Goal: Transaction & Acquisition: Book appointment/travel/reservation

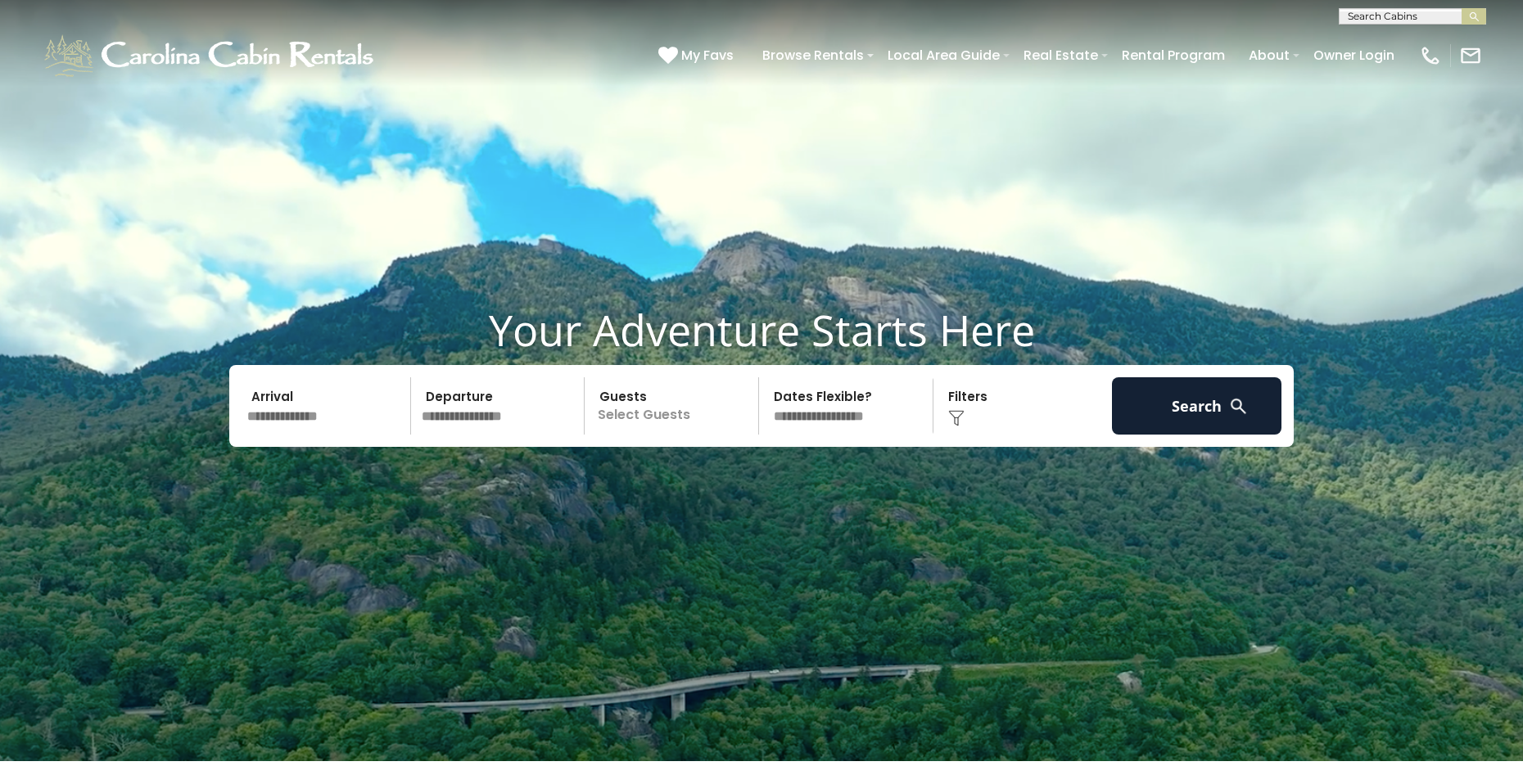
click at [518, 432] on input "text" at bounding box center [501, 406] width 170 height 57
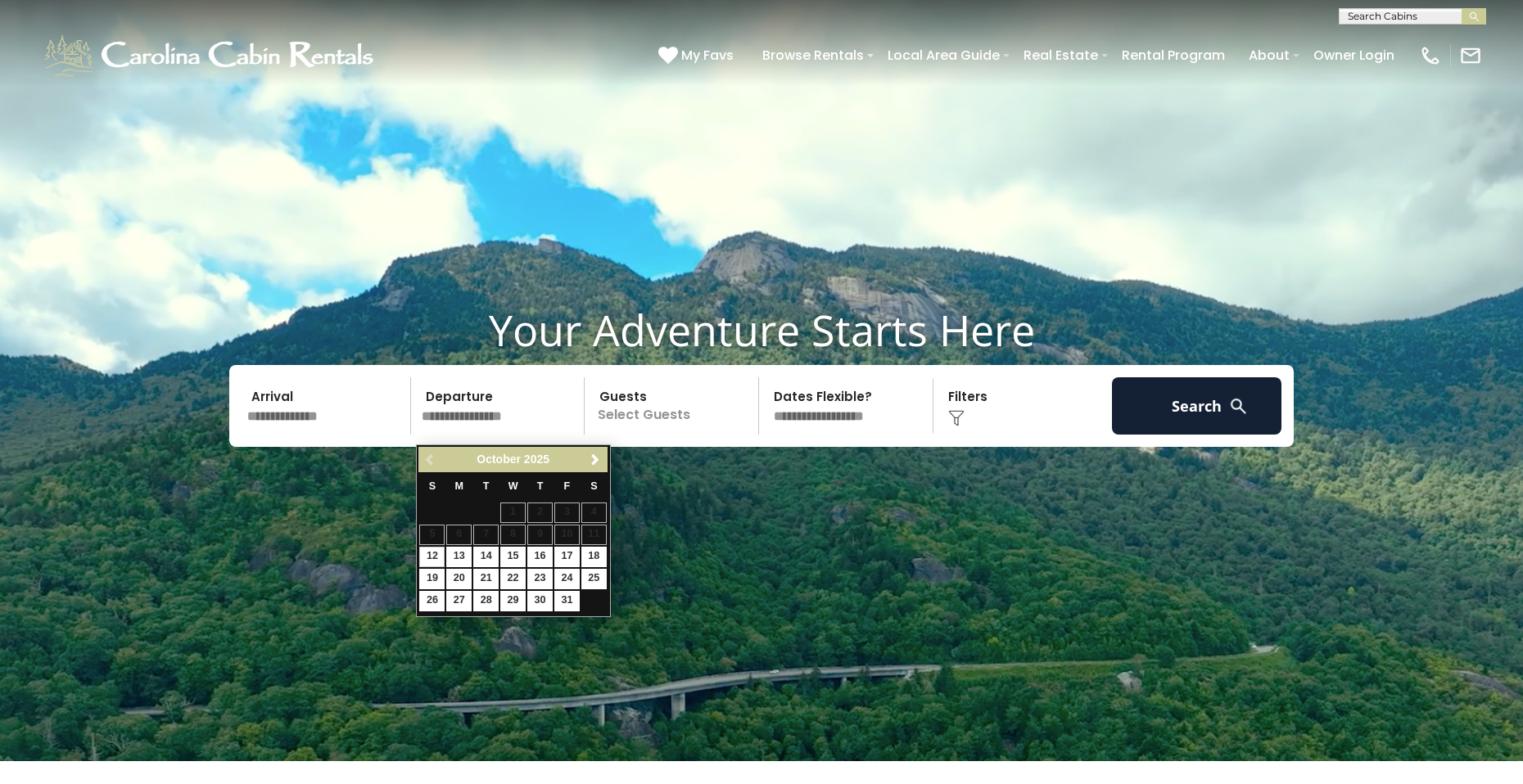
click at [519, 428] on input "text" at bounding box center [501, 406] width 170 height 57
click at [676, 425] on p "Select Guests" at bounding box center [674, 406] width 169 height 57
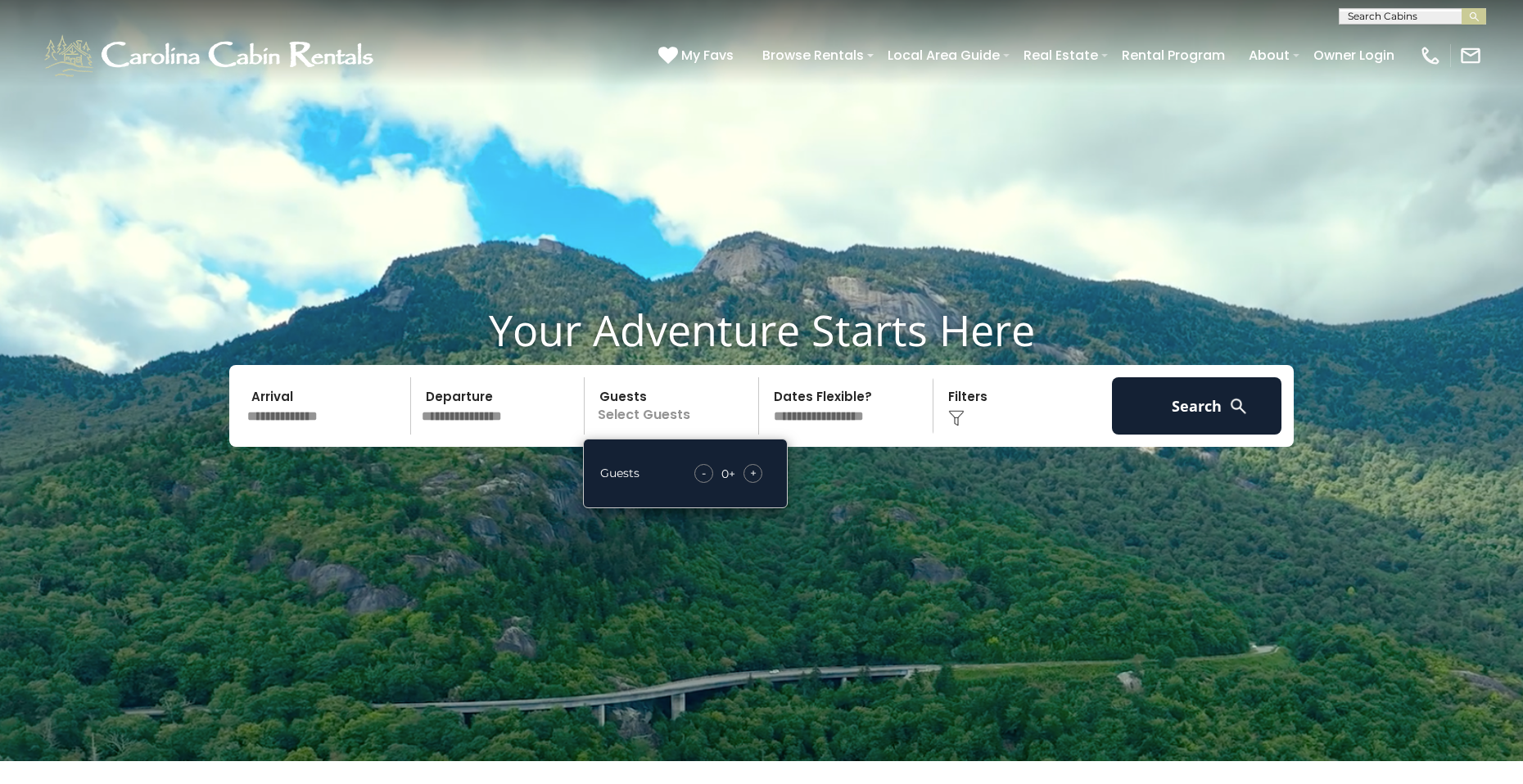
click at [758, 483] on div "+" at bounding box center [753, 473] width 19 height 19
click at [852, 421] on select "**********" at bounding box center [848, 406] width 169 height 57
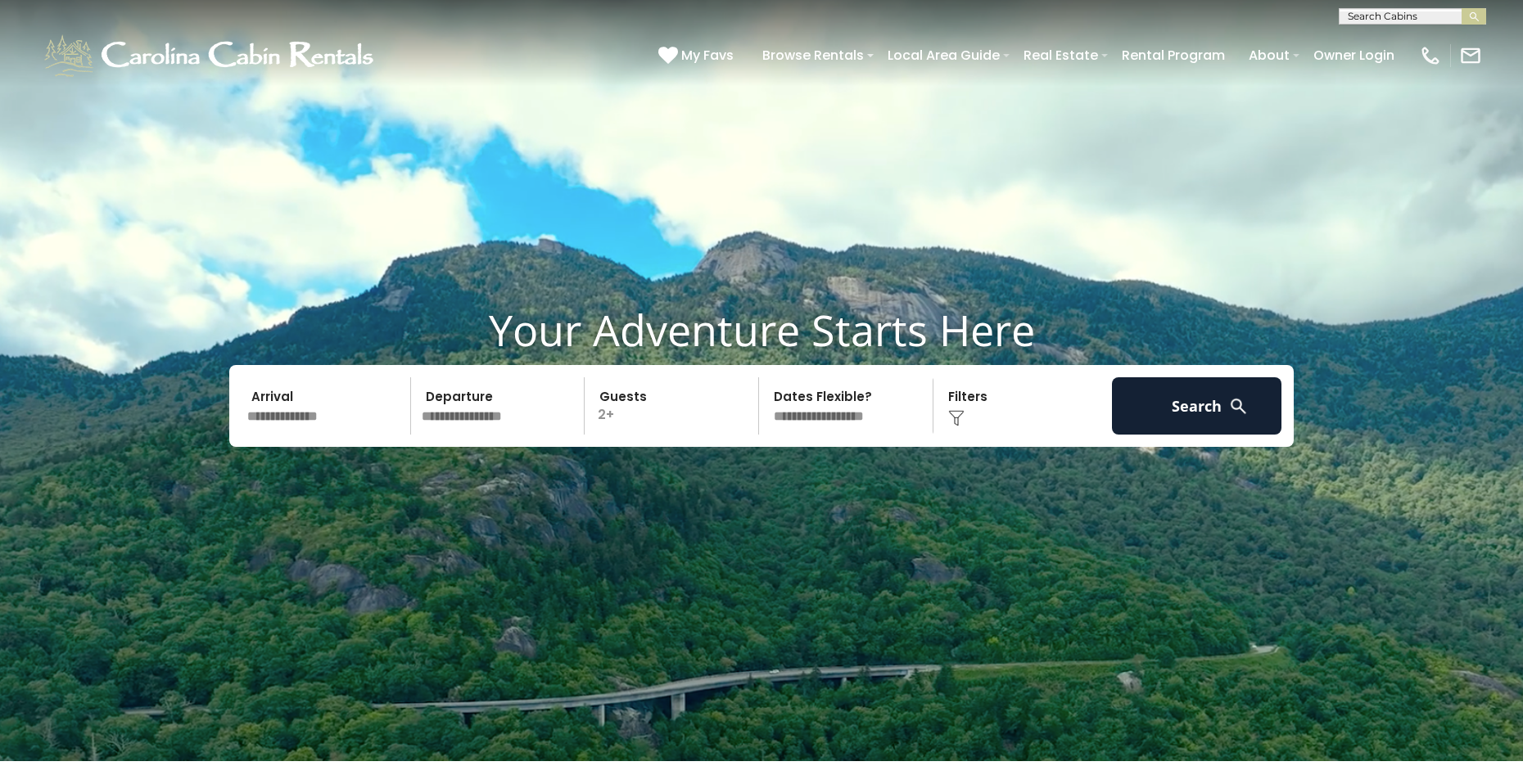
select select "*"
click at [764, 386] on select "**********" at bounding box center [848, 406] width 169 height 57
click at [1199, 414] on button "Search" at bounding box center [1197, 406] width 170 height 57
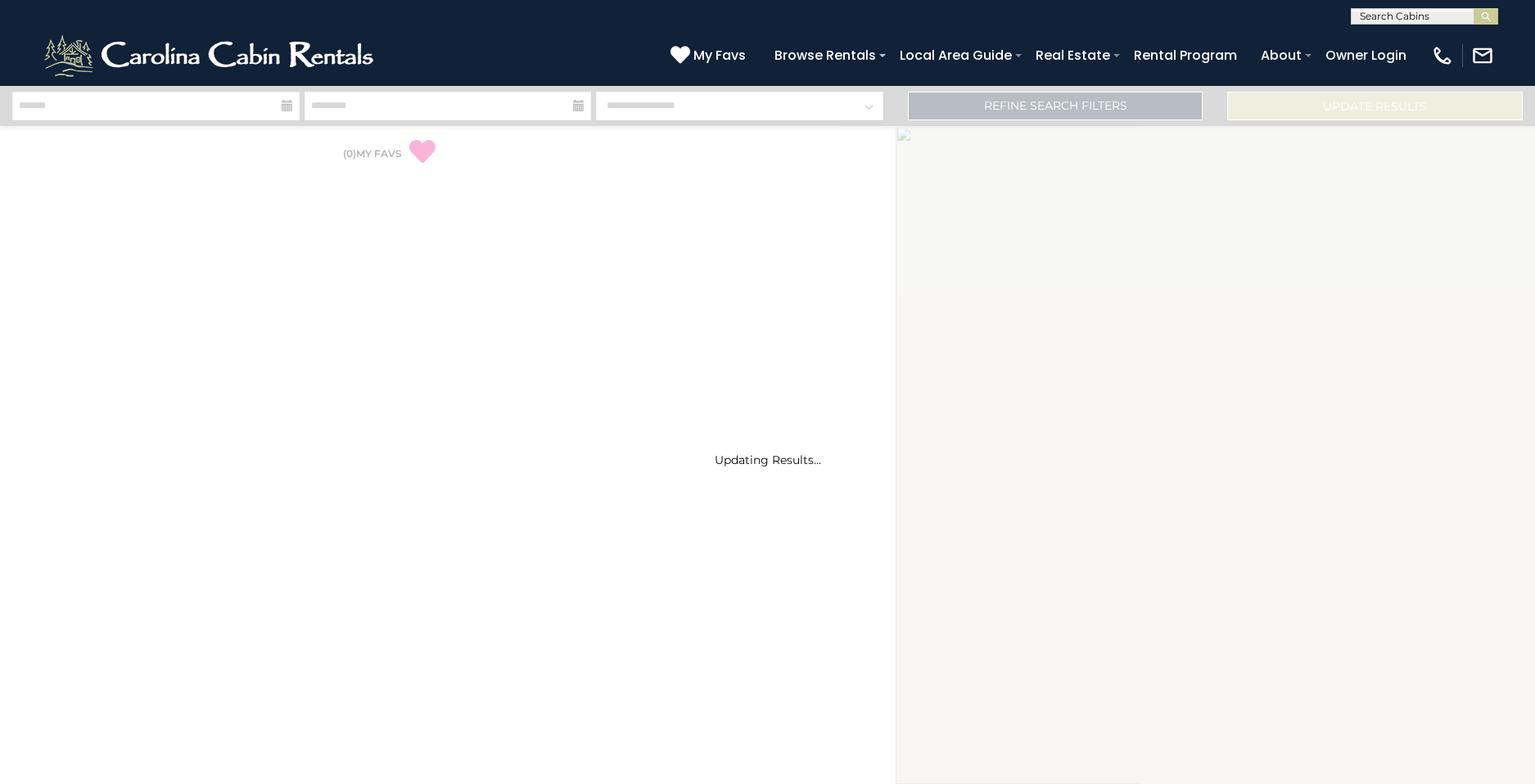
select select "*"
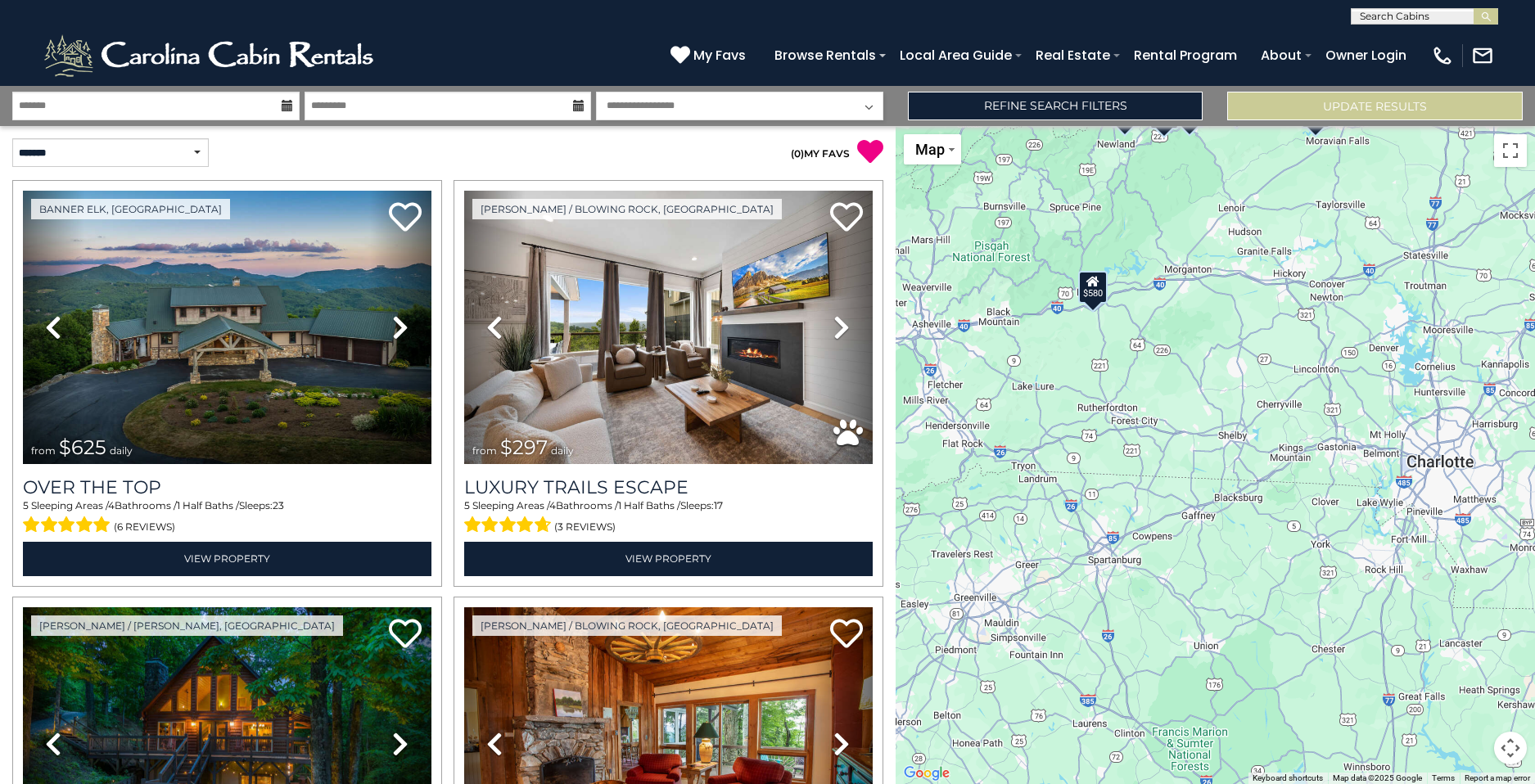
drag, startPoint x: 1077, startPoint y: 548, endPoint x: 1004, endPoint y: 248, distance: 308.8
click at [1004, 248] on div "$625 $297 $175 $165 $300 $580 $290 $424 $395 $270 $185 $265 $230 $550 $349 $230…" at bounding box center [1215, 455] width 639 height 658
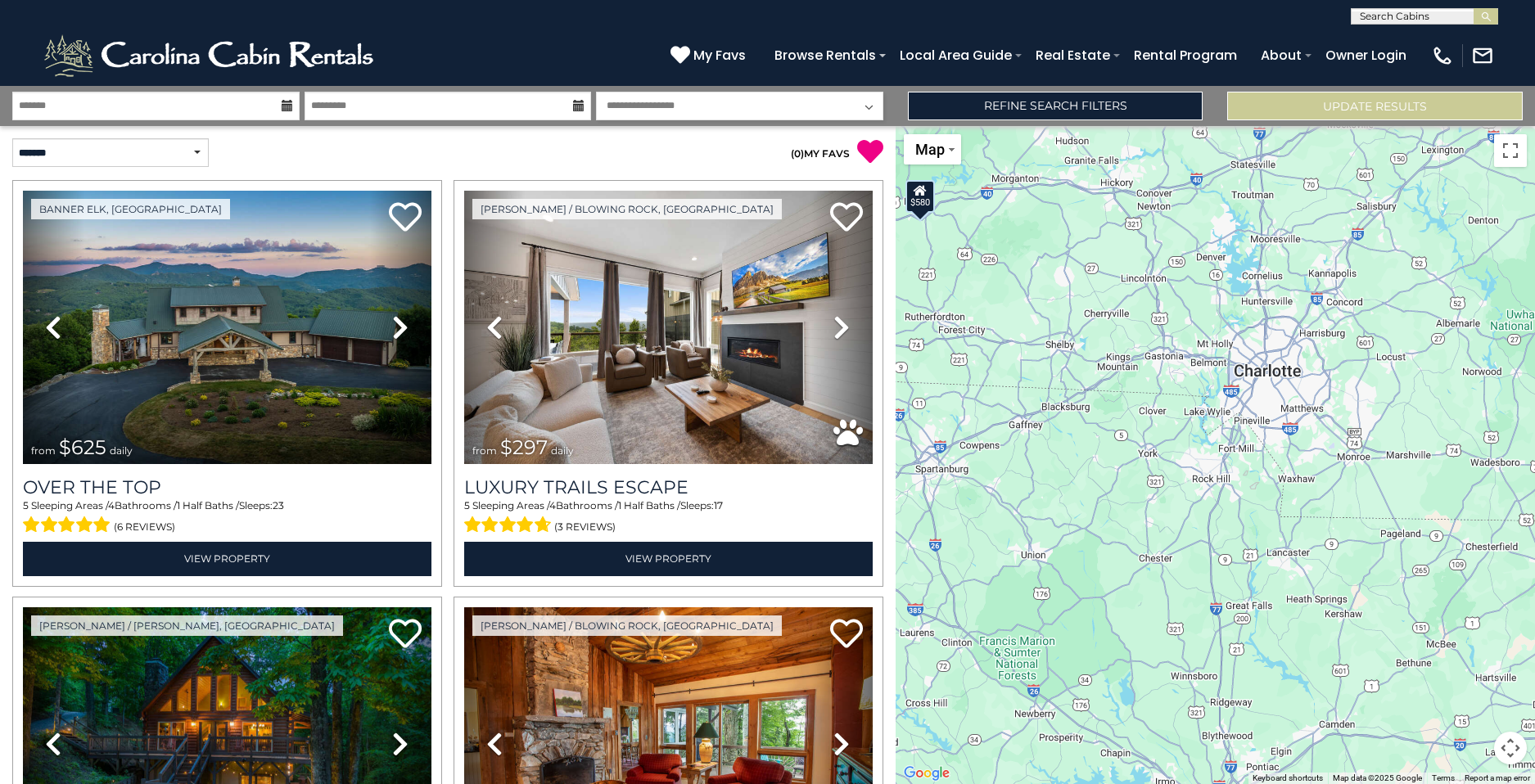
drag, startPoint x: 1111, startPoint y: 375, endPoint x: 928, endPoint y: 268, distance: 212.0
click at [928, 268] on div "$625 $297 $175 $165 $300 $580 $290 $424 $395 $270 $185 $265 $230 $550 $349 $230…" at bounding box center [1215, 455] width 639 height 658
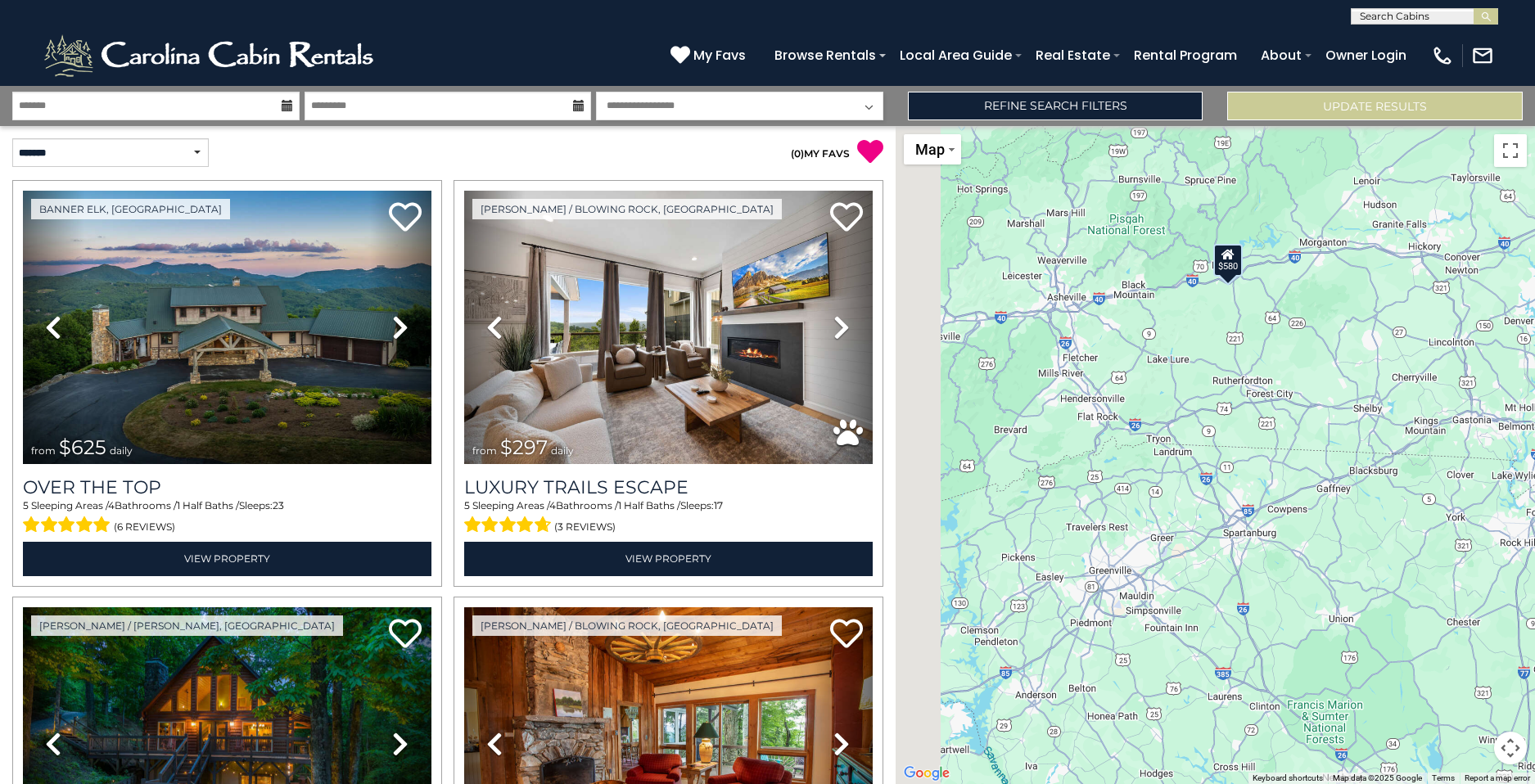
drag, startPoint x: 1009, startPoint y: 427, endPoint x: 1344, endPoint y: 525, distance: 349.0
click at [1344, 525] on div "$625 $297 $175 $165 $300 $580 $290 $424 $395 $270 $185 $265 $230 $550 $349 $230…" at bounding box center [1215, 455] width 639 height 658
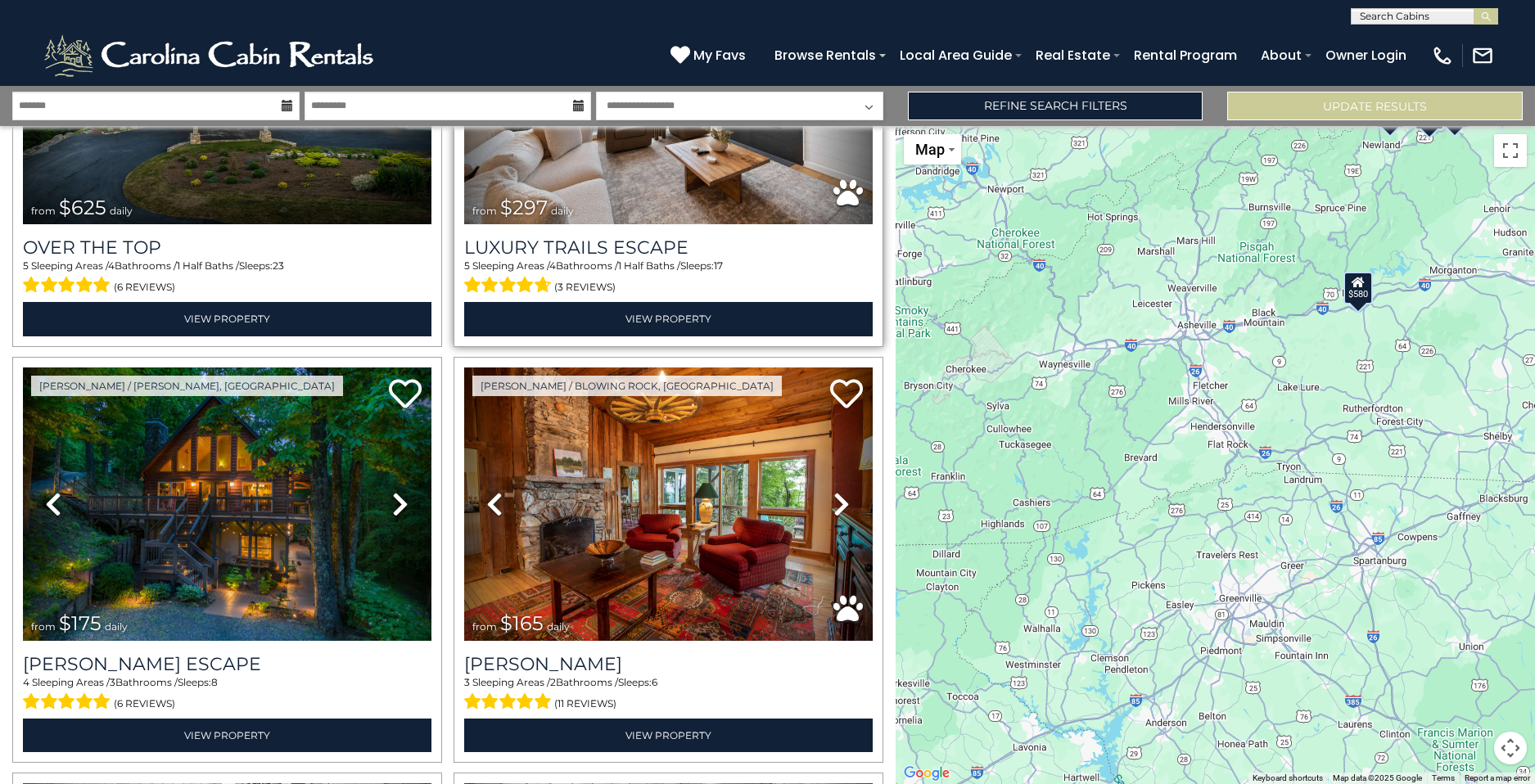
scroll to position [246, 0]
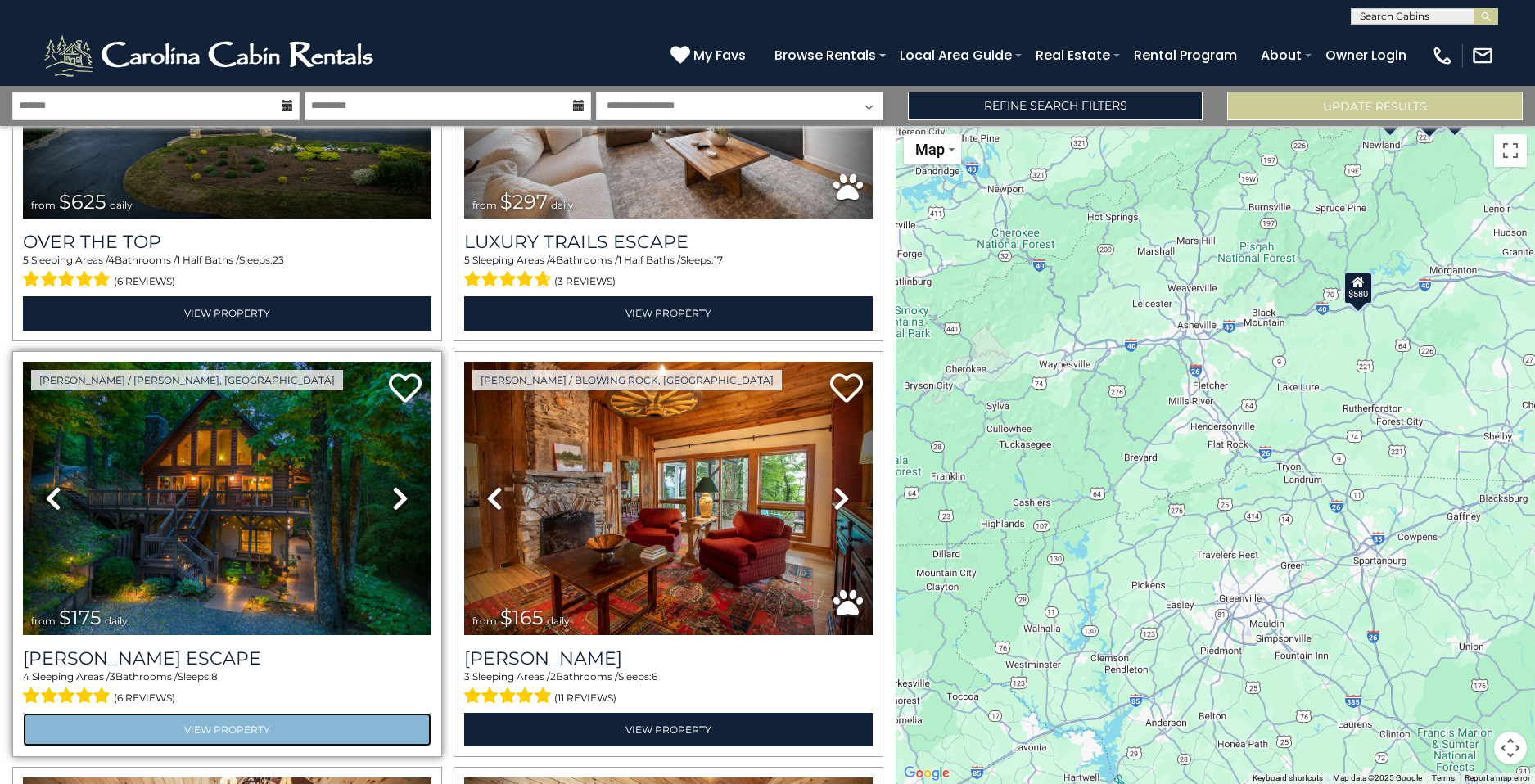
click at [194, 727] on link "View Property" at bounding box center [227, 730] width 409 height 34
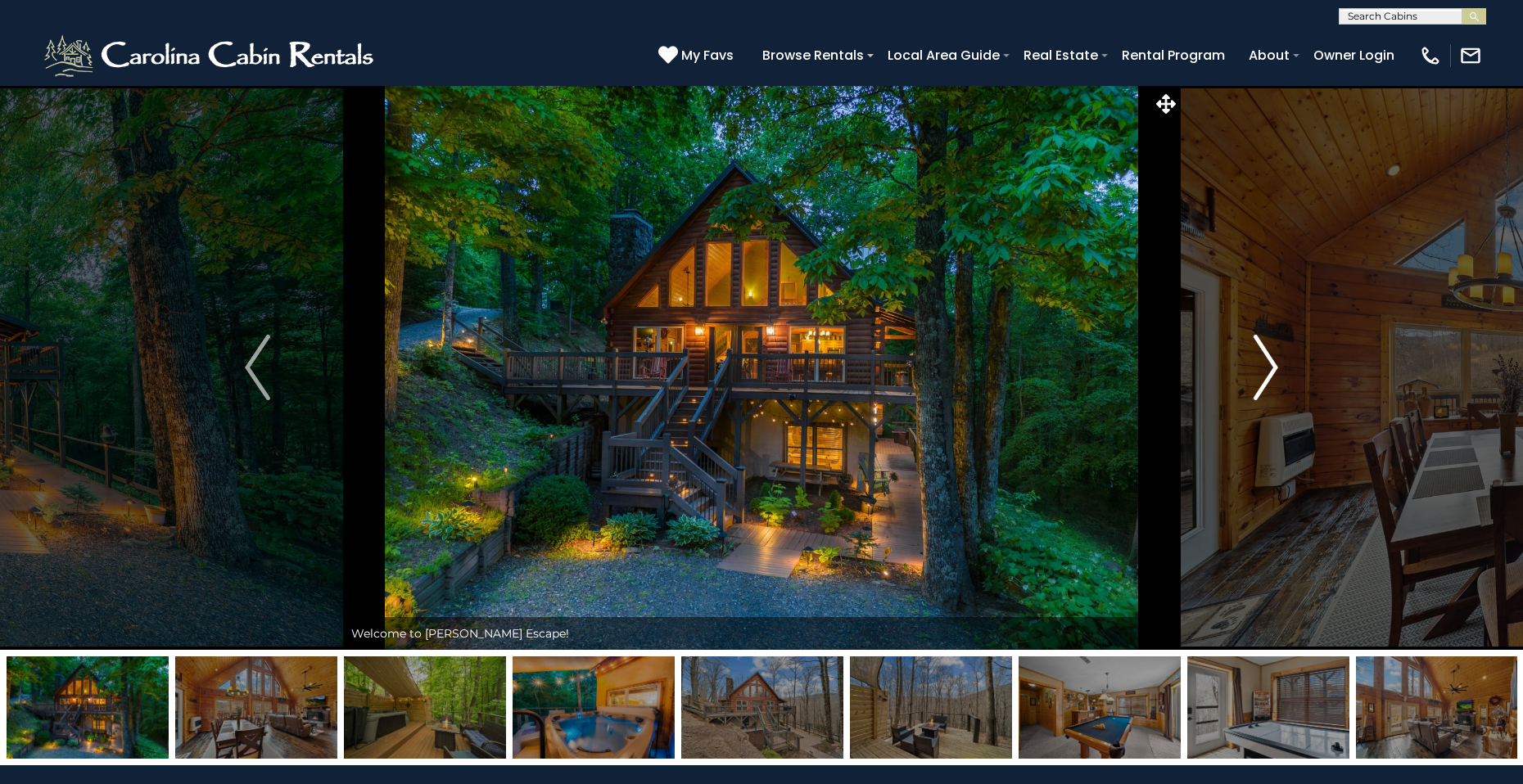
click at [1253, 367] on img "Next" at bounding box center [1266, 368] width 25 height 65
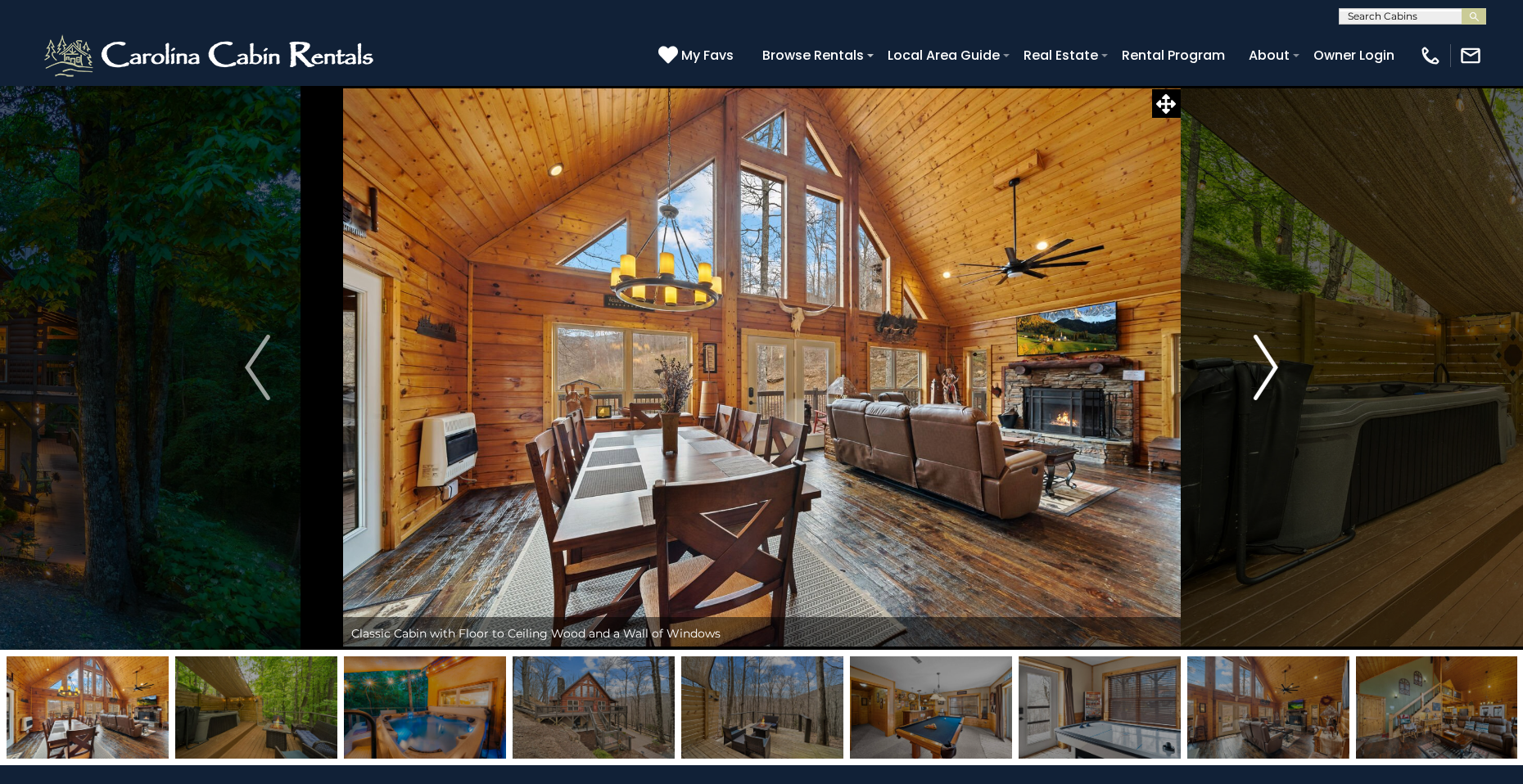
click at [1268, 367] on img "Next" at bounding box center [1266, 368] width 25 height 65
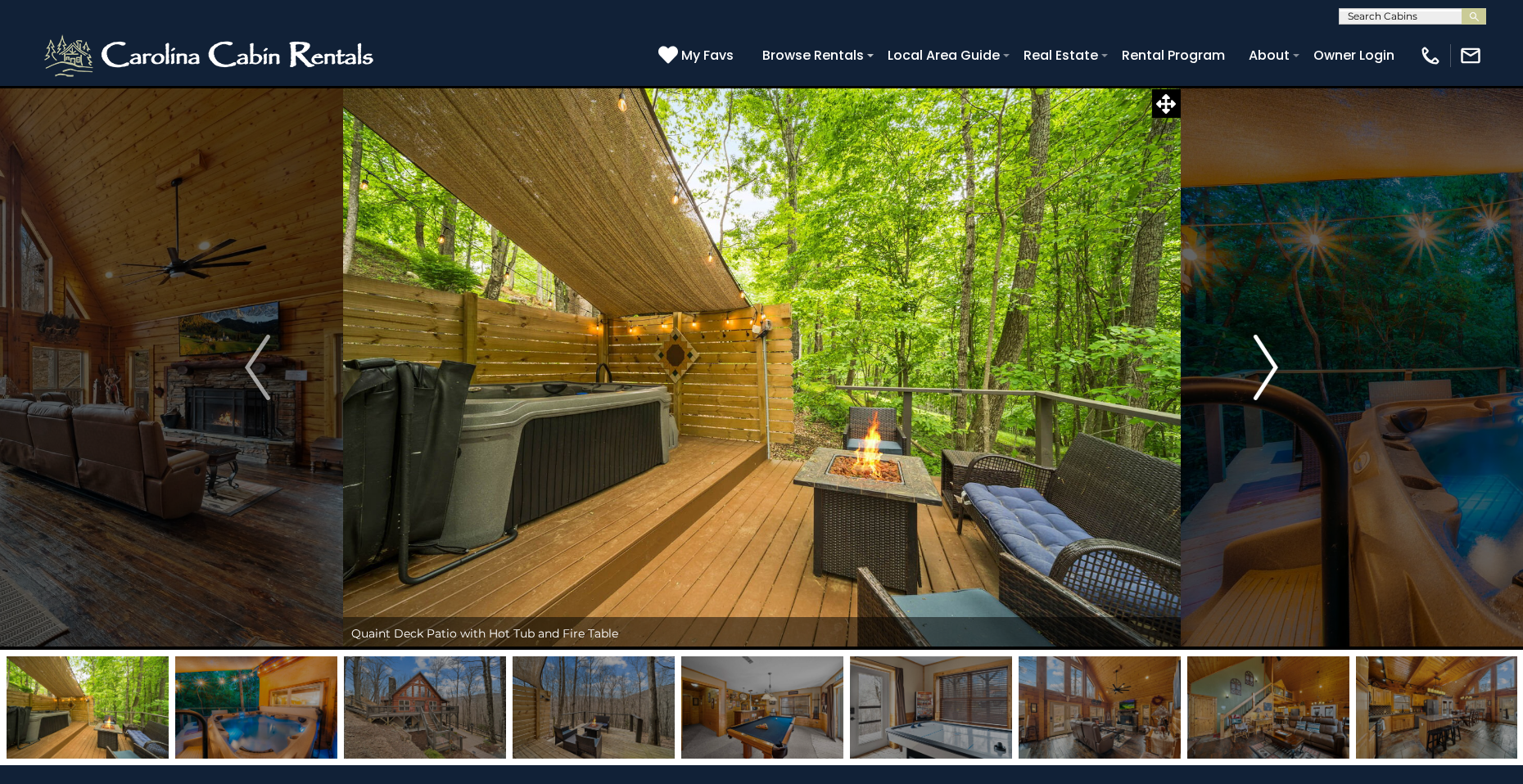
click at [1271, 367] on img "Next" at bounding box center [1266, 368] width 25 height 65
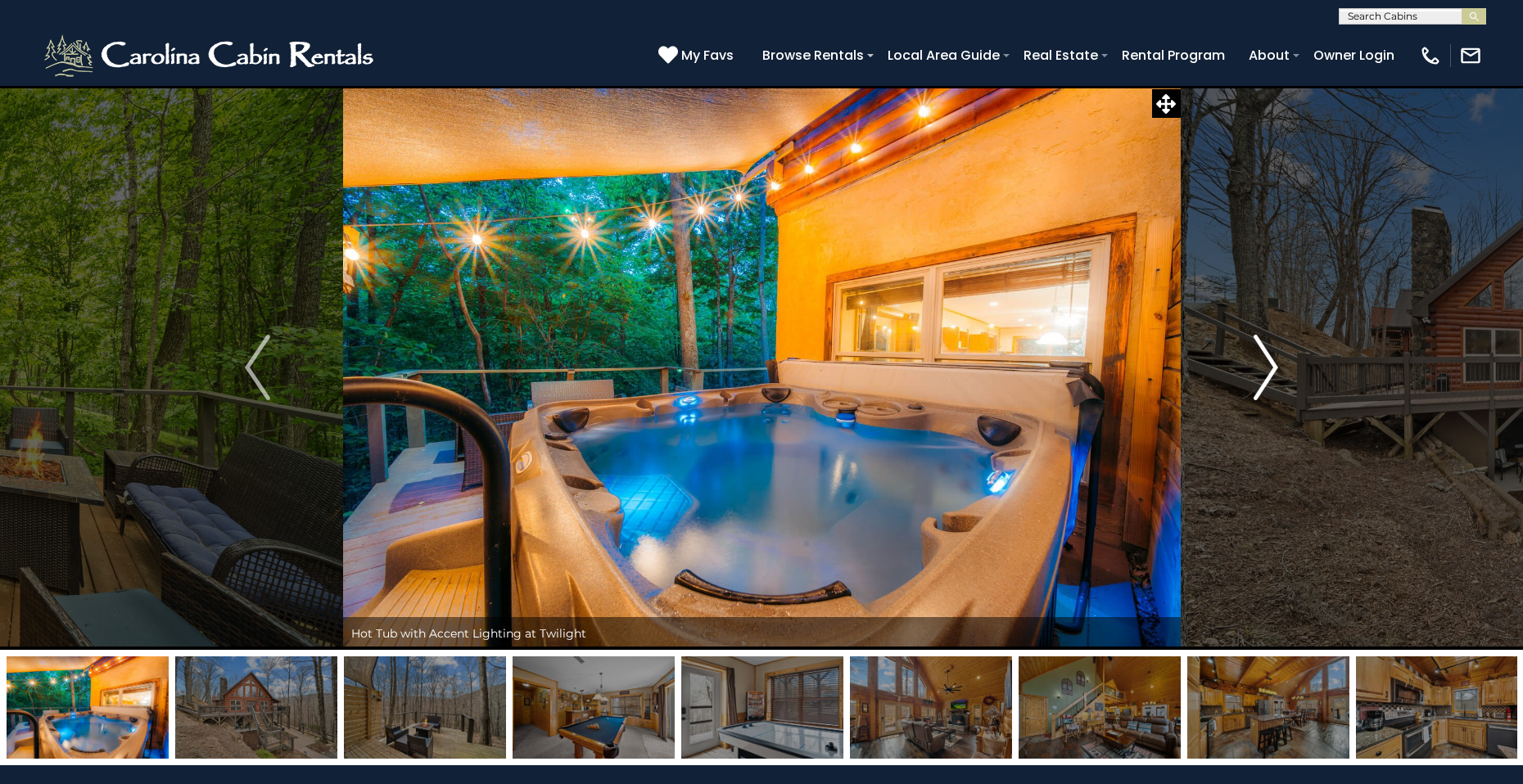
click at [1272, 366] on img "Next" at bounding box center [1266, 368] width 25 height 65
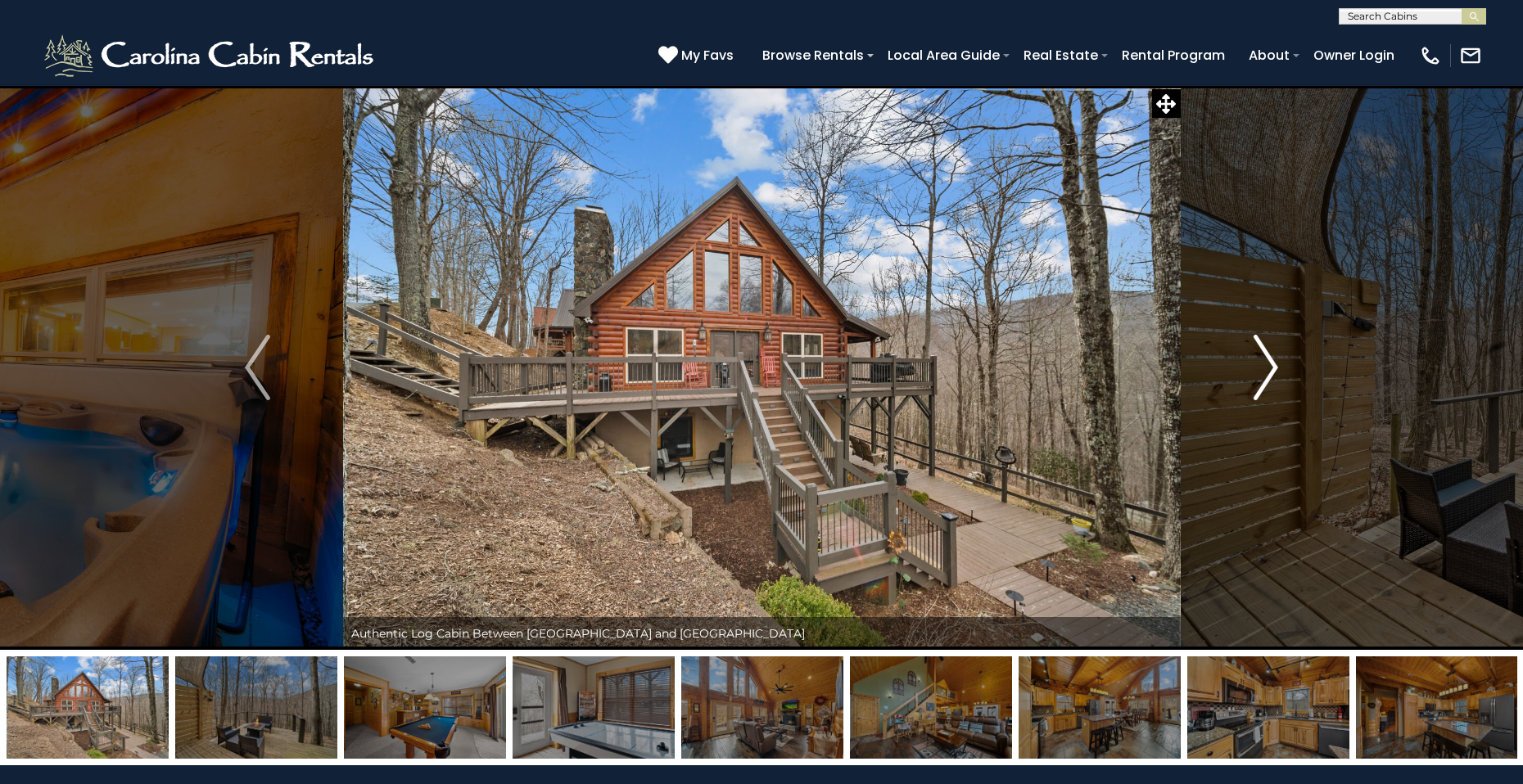
click at [1273, 366] on img "Next" at bounding box center [1266, 368] width 25 height 65
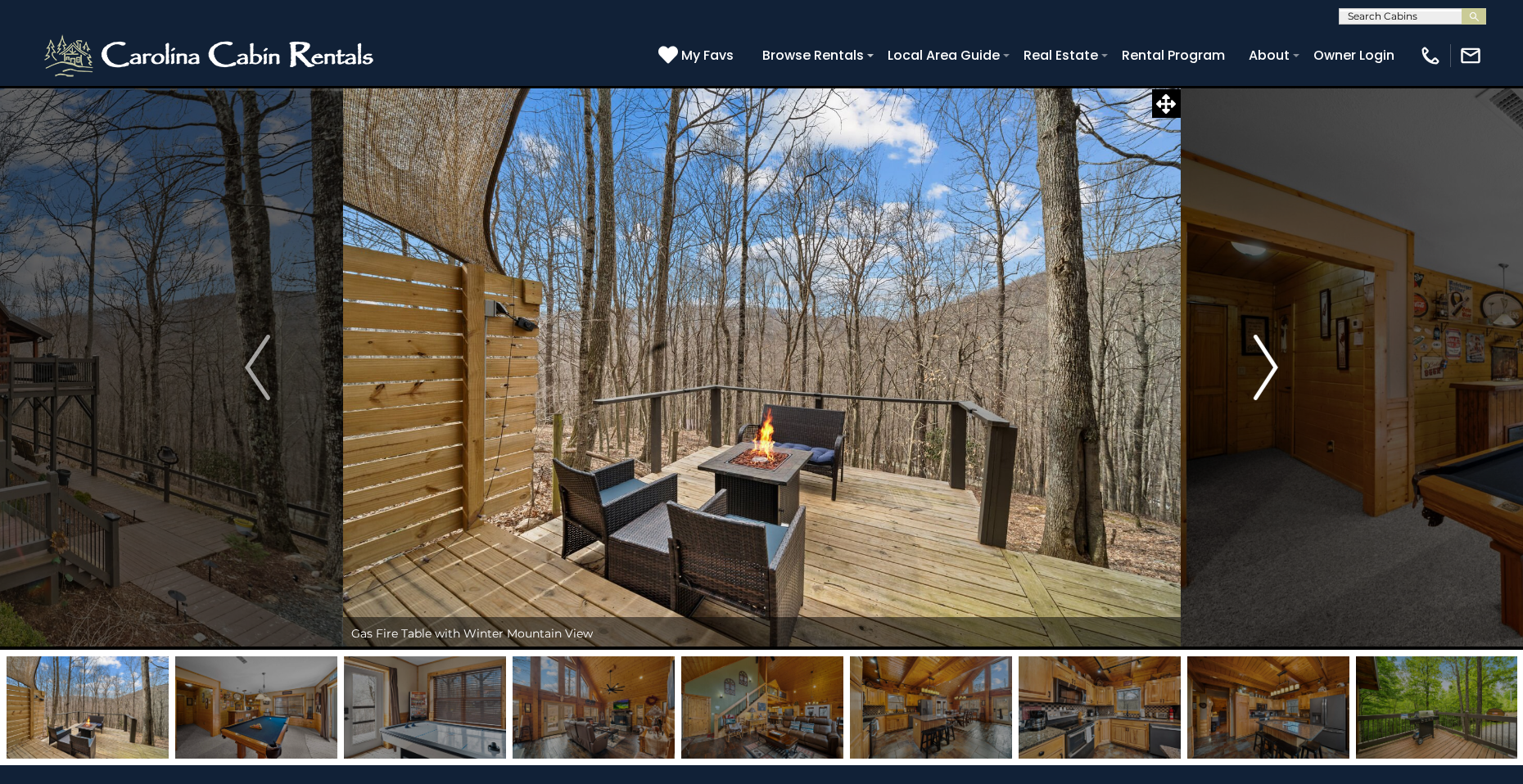
click at [1273, 366] on img "Next" at bounding box center [1266, 368] width 25 height 65
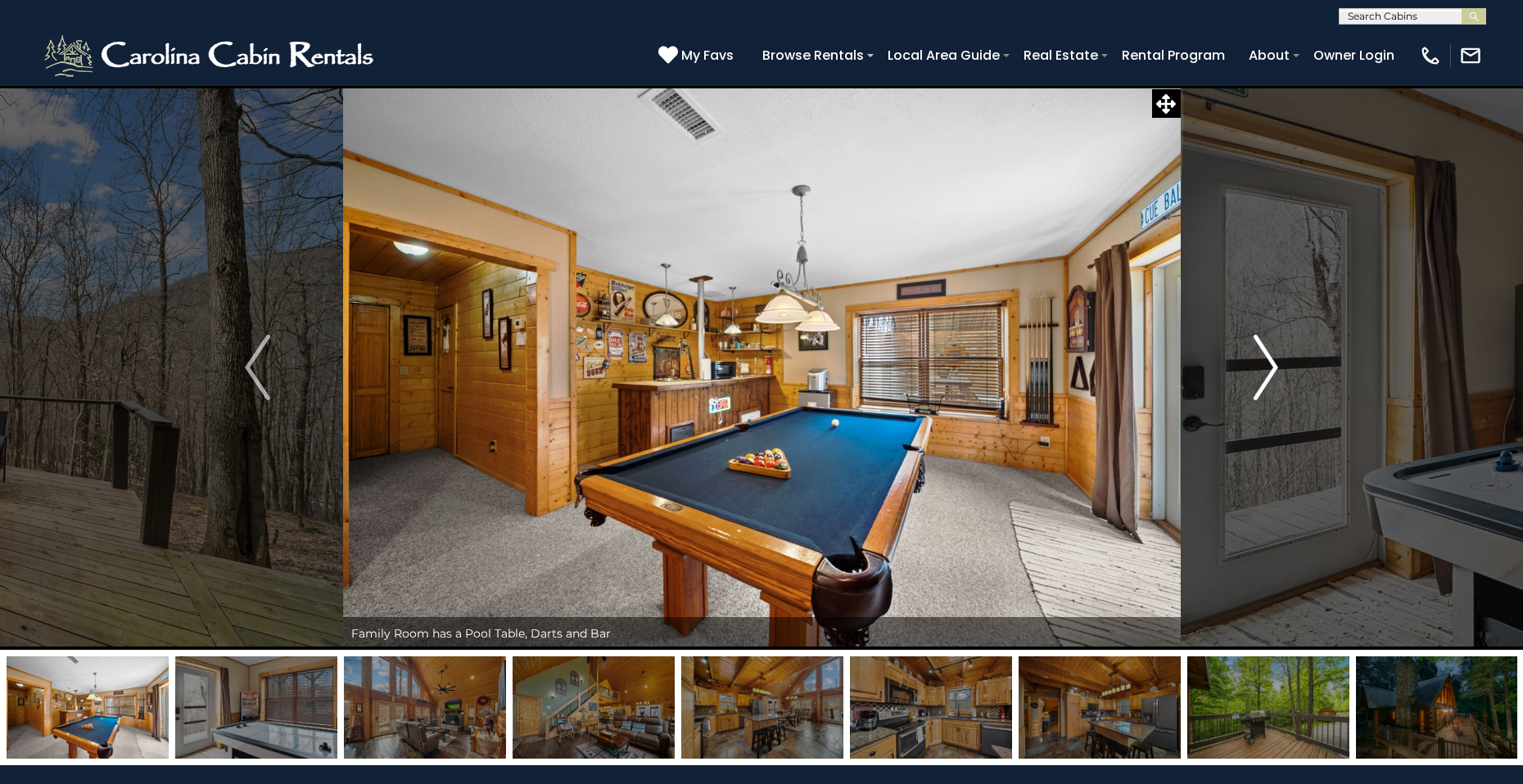
click at [1274, 364] on img "Next" at bounding box center [1266, 368] width 25 height 65
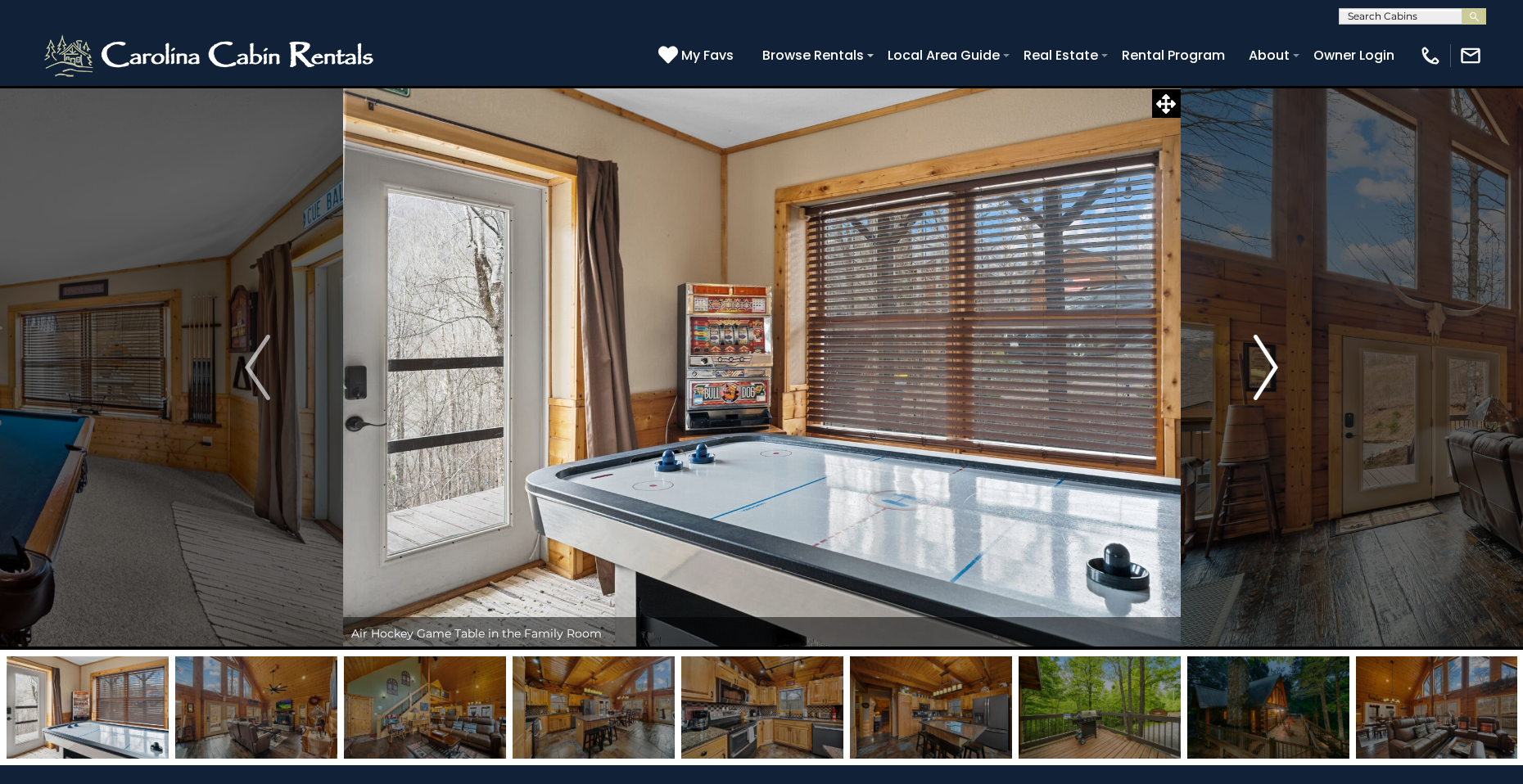
click at [1274, 363] on img "Next" at bounding box center [1266, 368] width 25 height 65
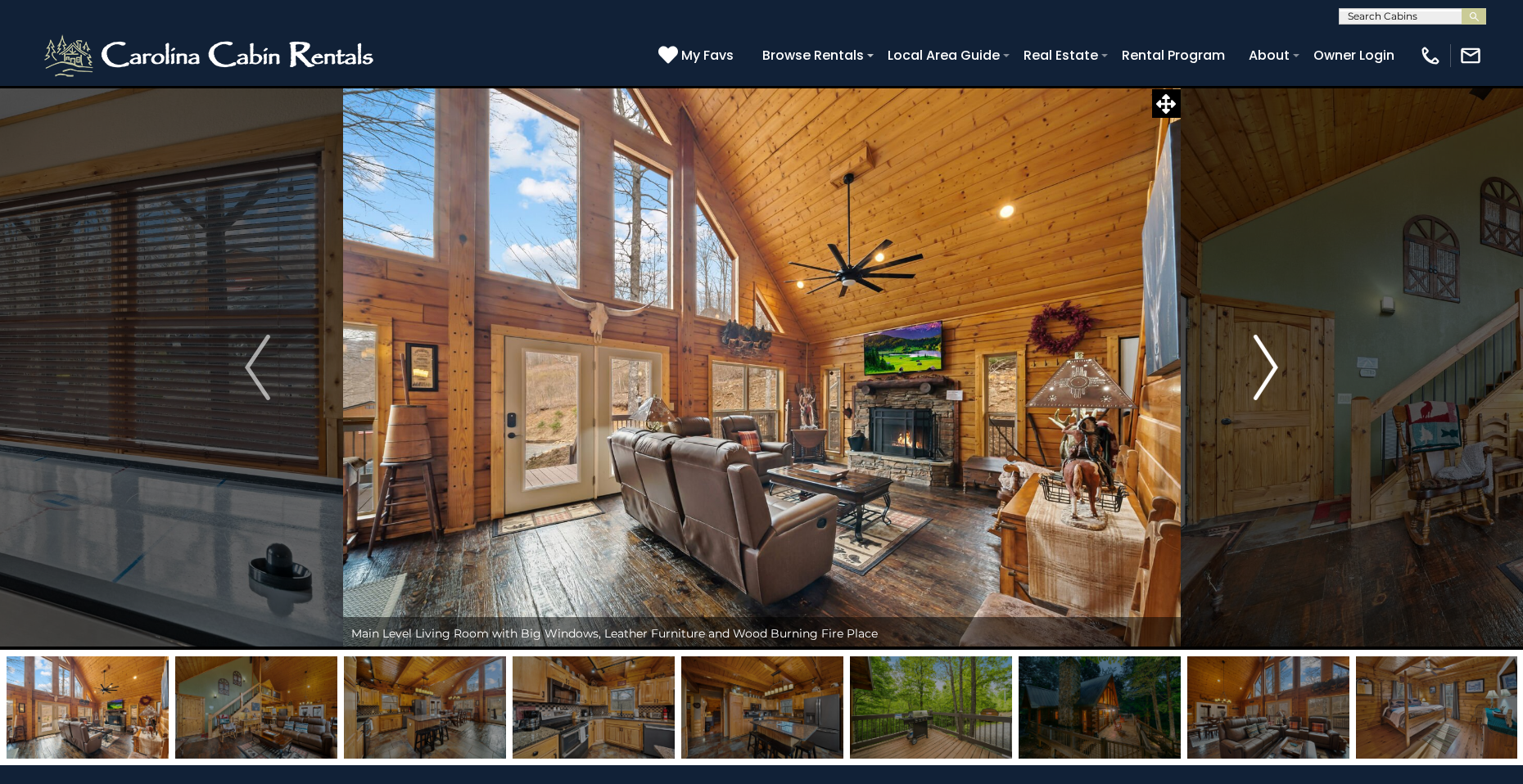
click at [1274, 363] on img "Next" at bounding box center [1266, 368] width 25 height 65
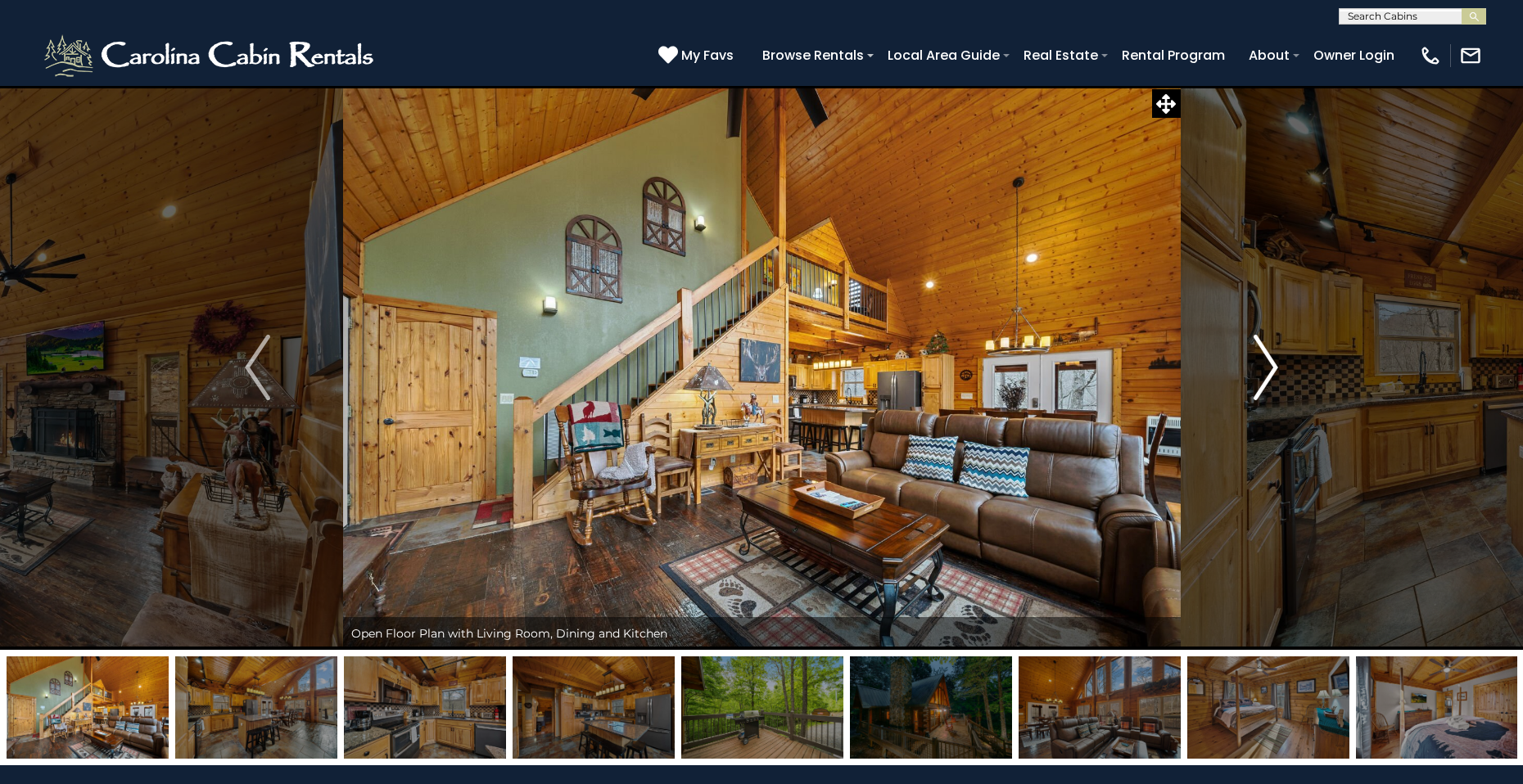
click at [1274, 363] on img "Next" at bounding box center [1266, 368] width 25 height 65
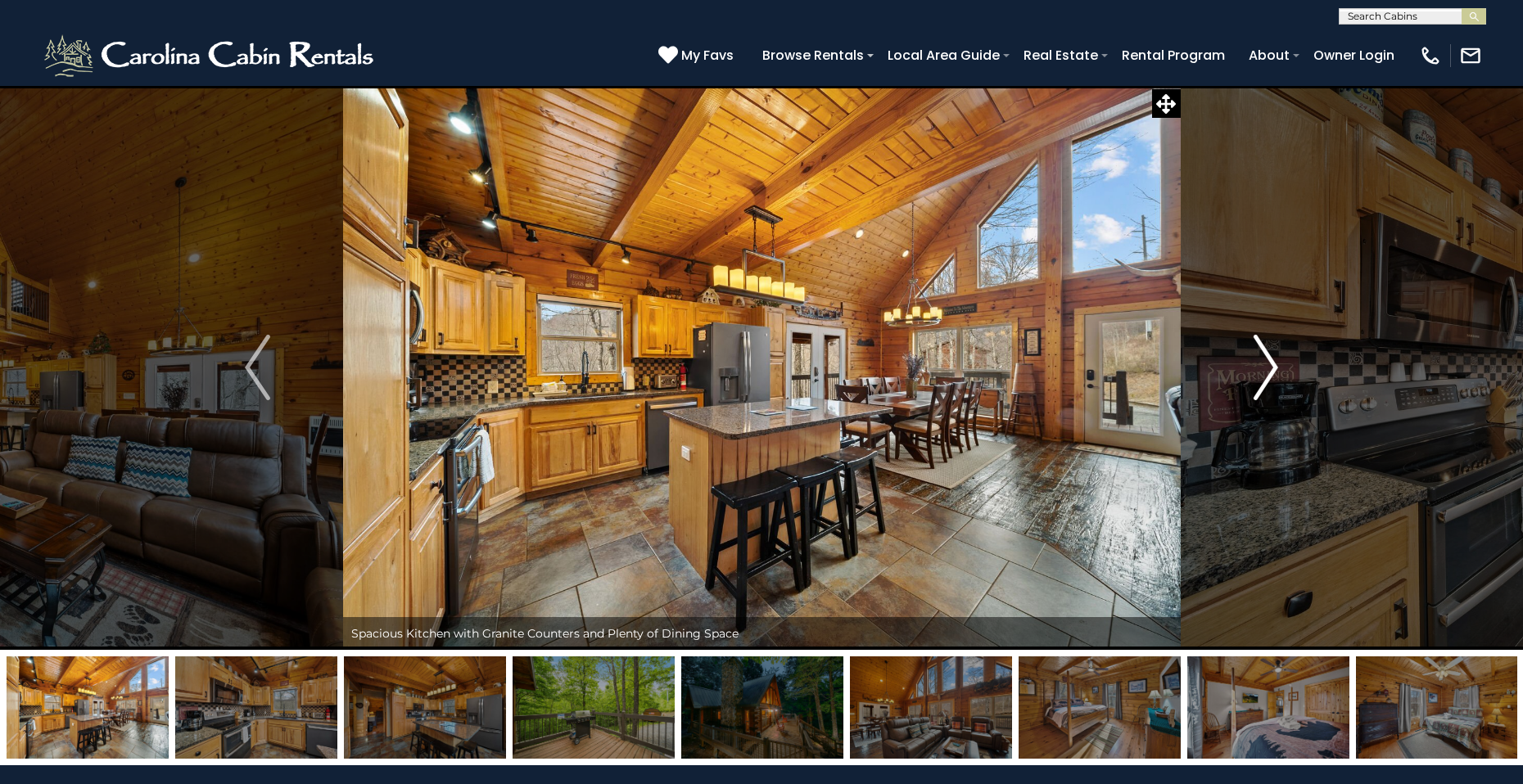
click at [1275, 356] on img "Next" at bounding box center [1266, 368] width 25 height 65
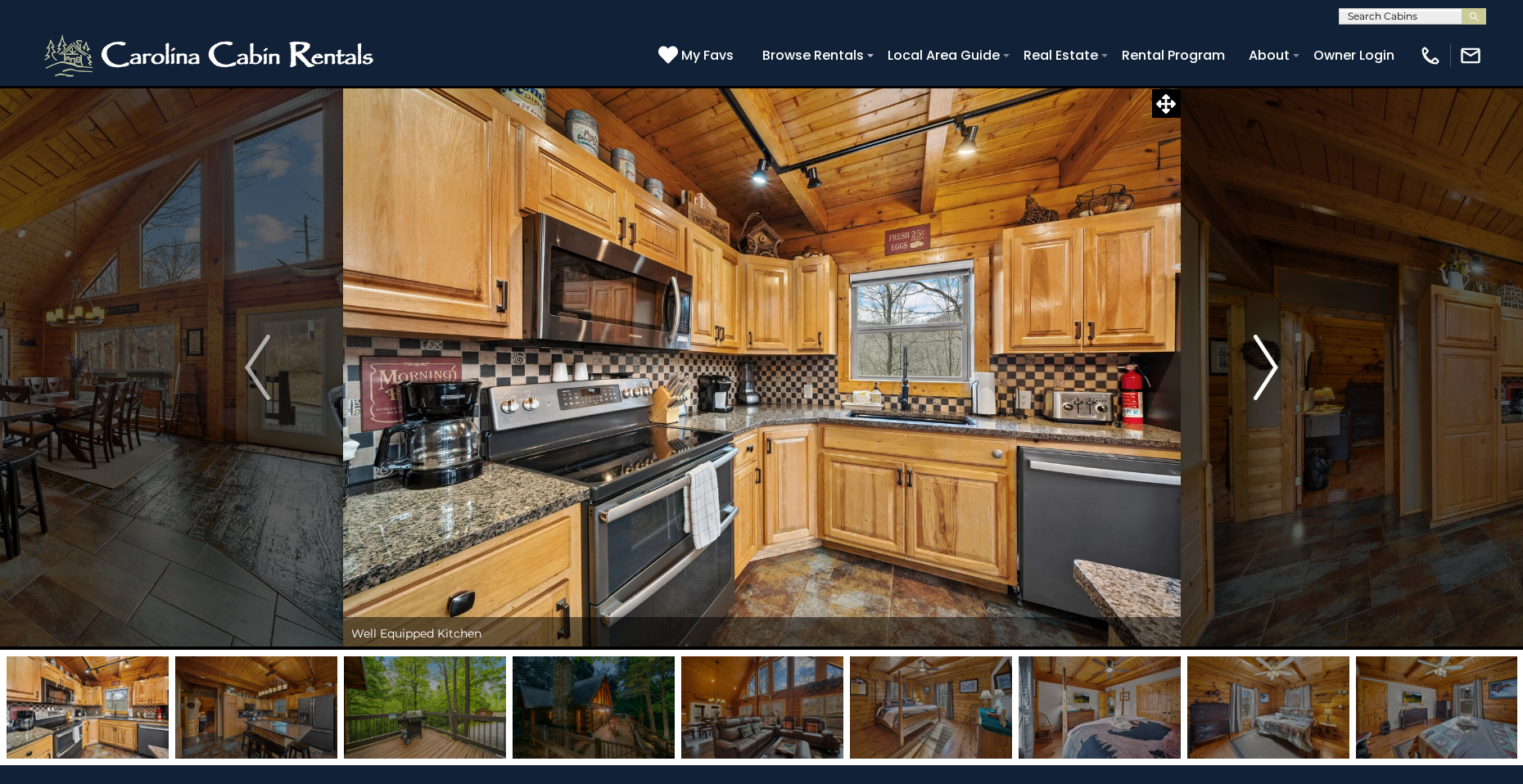
click at [1275, 356] on img "Next" at bounding box center [1266, 368] width 25 height 65
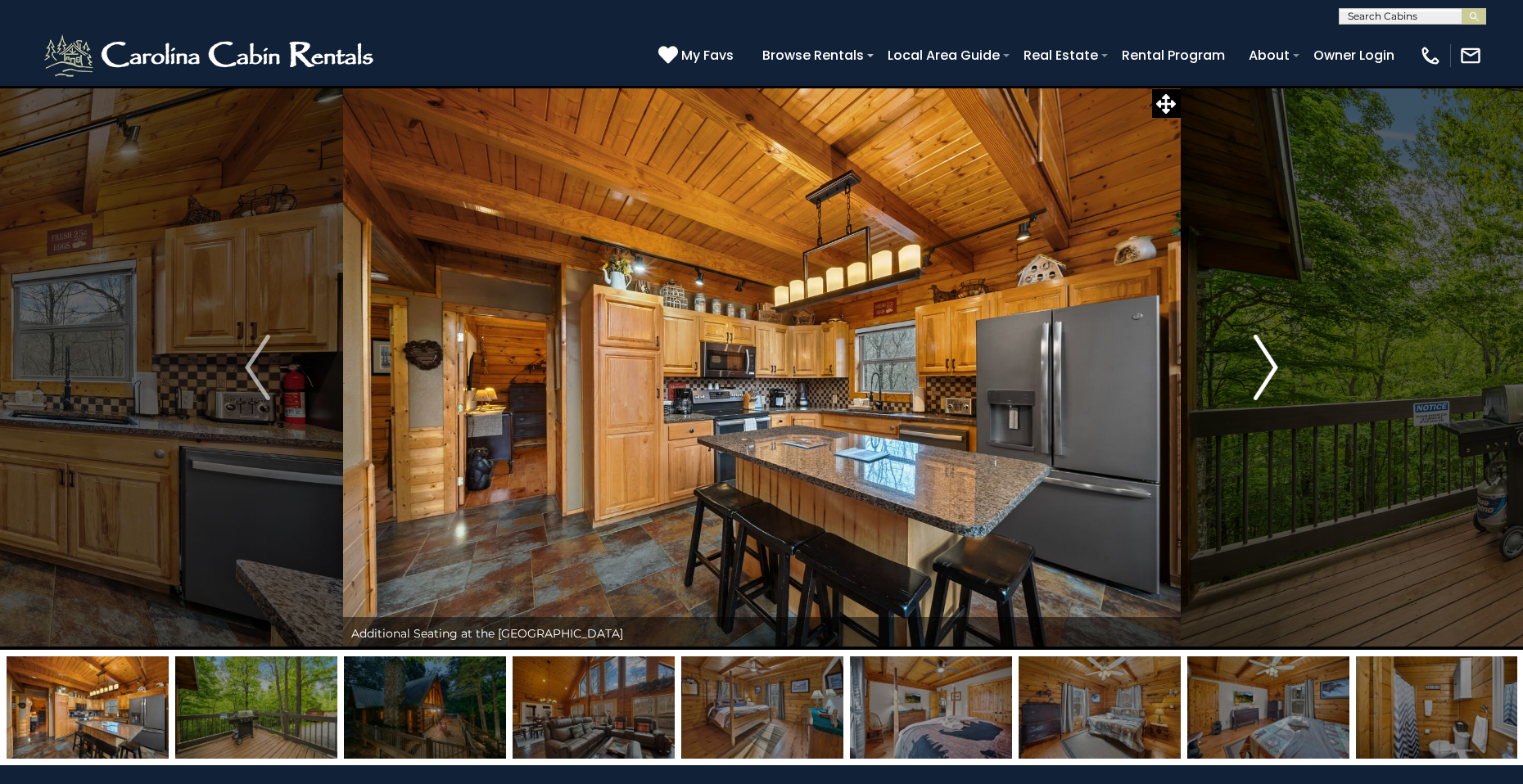
click at [1275, 363] on img "Next" at bounding box center [1266, 368] width 25 height 65
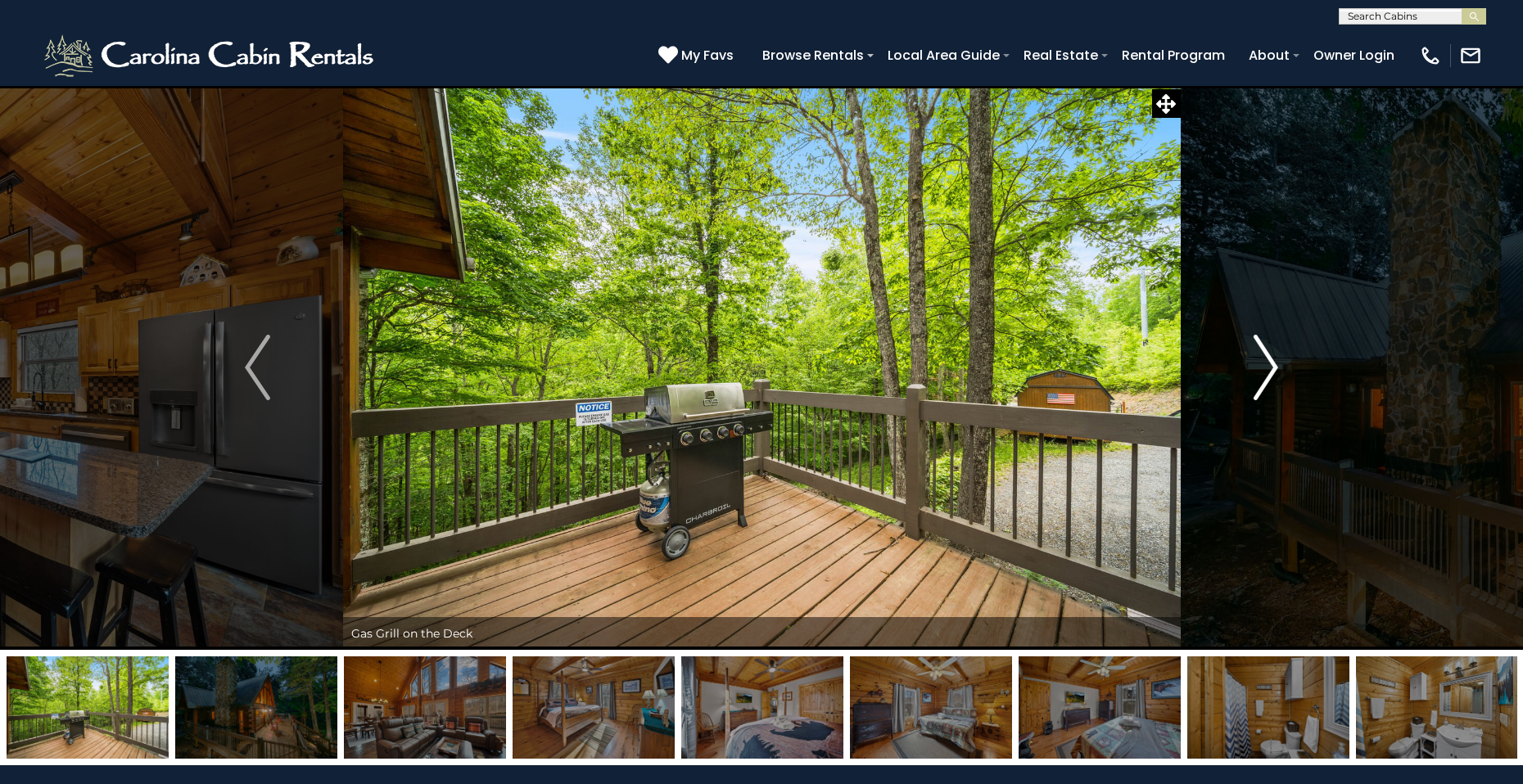
click at [1279, 370] on button "Next" at bounding box center [1266, 367] width 171 height 565
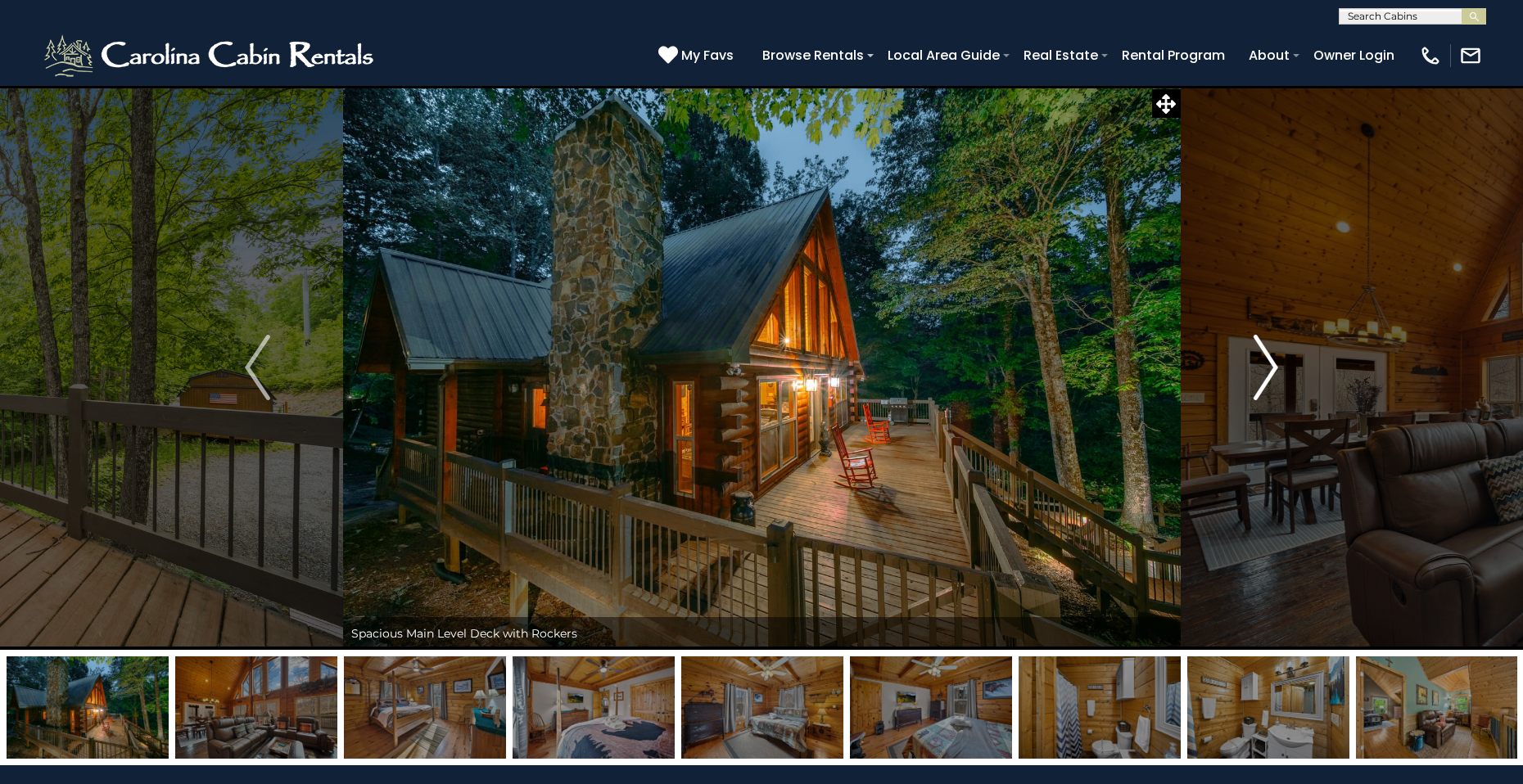
click at [1274, 378] on img "Next" at bounding box center [1266, 368] width 25 height 65
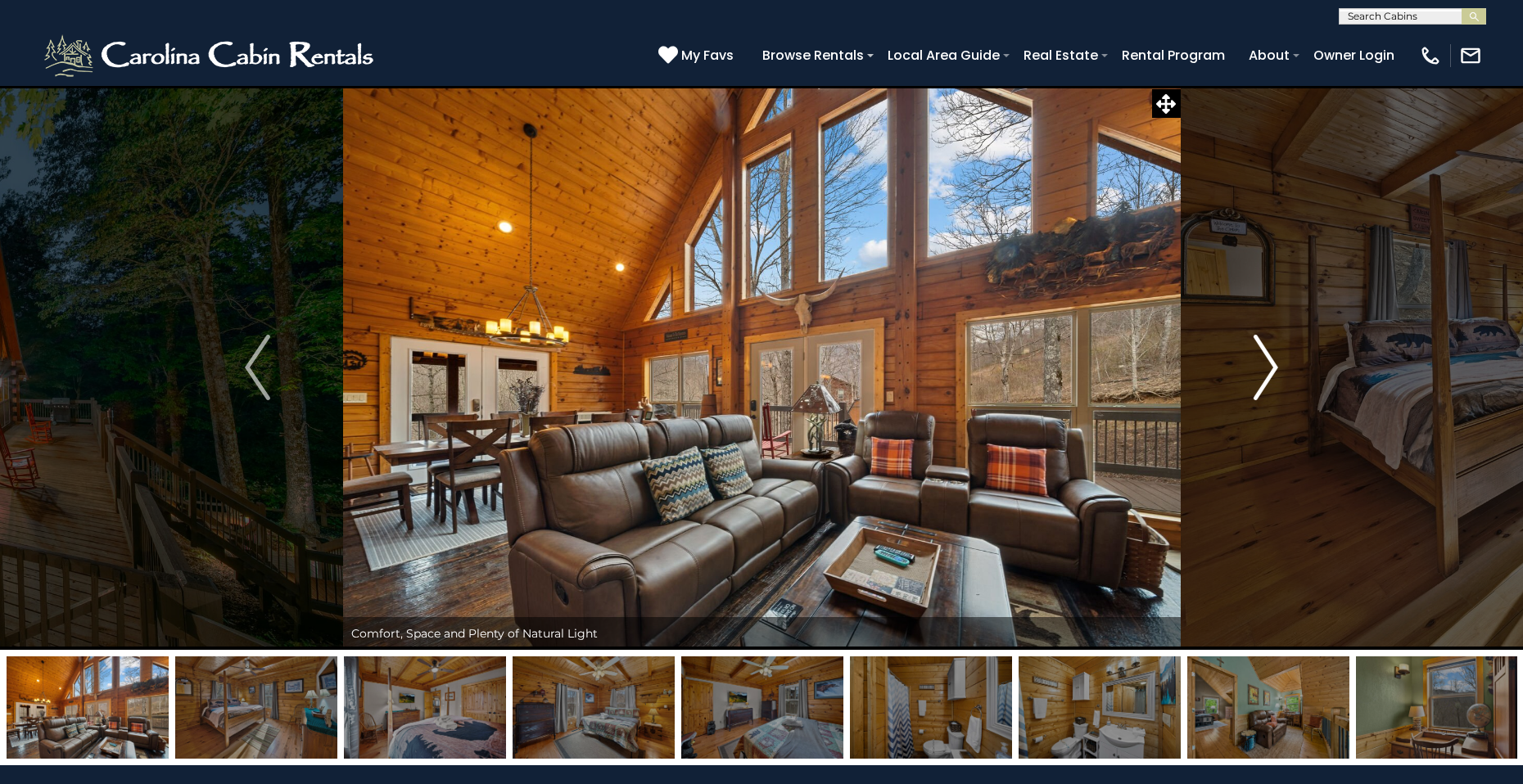
click at [1277, 378] on img "Next" at bounding box center [1266, 368] width 25 height 65
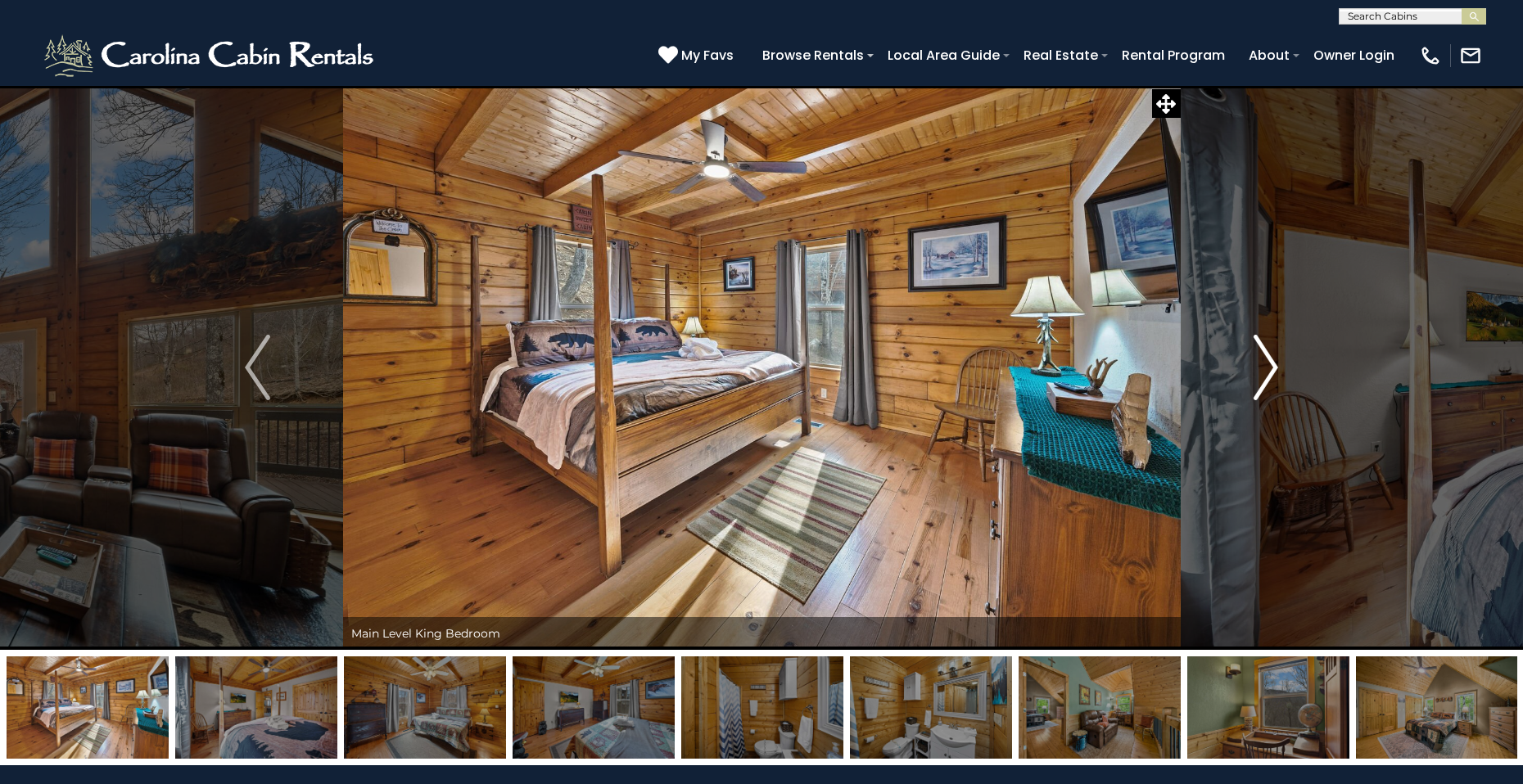
click at [1284, 380] on button "Next" at bounding box center [1266, 367] width 171 height 565
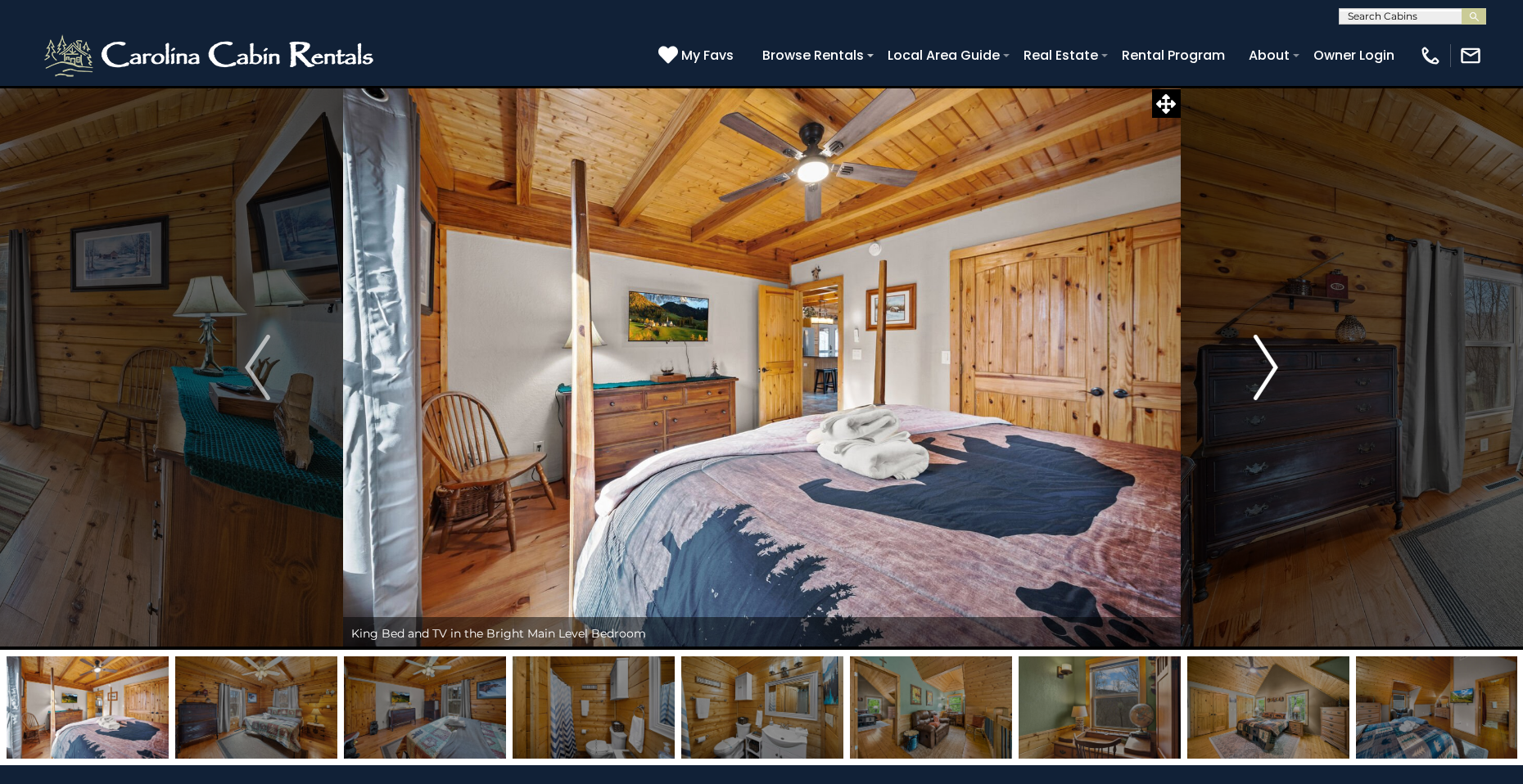
click at [1285, 380] on button "Next" at bounding box center [1266, 367] width 171 height 565
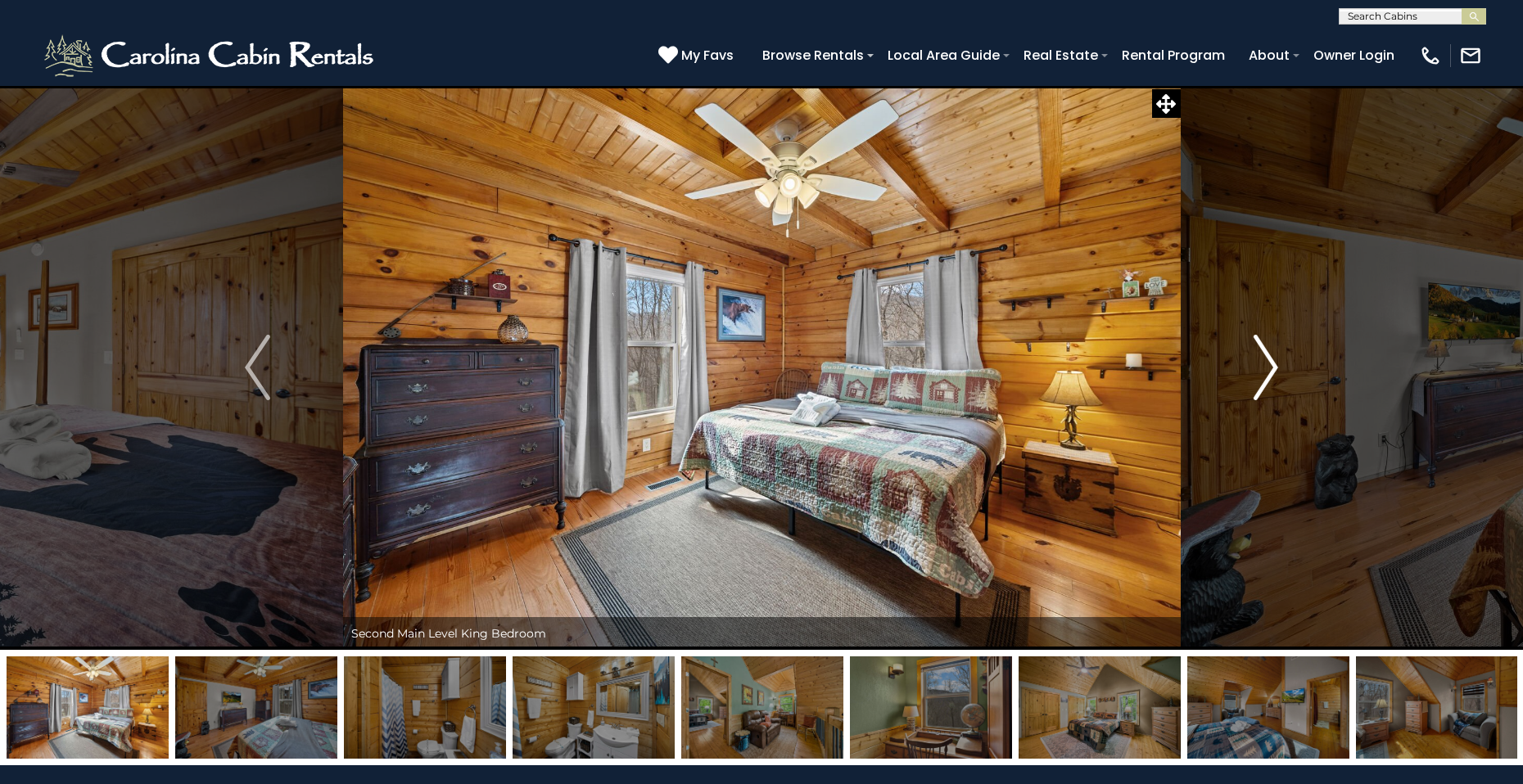
click at [1285, 380] on button "Next" at bounding box center [1266, 367] width 171 height 565
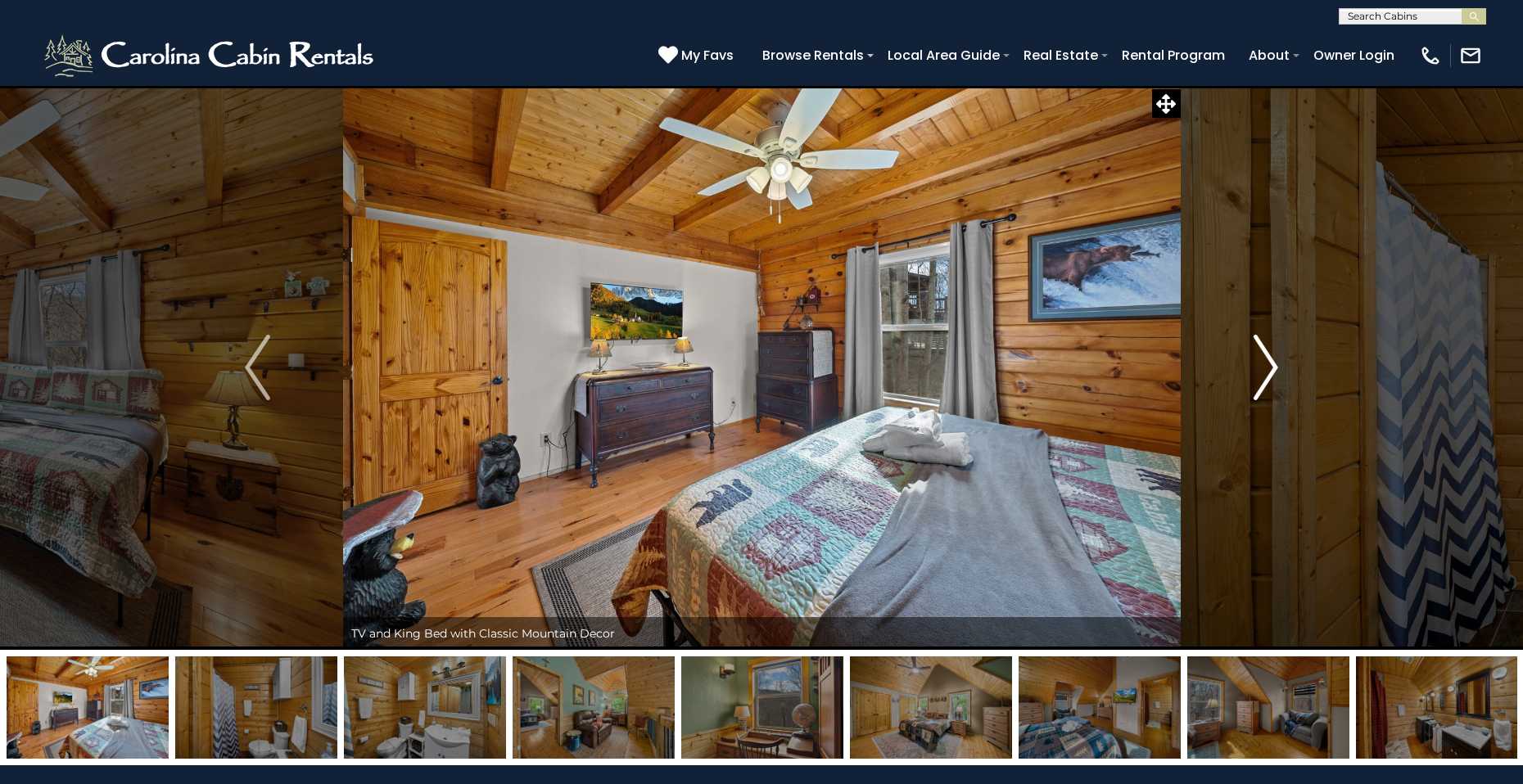
click at [1285, 380] on button "Next" at bounding box center [1266, 367] width 171 height 565
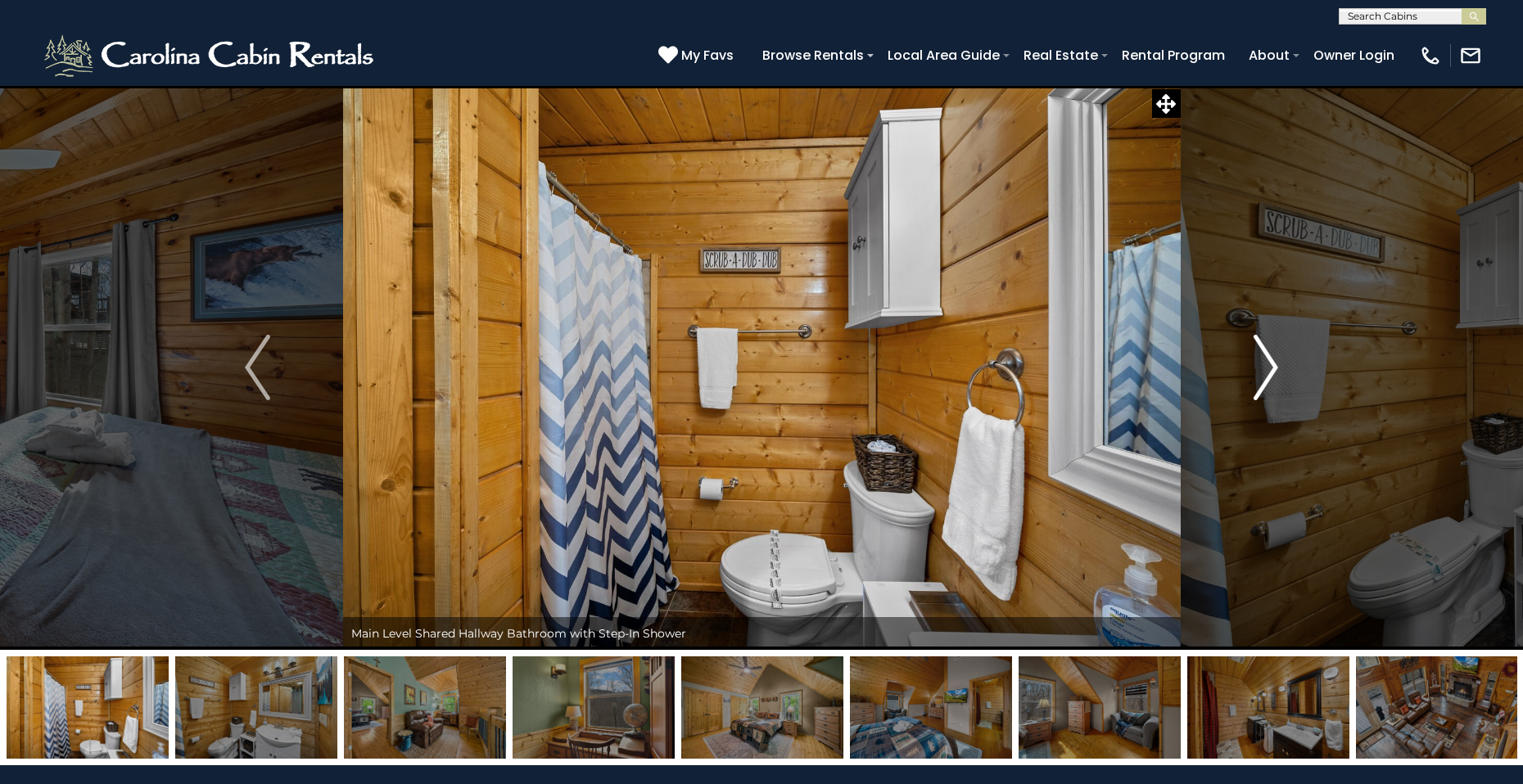
click at [1285, 380] on button "Next" at bounding box center [1266, 367] width 171 height 565
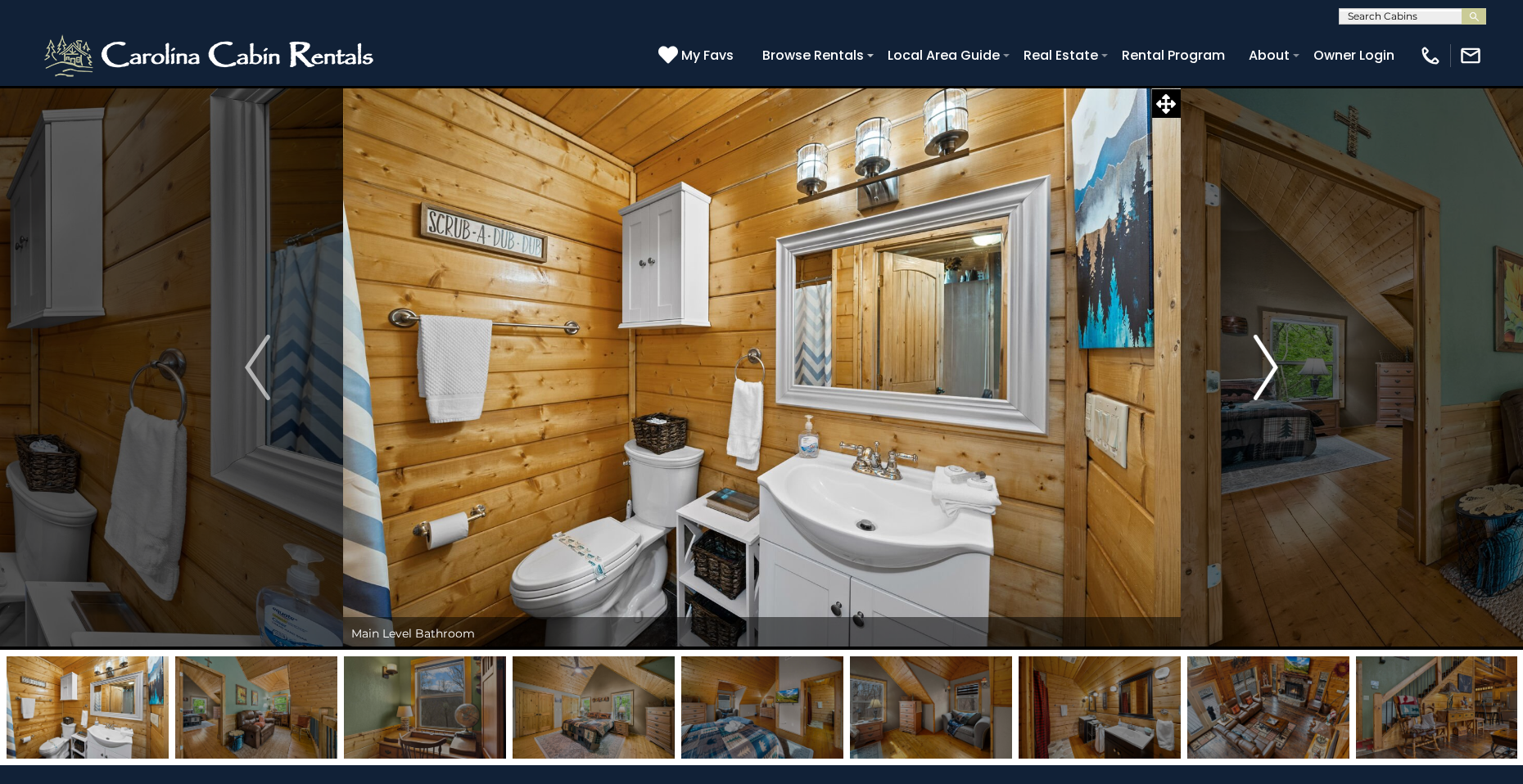
click at [1285, 380] on button "Next" at bounding box center [1266, 367] width 171 height 565
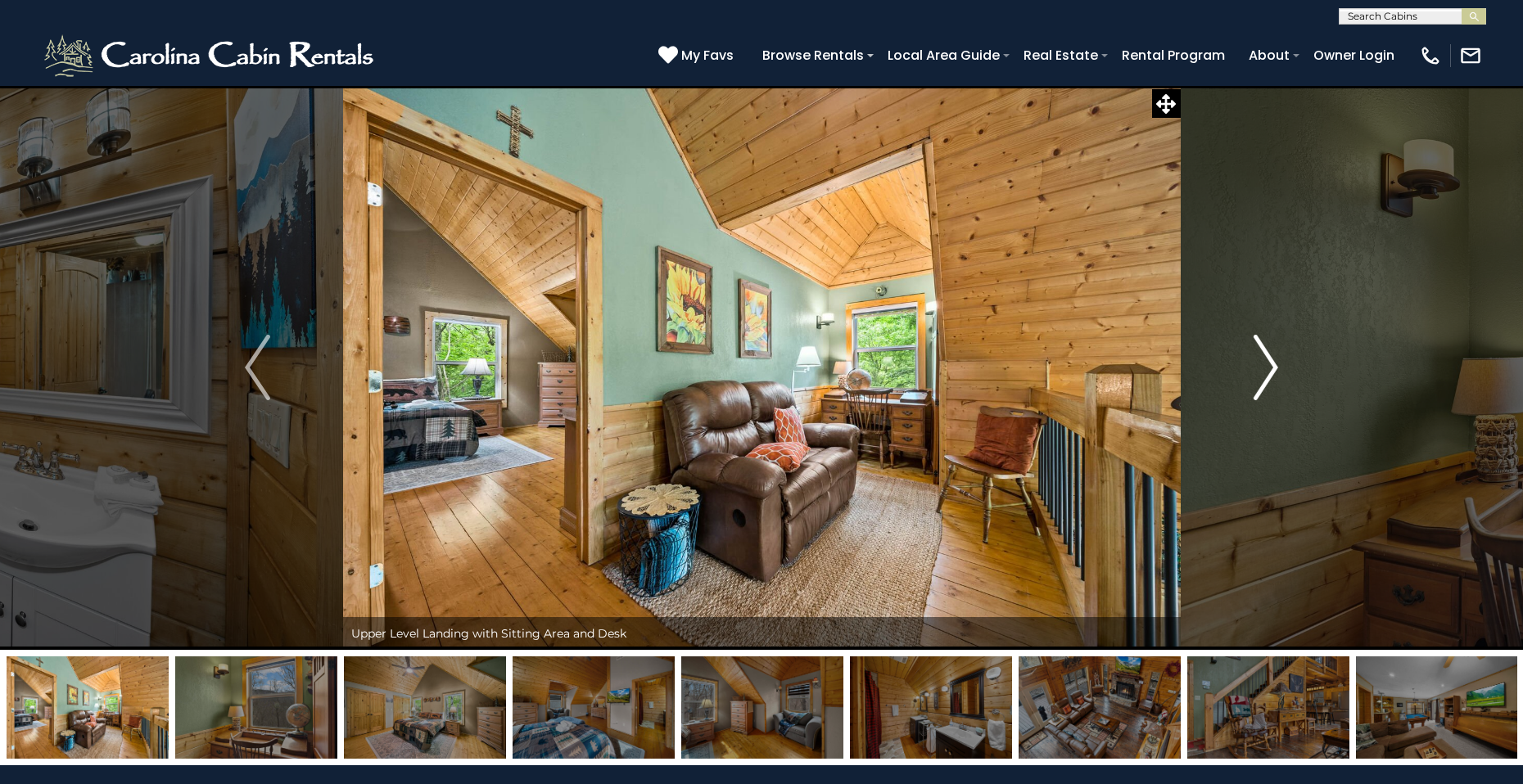
click at [1287, 380] on button "Next" at bounding box center [1266, 367] width 171 height 565
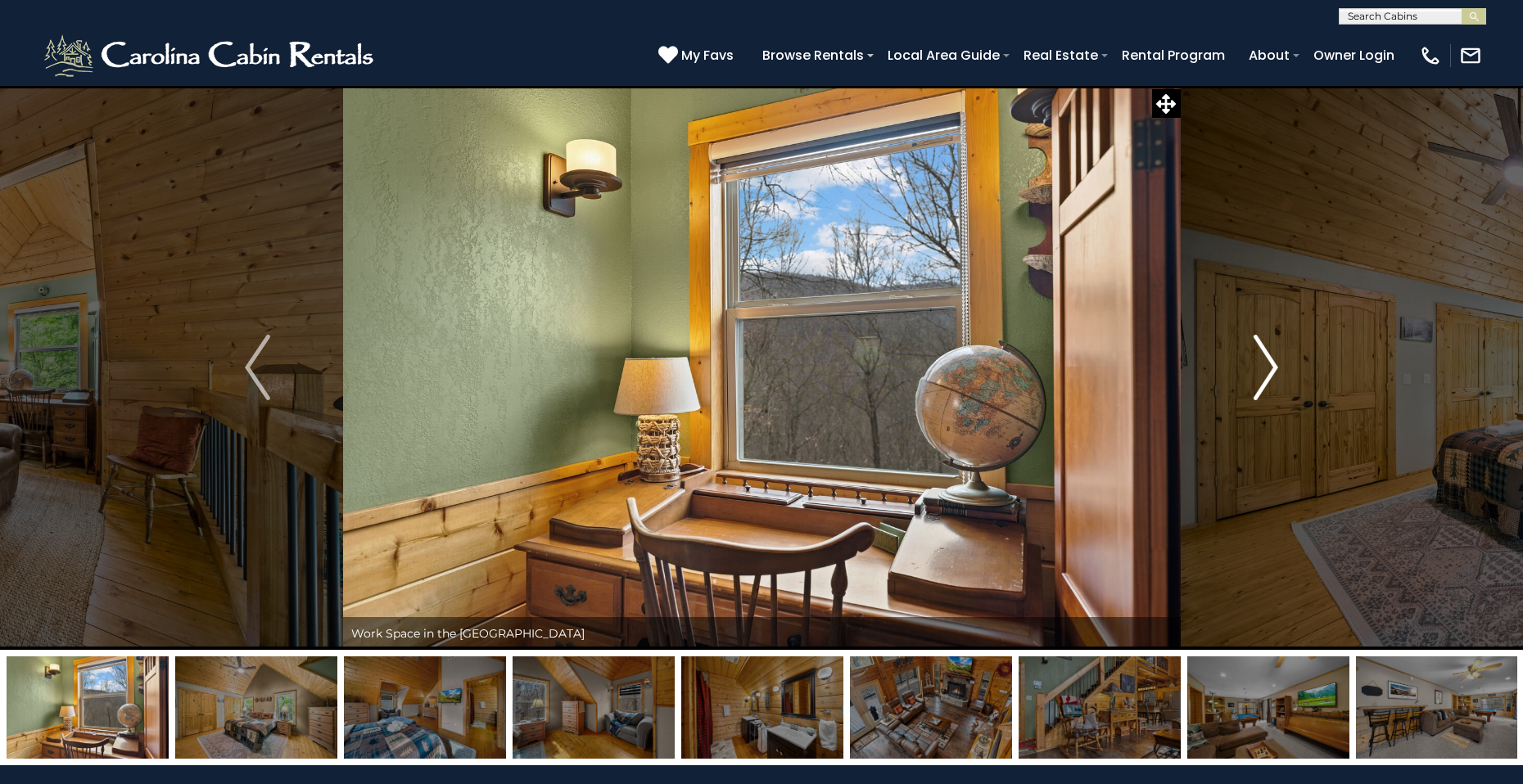
click at [1287, 380] on button "Next" at bounding box center [1266, 367] width 171 height 565
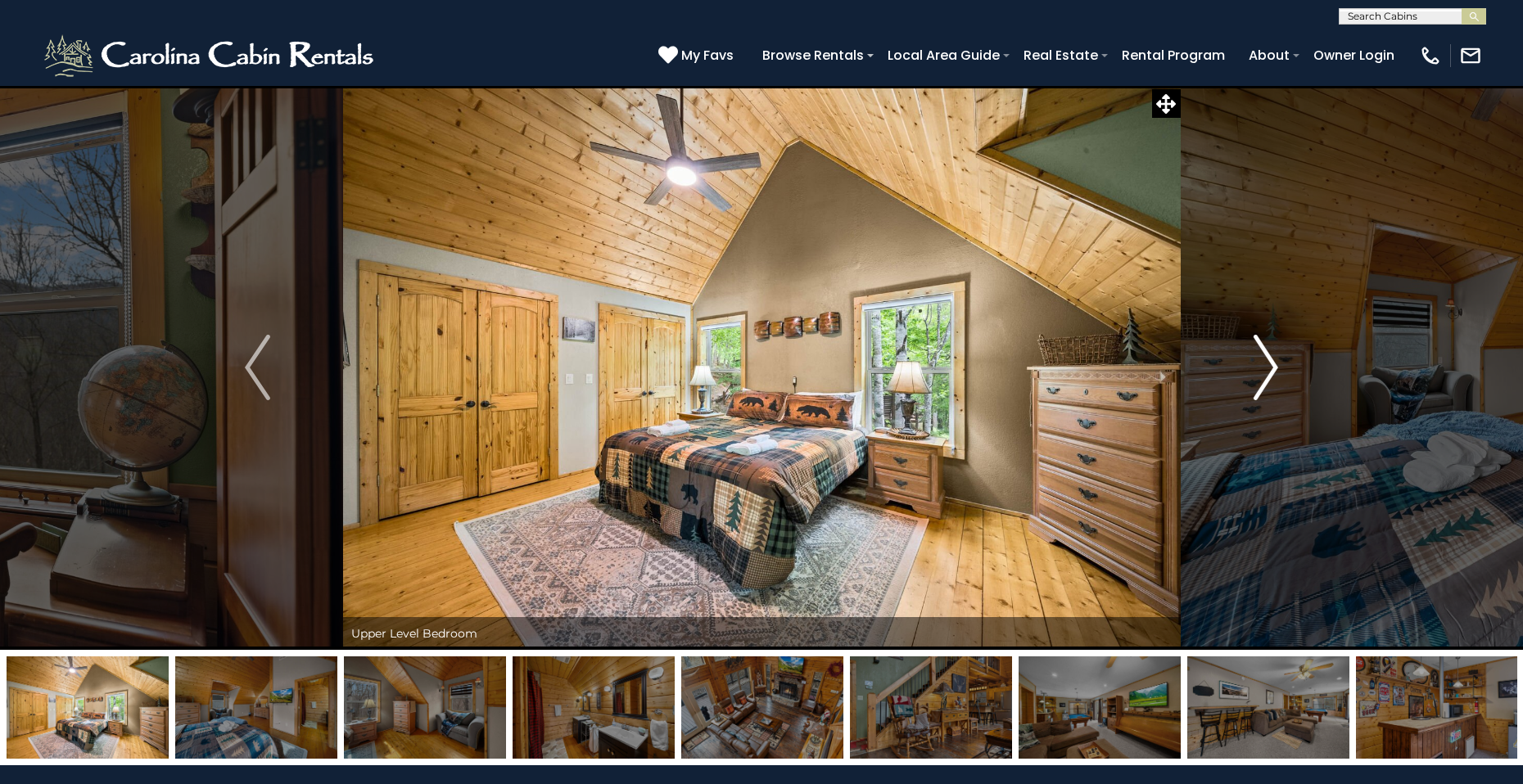
click at [1287, 380] on button "Next" at bounding box center [1266, 367] width 171 height 565
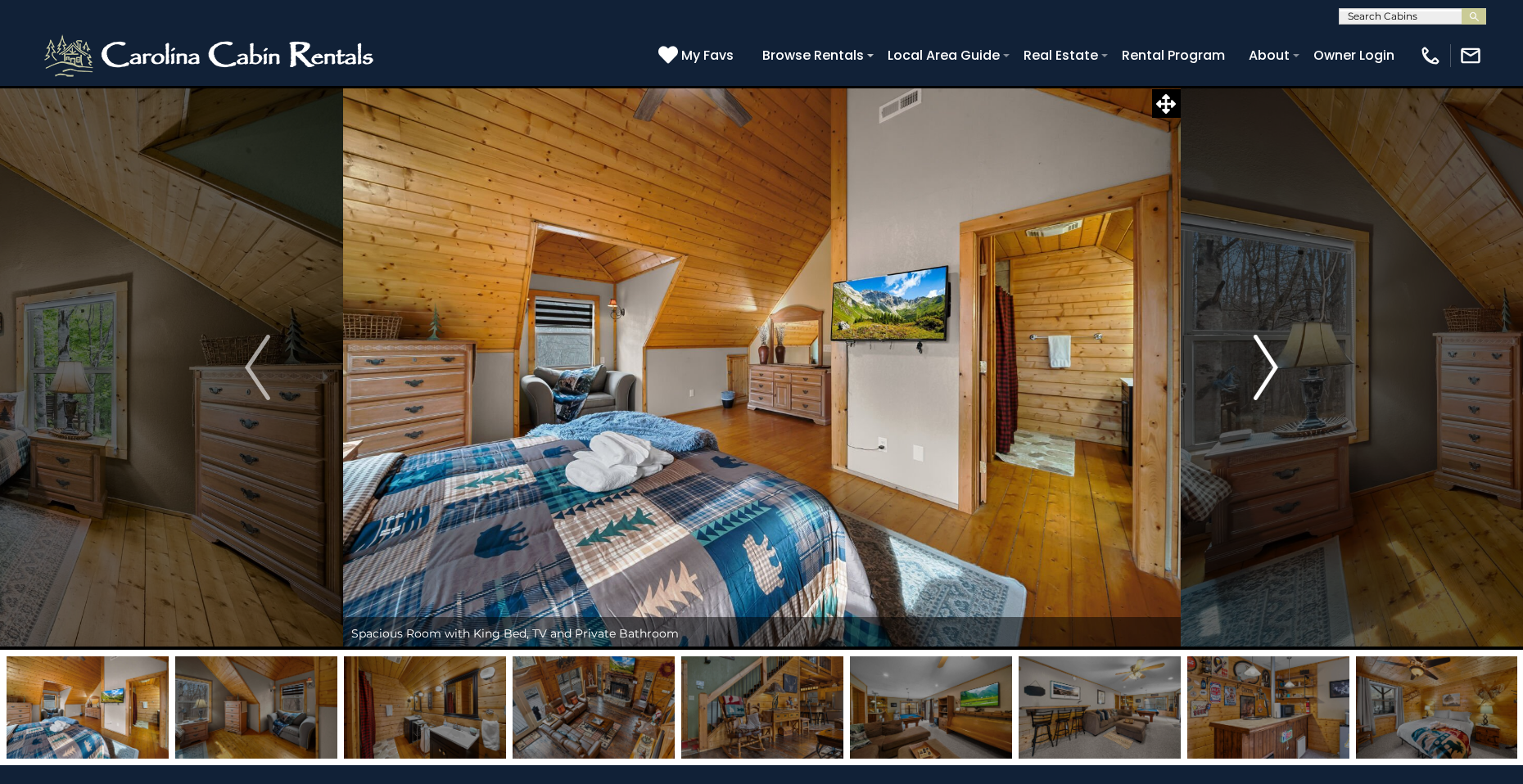
click at [1273, 370] on img "Next" at bounding box center [1266, 368] width 25 height 65
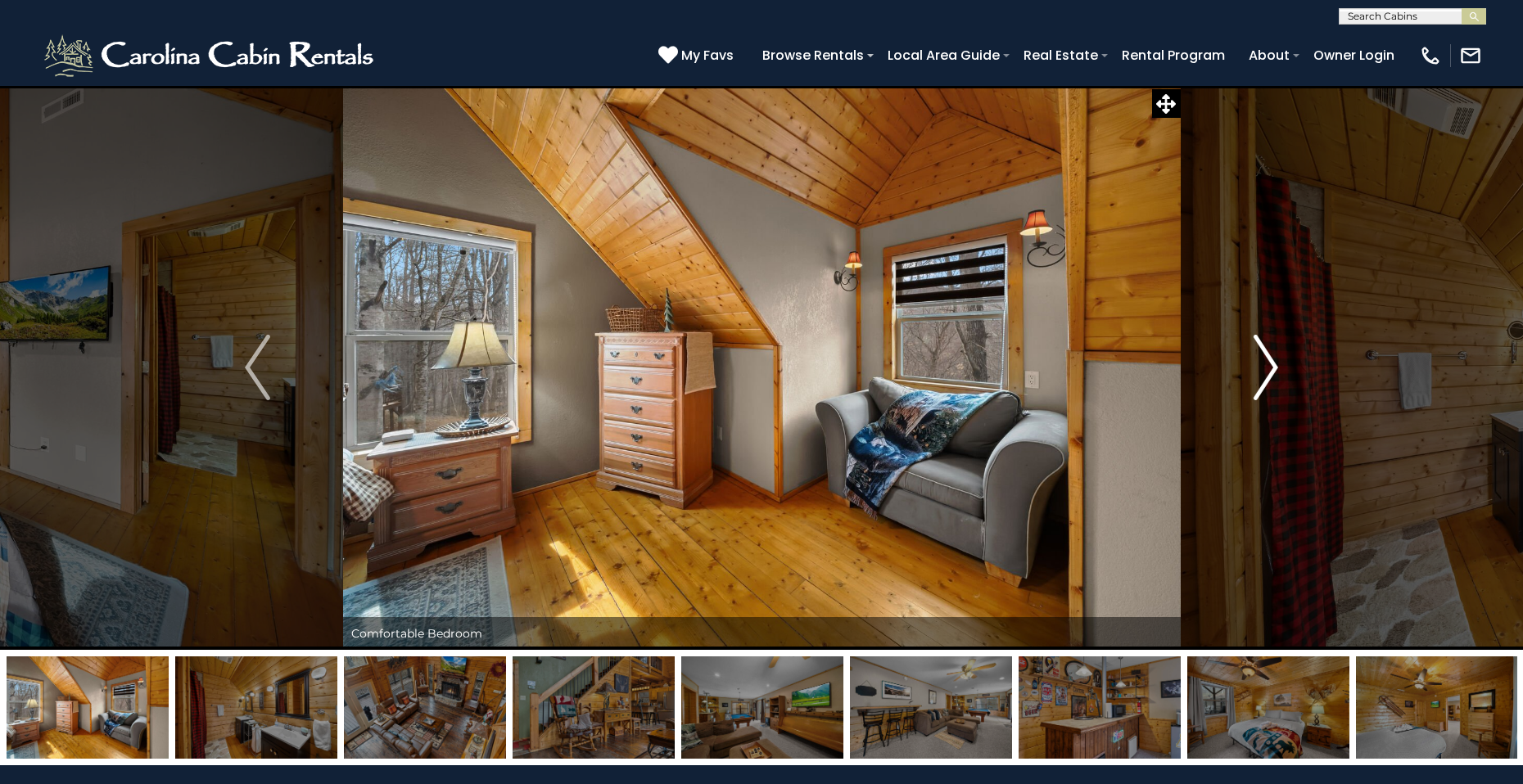
click at [1273, 370] on img "Next" at bounding box center [1266, 368] width 25 height 65
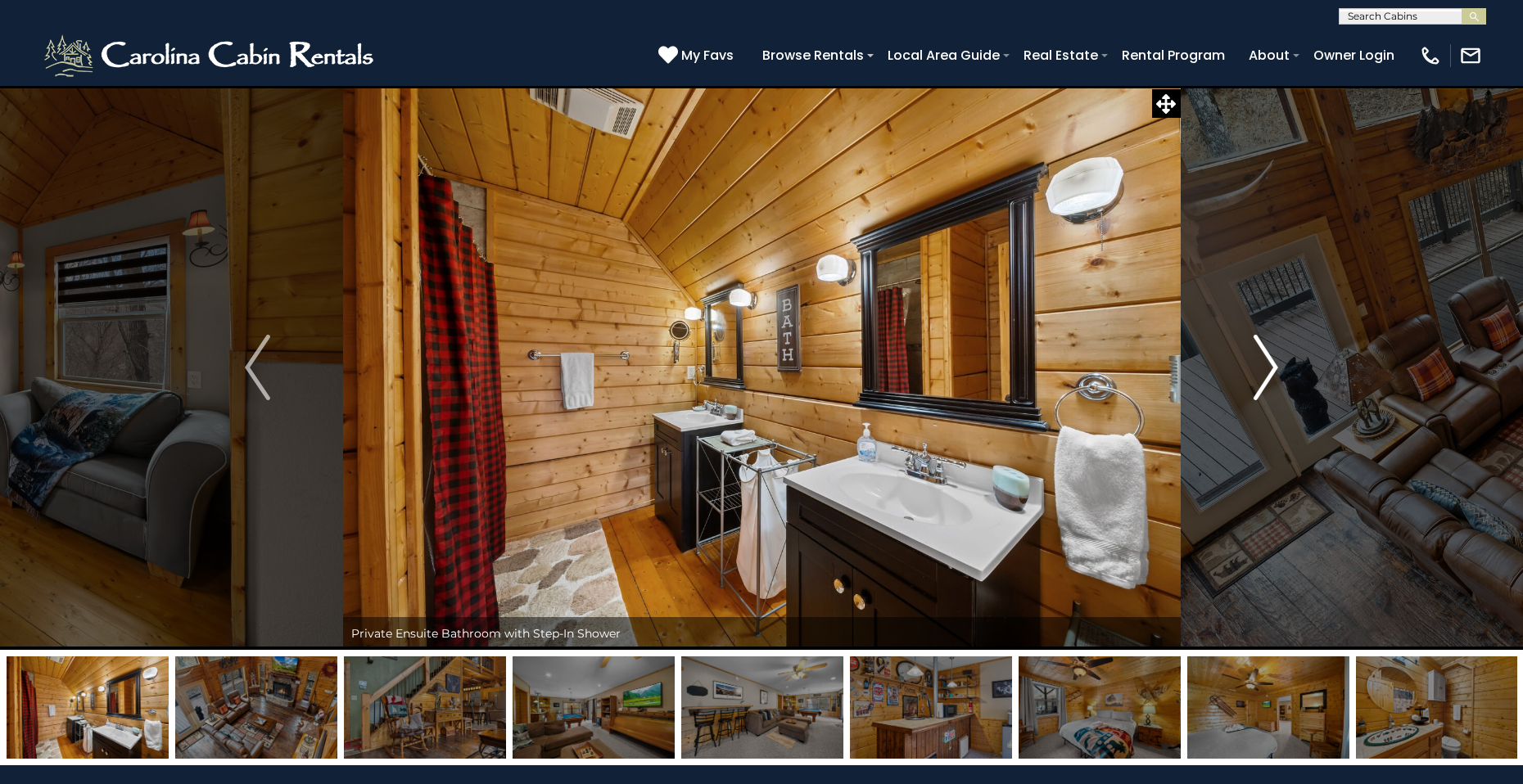
click at [1273, 370] on img "Next" at bounding box center [1266, 368] width 25 height 65
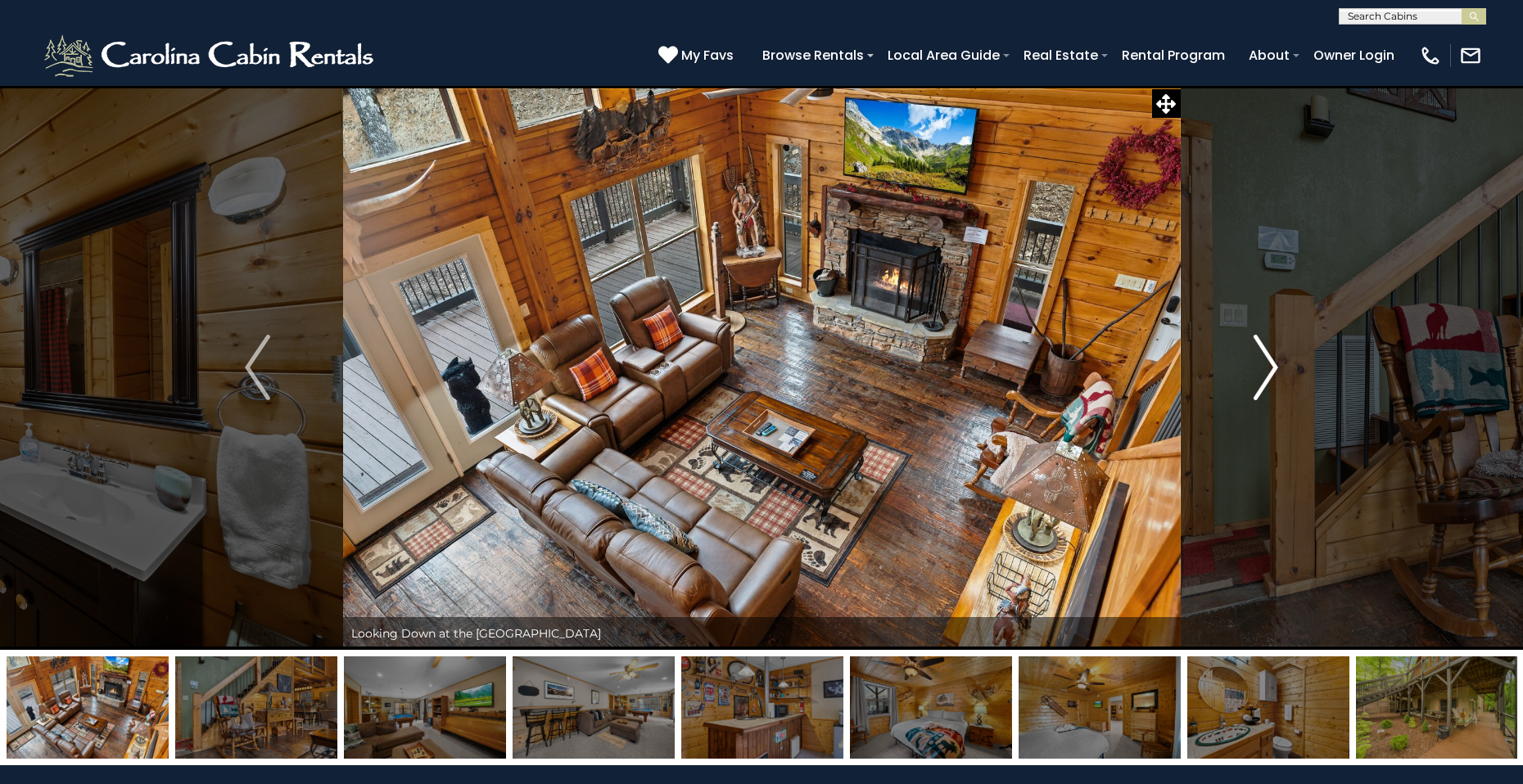
click at [1263, 377] on img "Next" at bounding box center [1266, 368] width 25 height 65
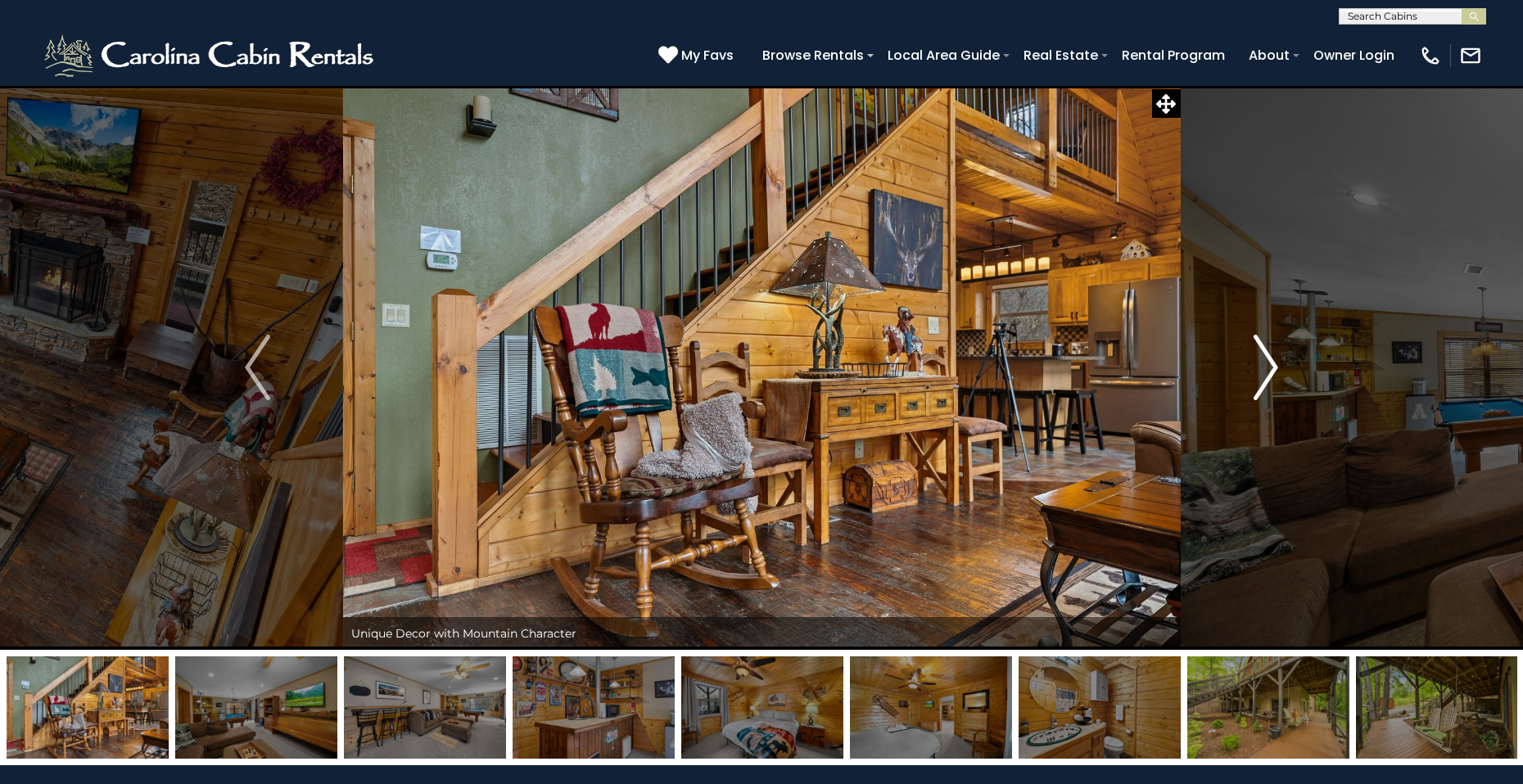
click at [1263, 377] on img "Next" at bounding box center [1266, 368] width 25 height 65
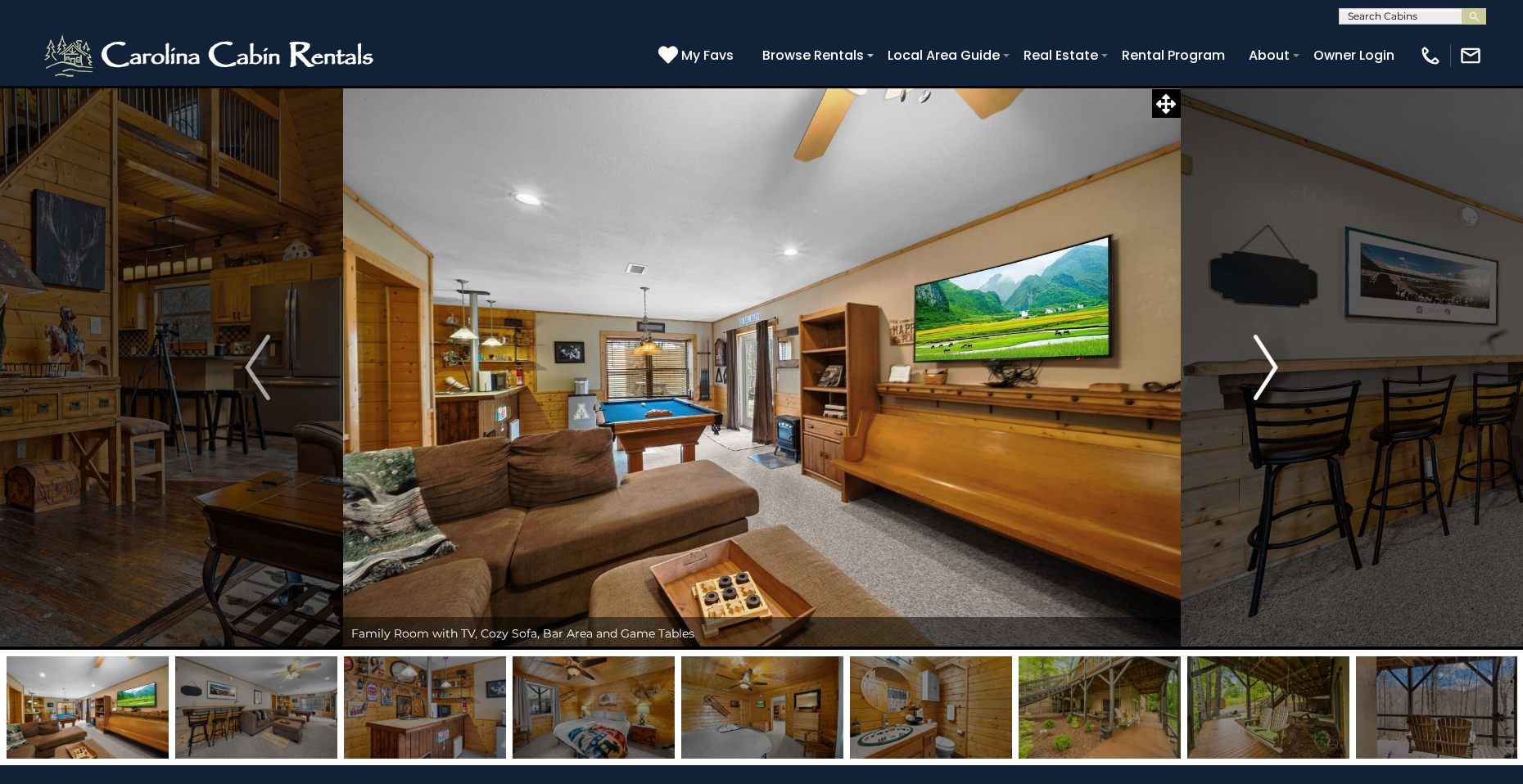
click at [1263, 380] on img "Next" at bounding box center [1266, 368] width 25 height 65
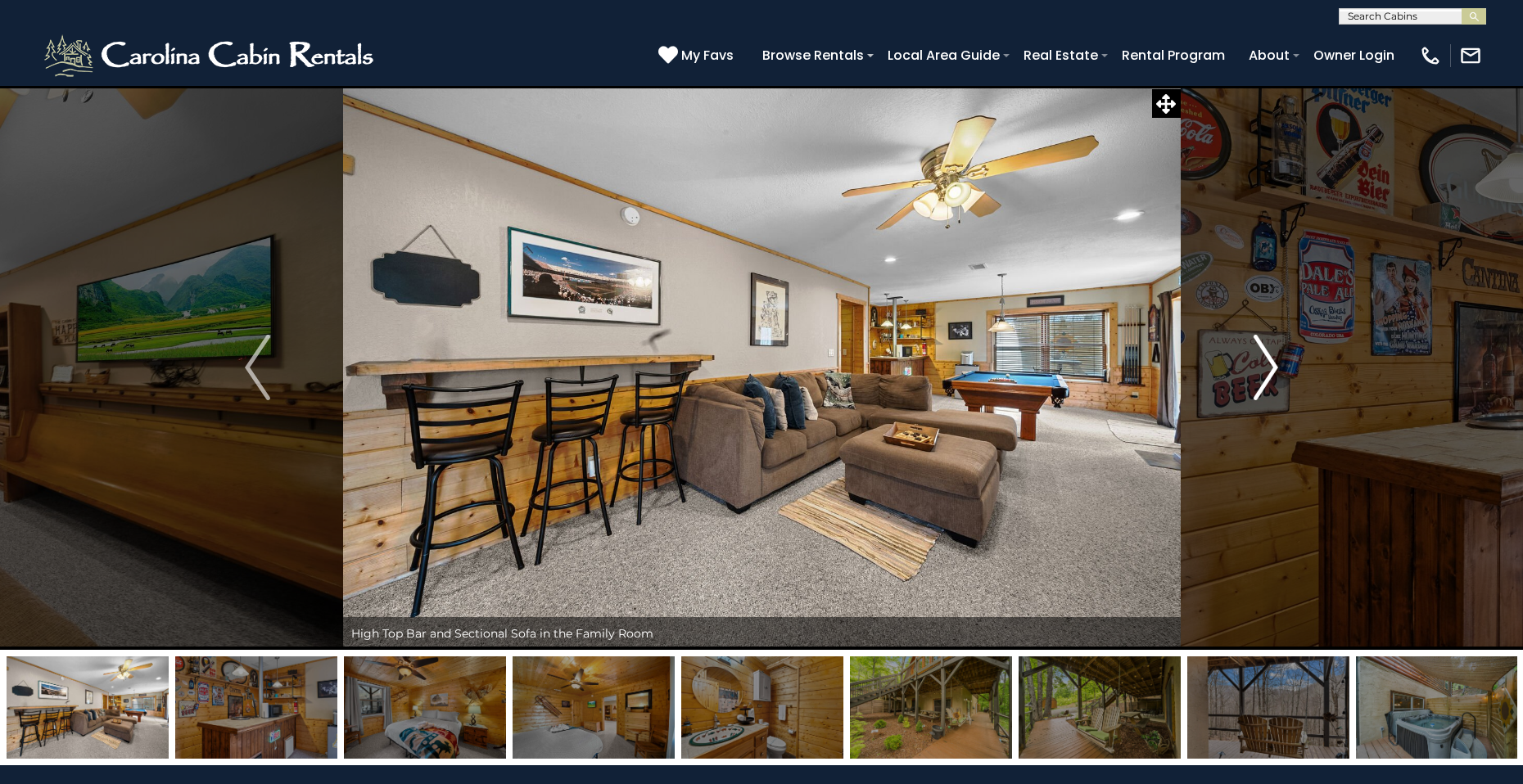
click at [1263, 380] on img "Next" at bounding box center [1266, 368] width 25 height 65
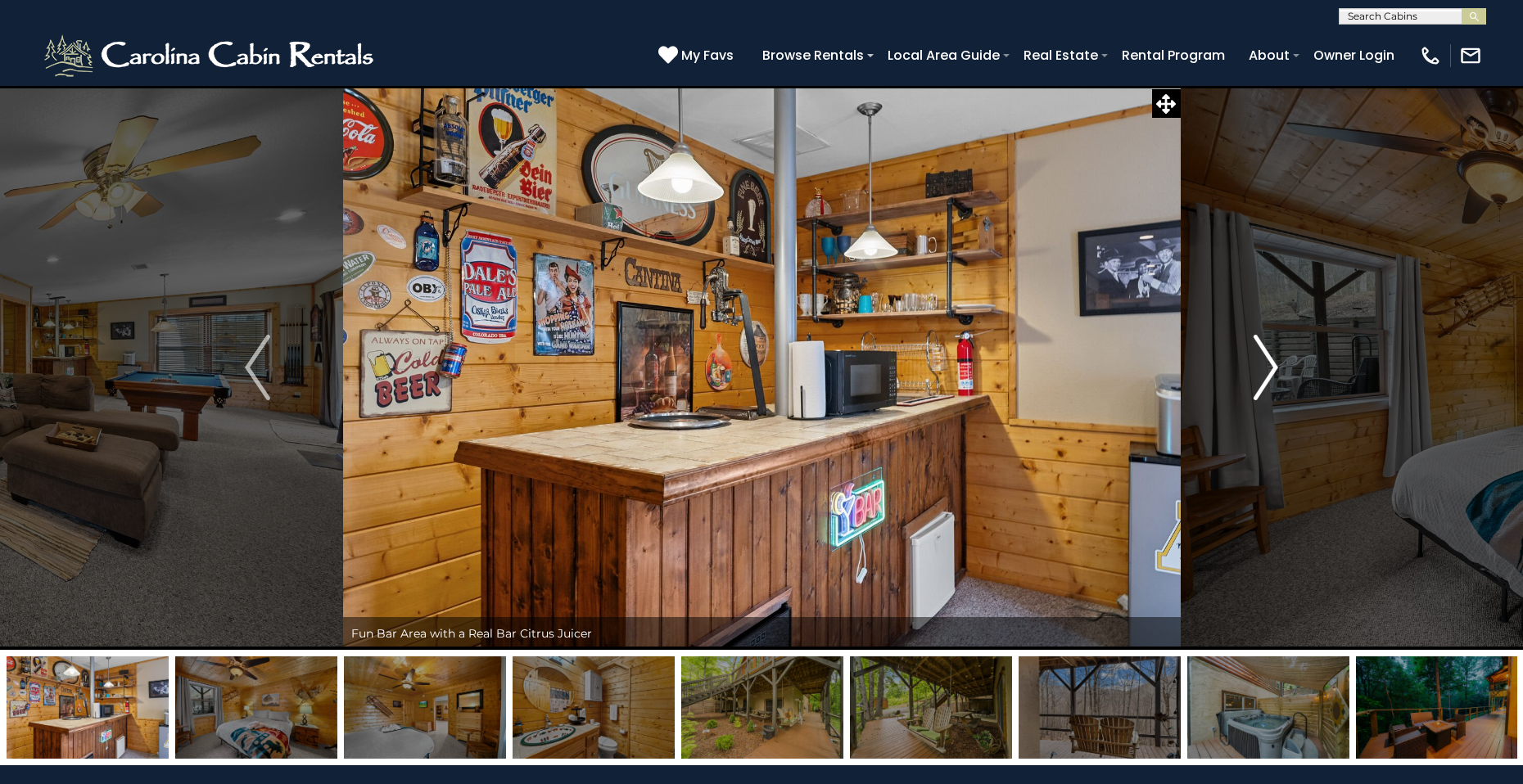
click at [1262, 380] on img "Next" at bounding box center [1266, 368] width 25 height 65
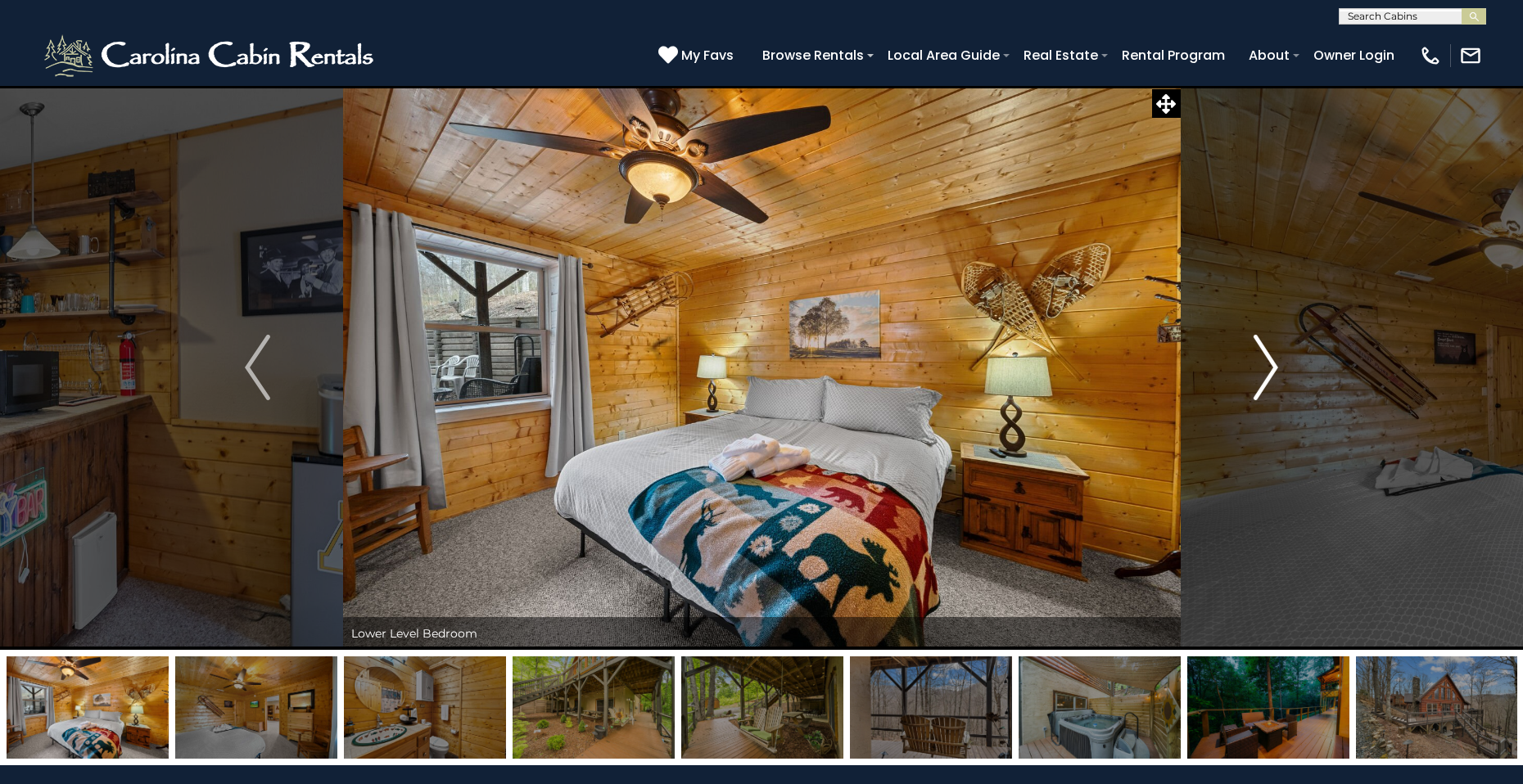
click at [1262, 380] on img "Next" at bounding box center [1266, 368] width 25 height 65
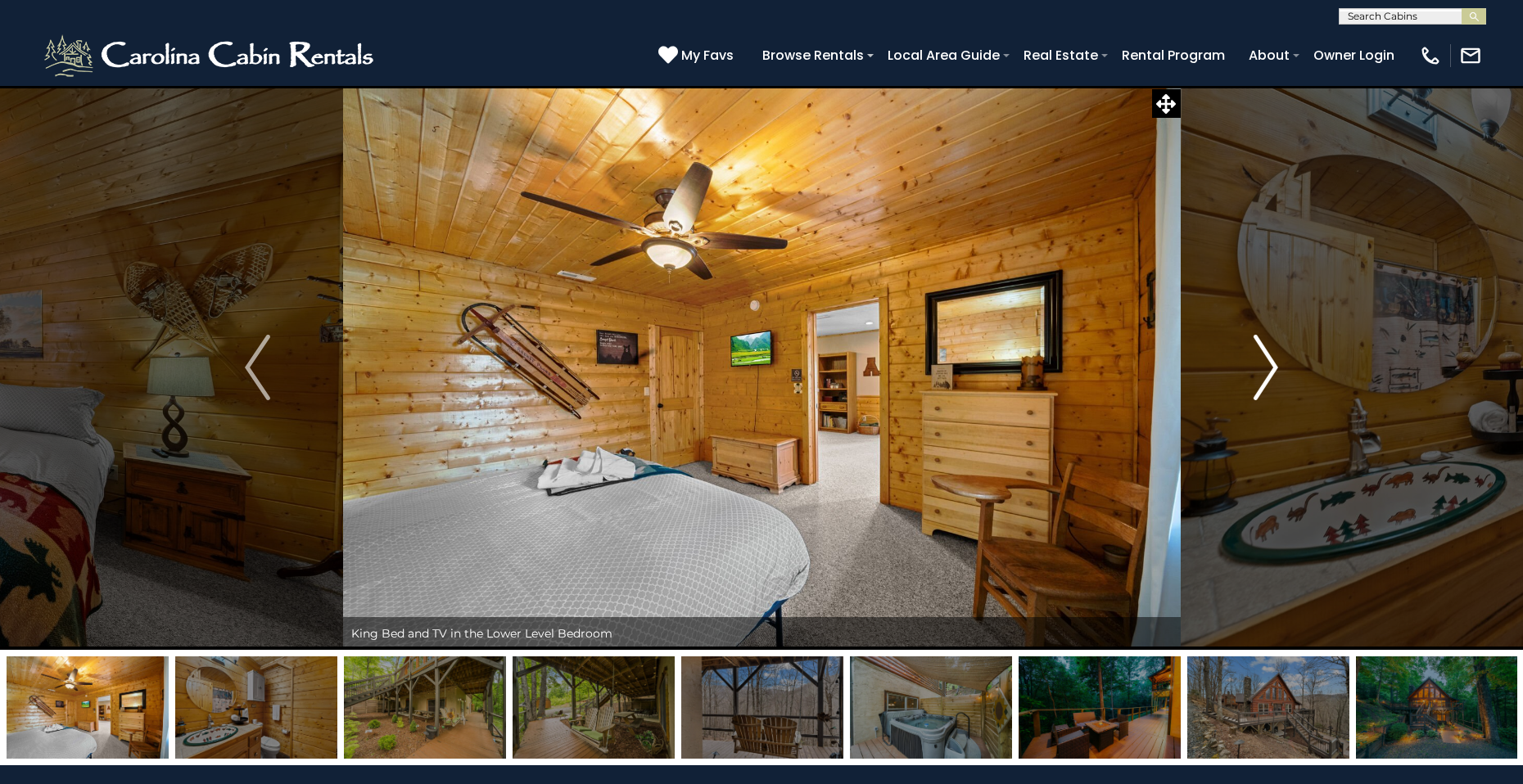
click at [1262, 380] on img "Next" at bounding box center [1266, 368] width 25 height 65
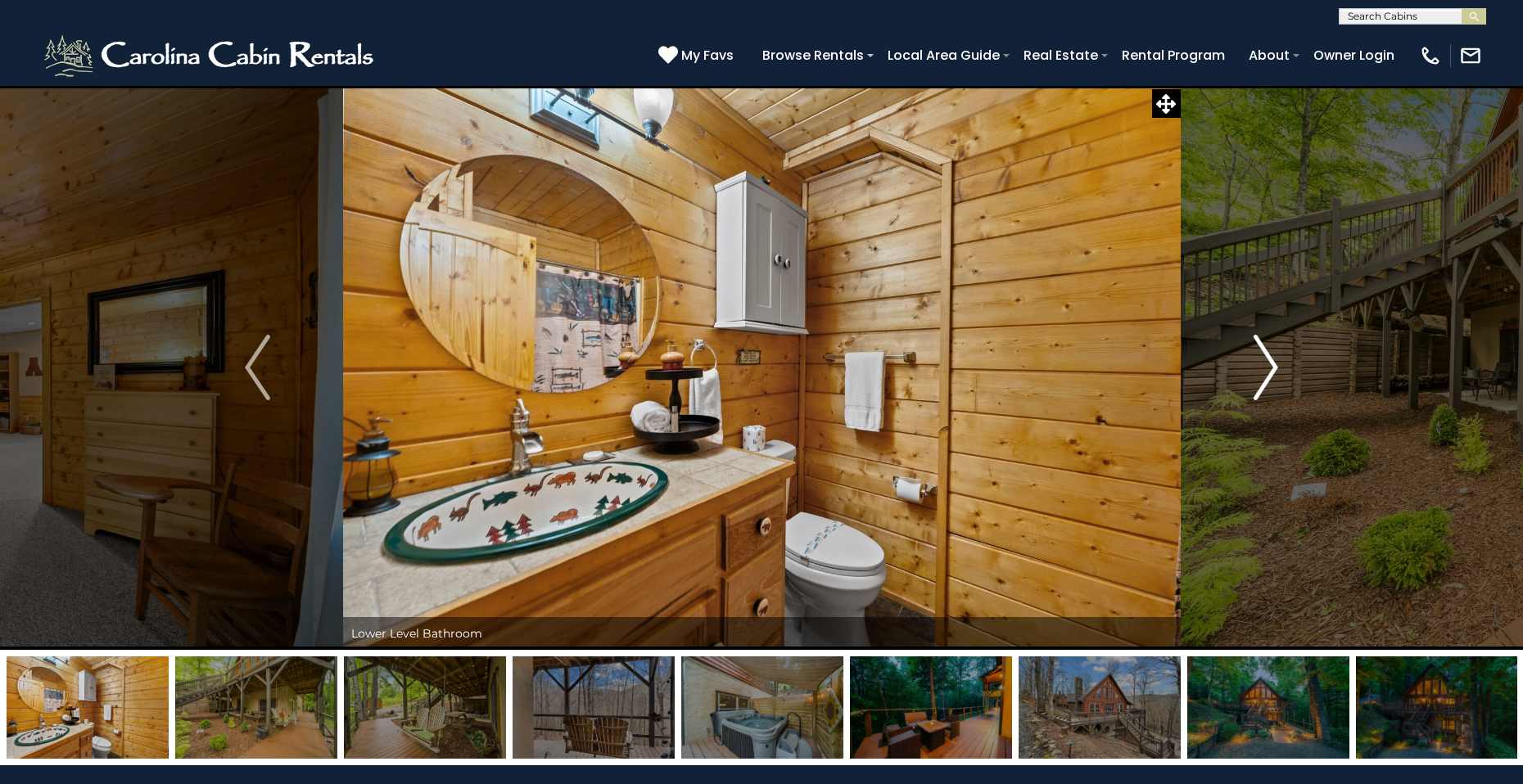
click at [1262, 380] on img "Next" at bounding box center [1266, 368] width 25 height 65
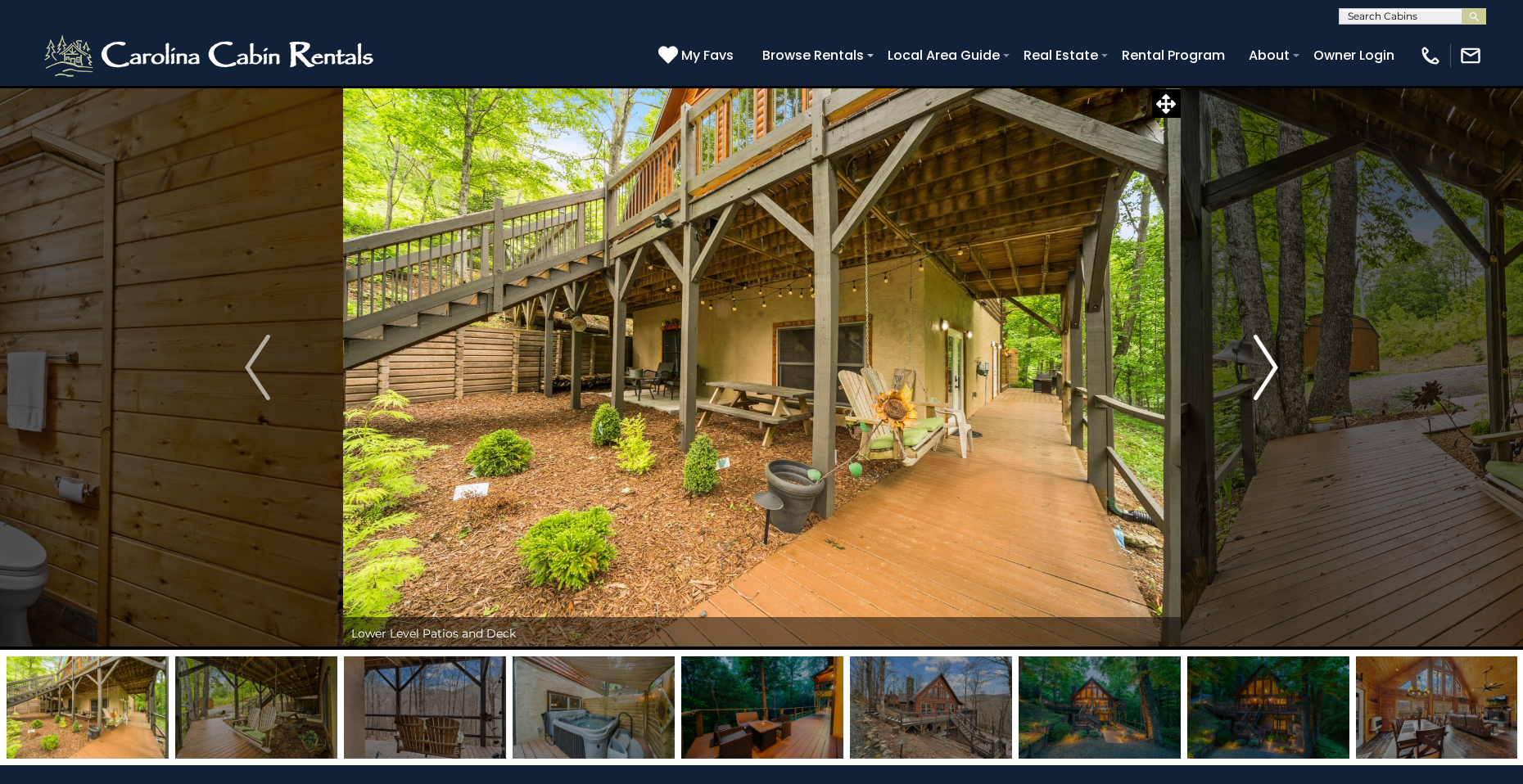
click at [1258, 378] on img "Next" at bounding box center [1266, 368] width 25 height 65
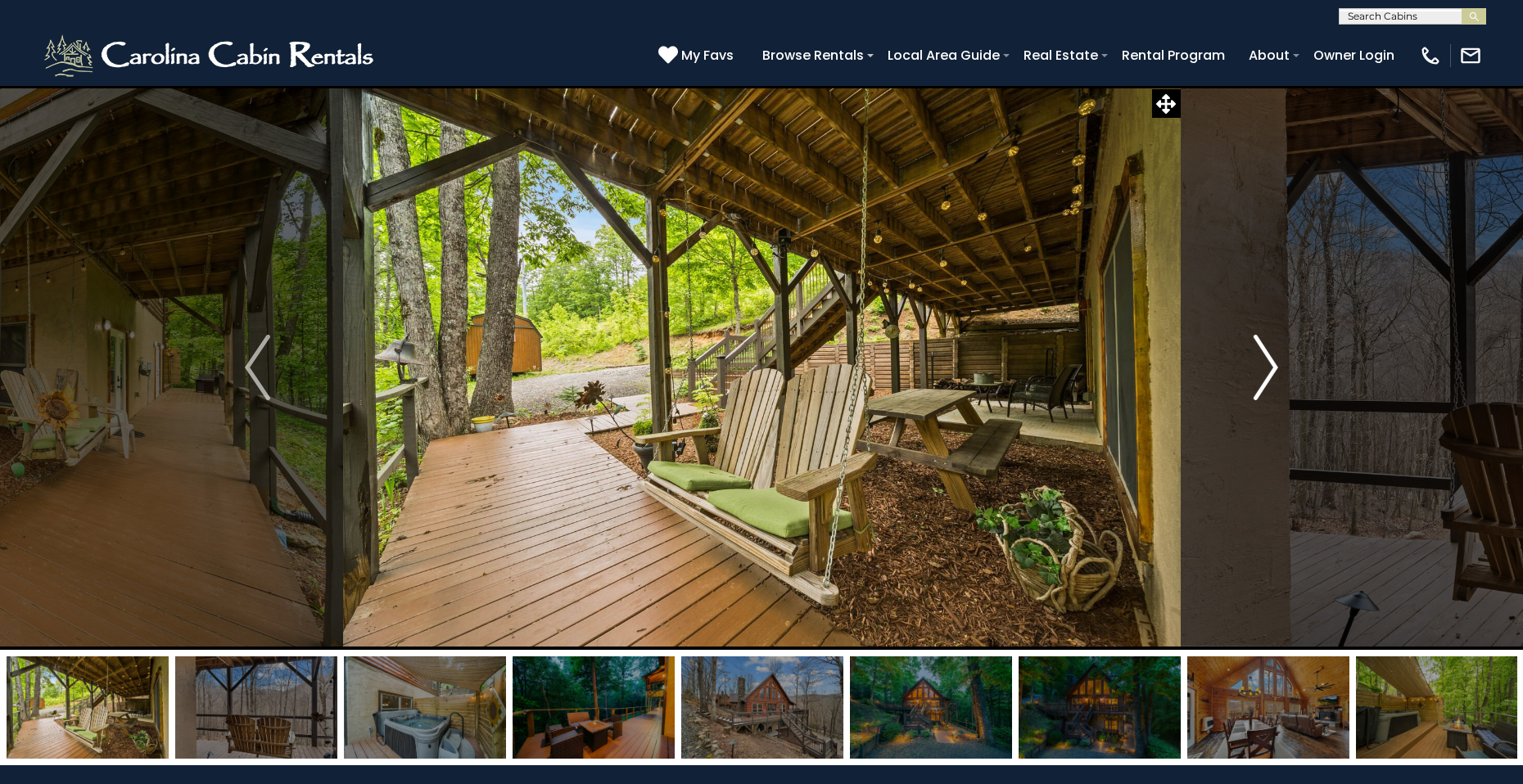
click at [1258, 378] on img "Next" at bounding box center [1266, 368] width 25 height 65
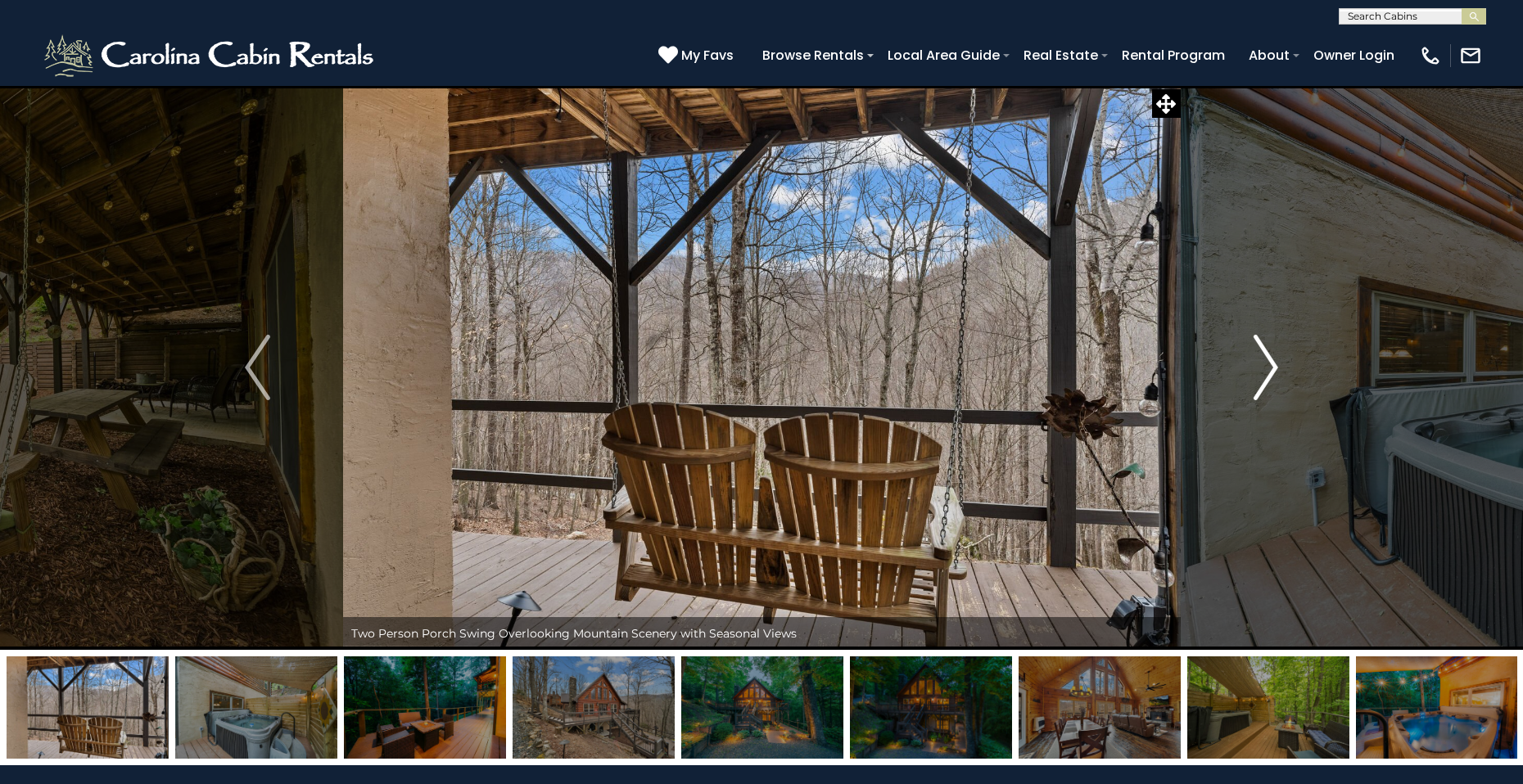
click at [1258, 378] on img "Next" at bounding box center [1266, 368] width 25 height 65
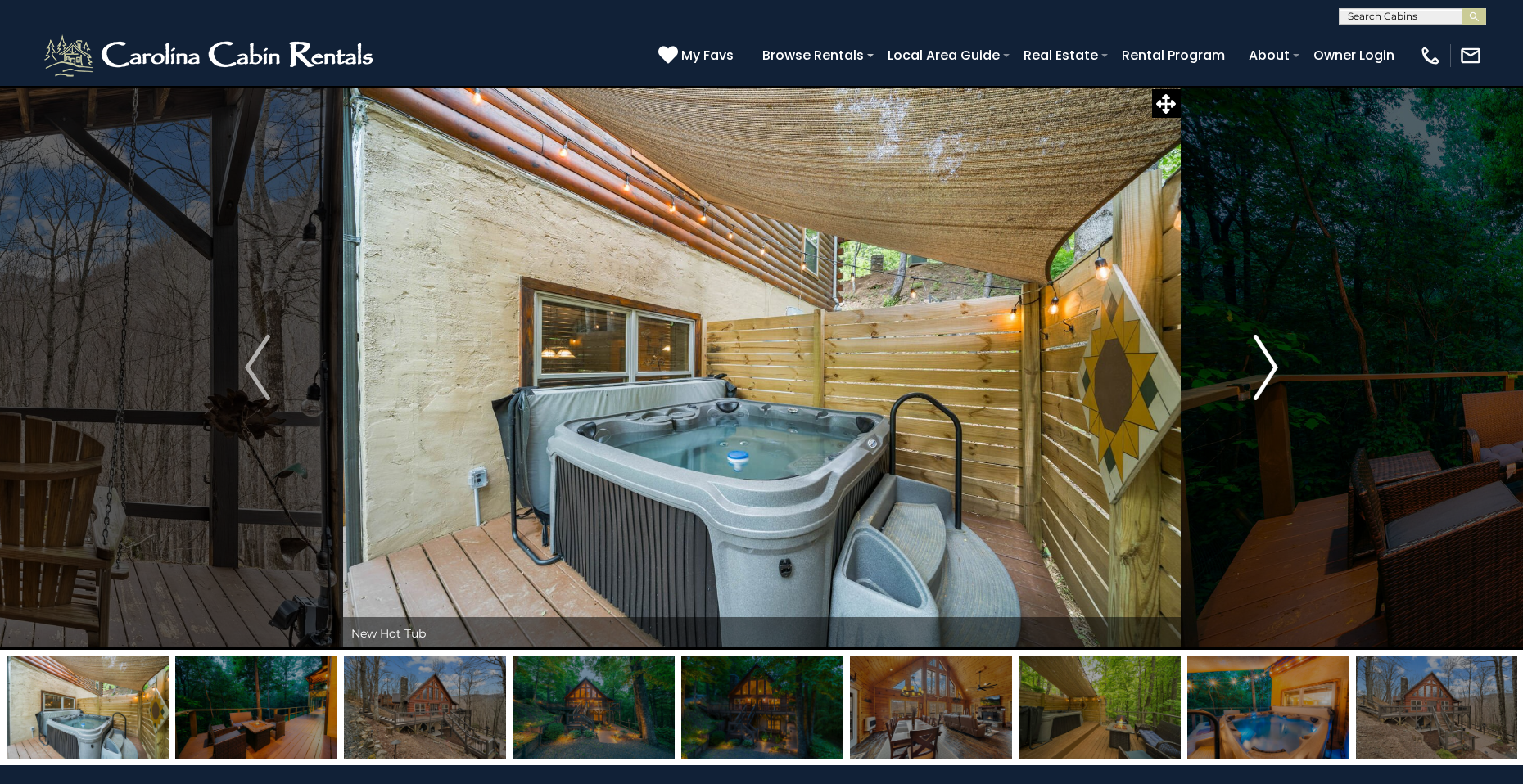
click at [1258, 378] on img "Next" at bounding box center [1266, 368] width 25 height 65
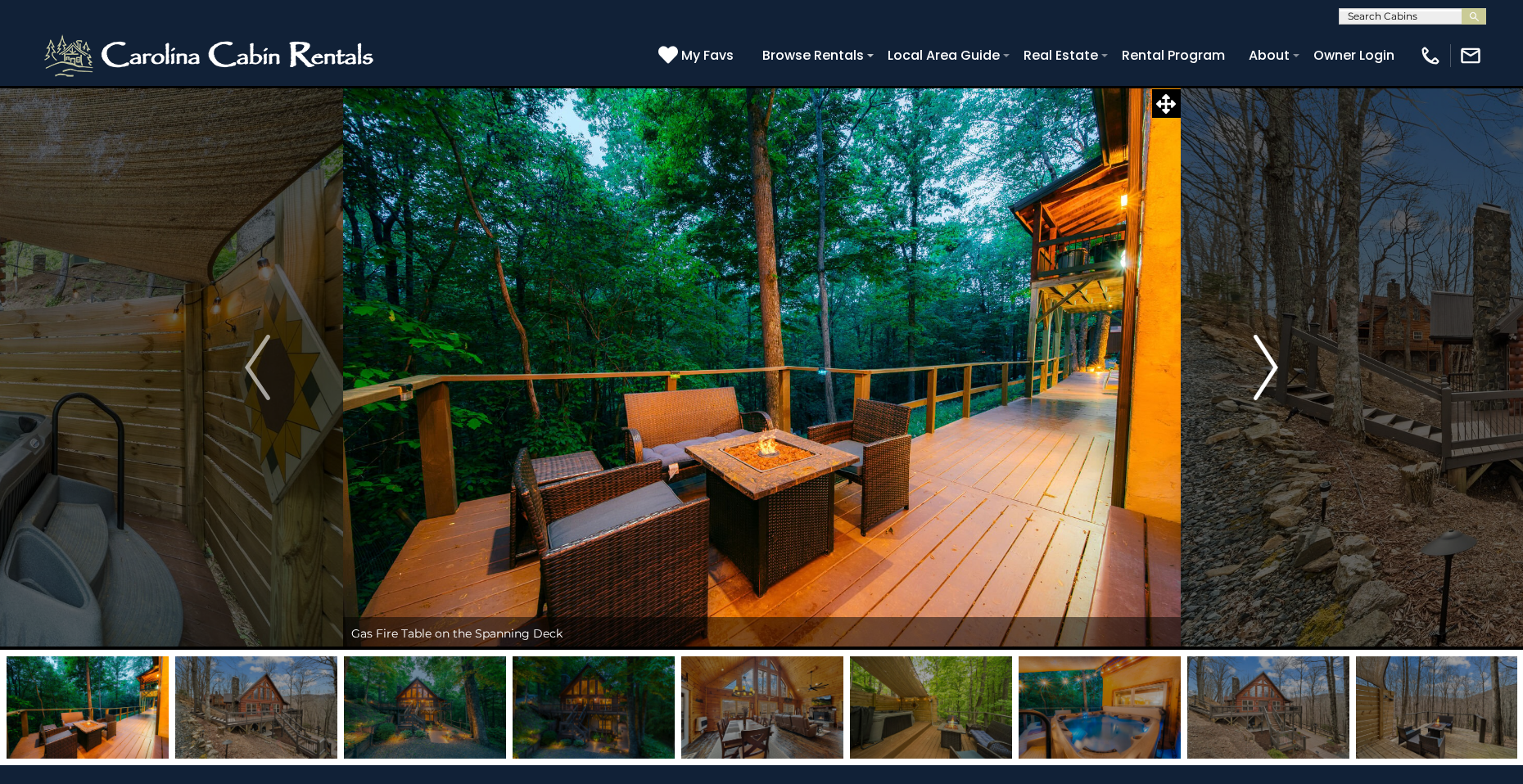
click at [1258, 378] on img "Next" at bounding box center [1266, 368] width 25 height 65
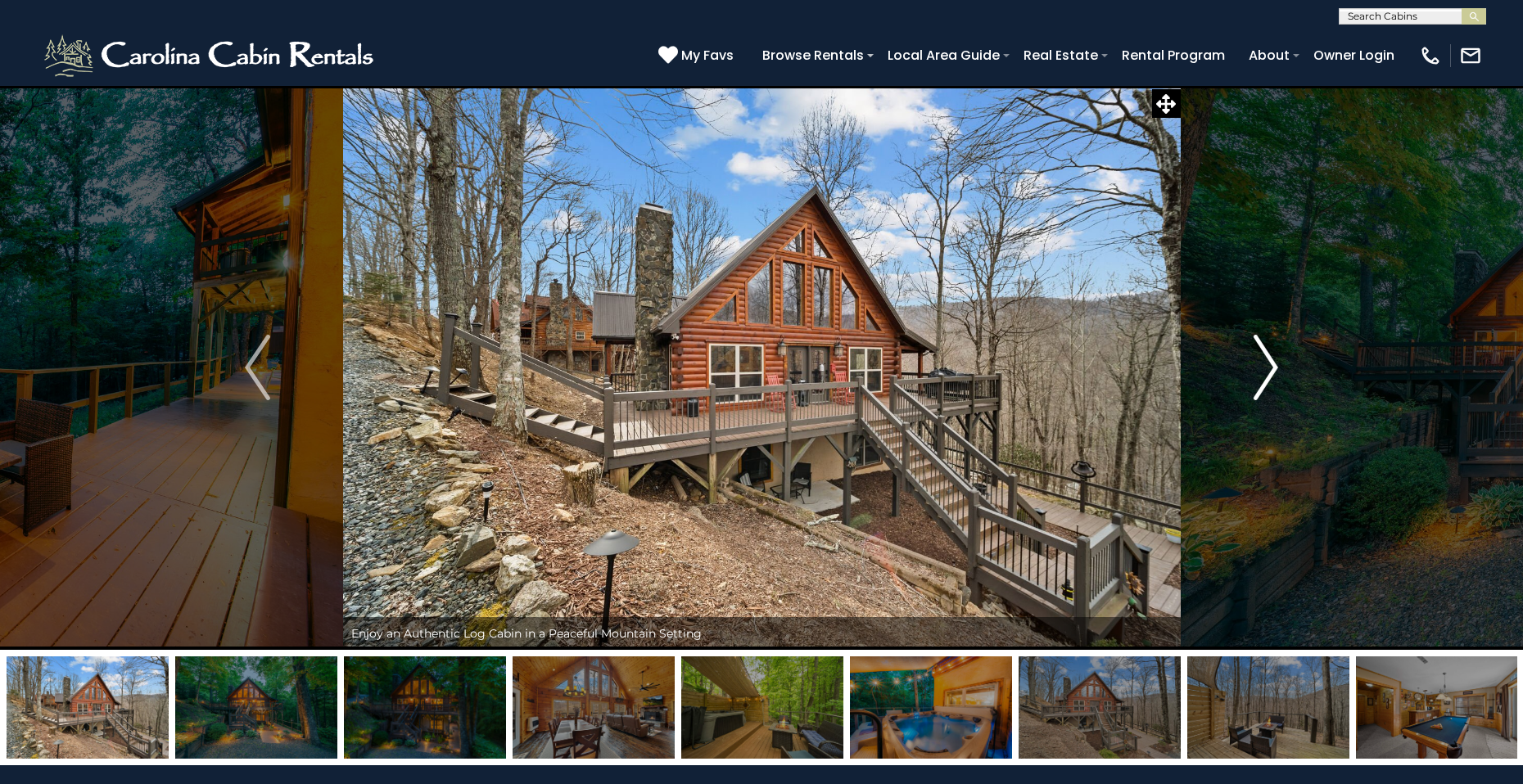
click at [1266, 358] on img "Next" at bounding box center [1266, 368] width 25 height 65
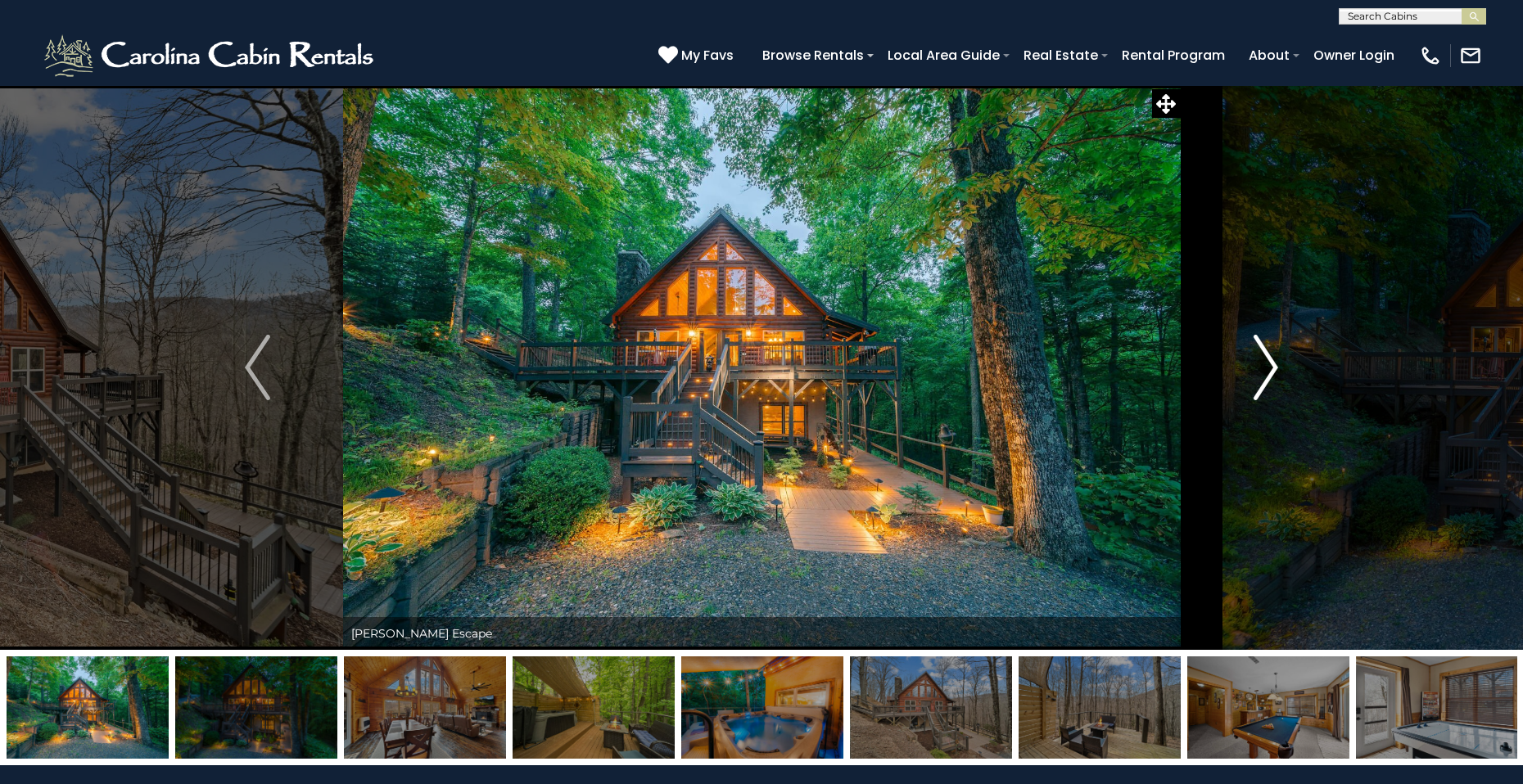
click at [1264, 358] on img "Next" at bounding box center [1266, 368] width 25 height 65
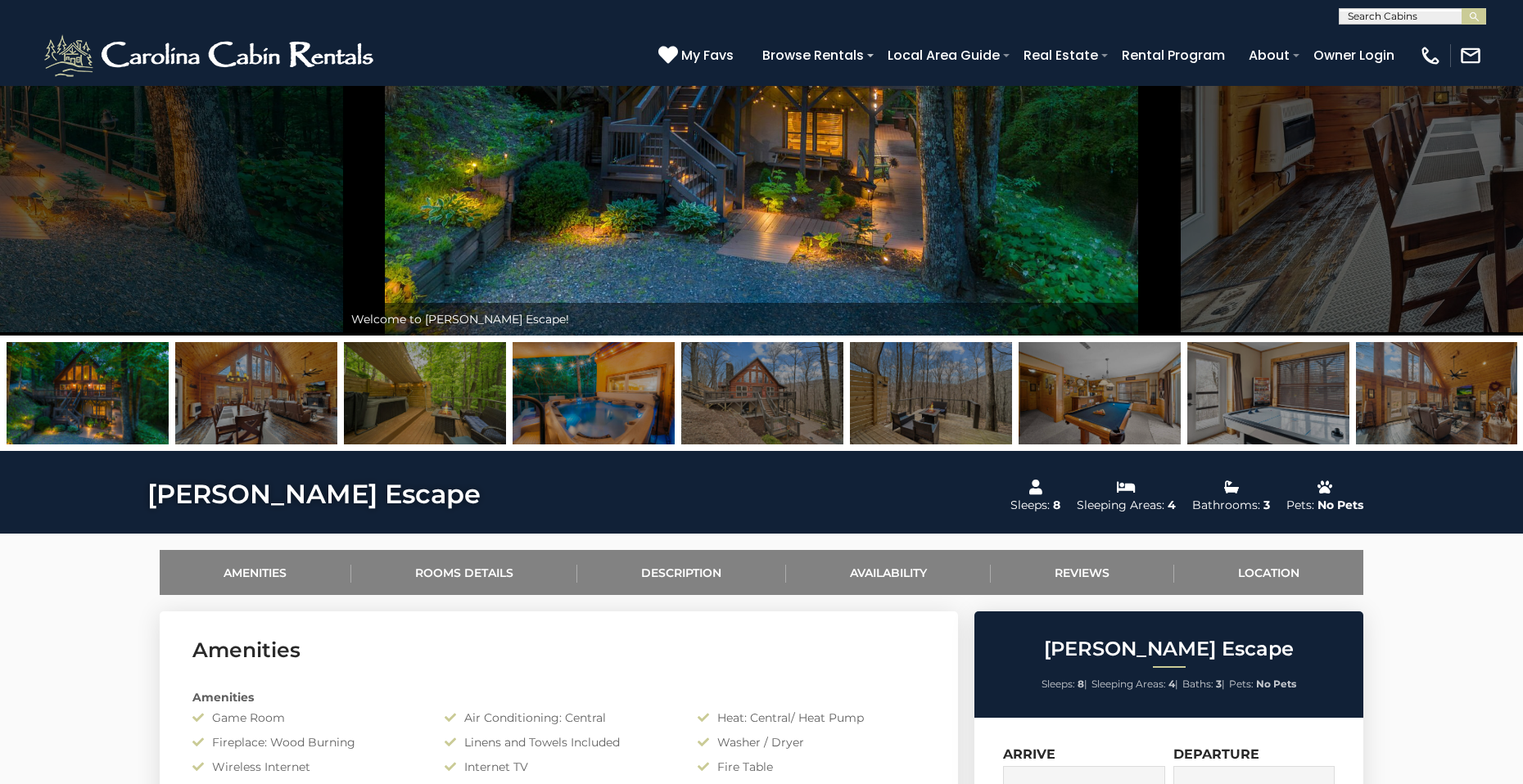
scroll to position [313, 0]
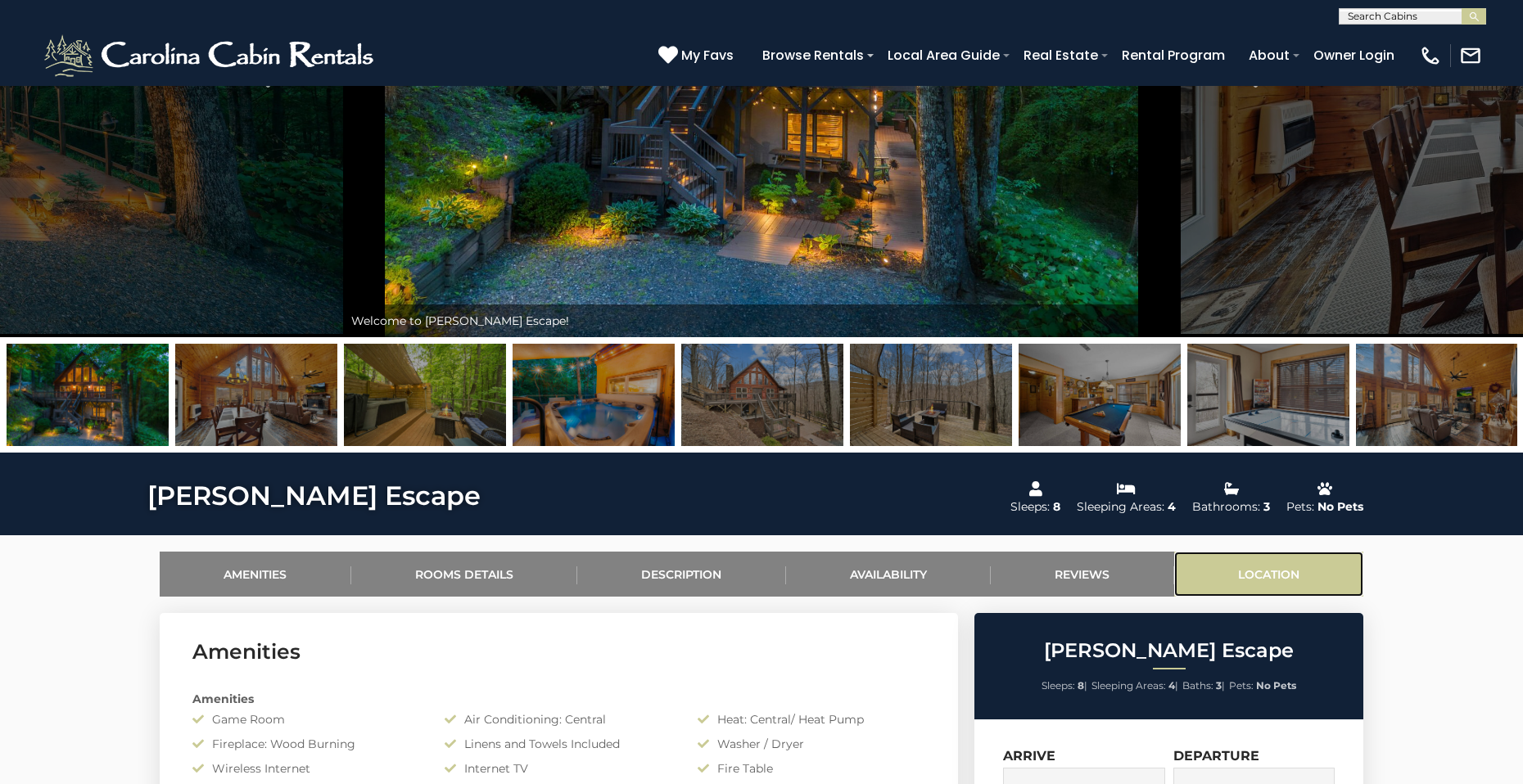
click at [1258, 564] on link "Location" at bounding box center [1269, 574] width 190 height 45
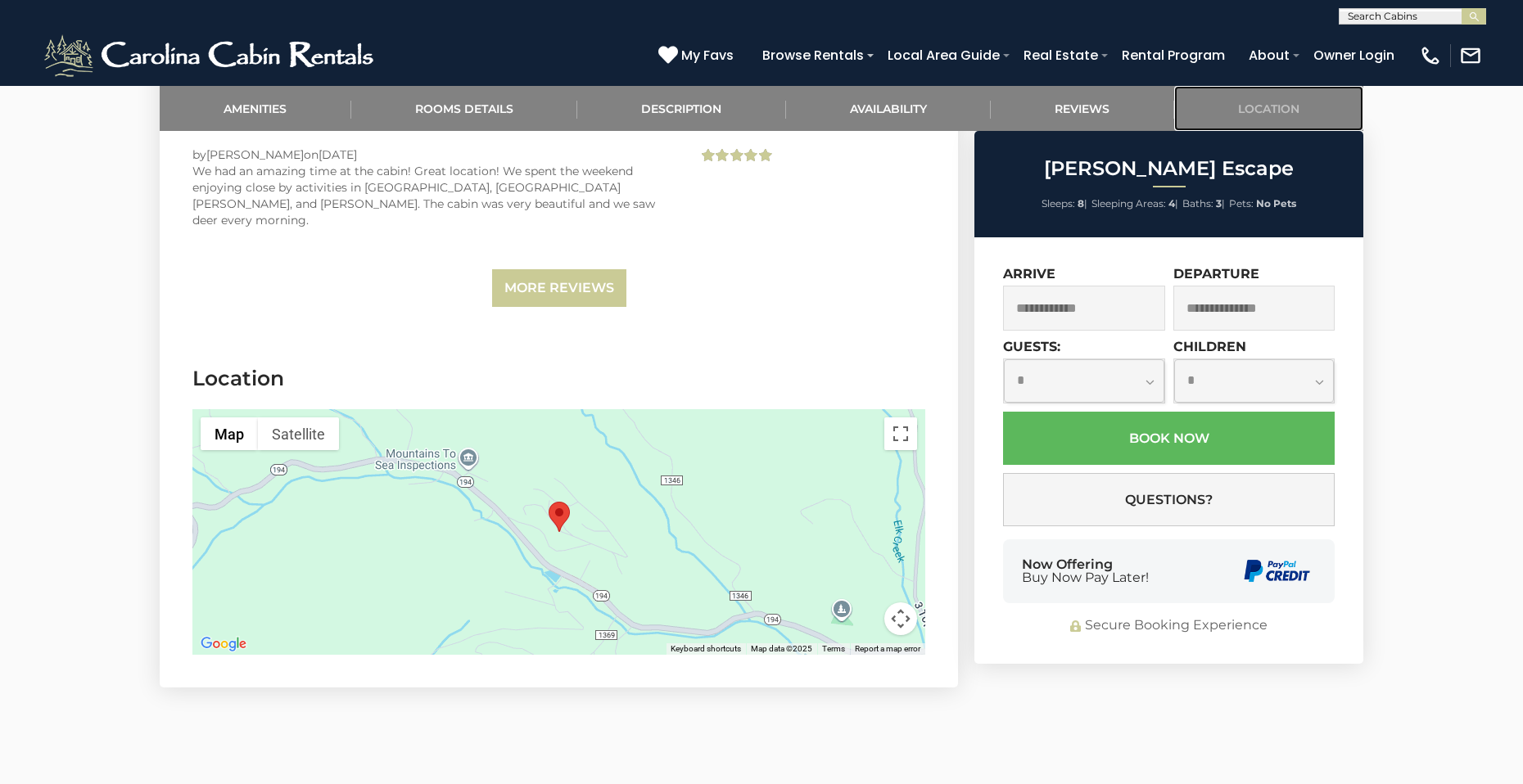
scroll to position [3871, 0]
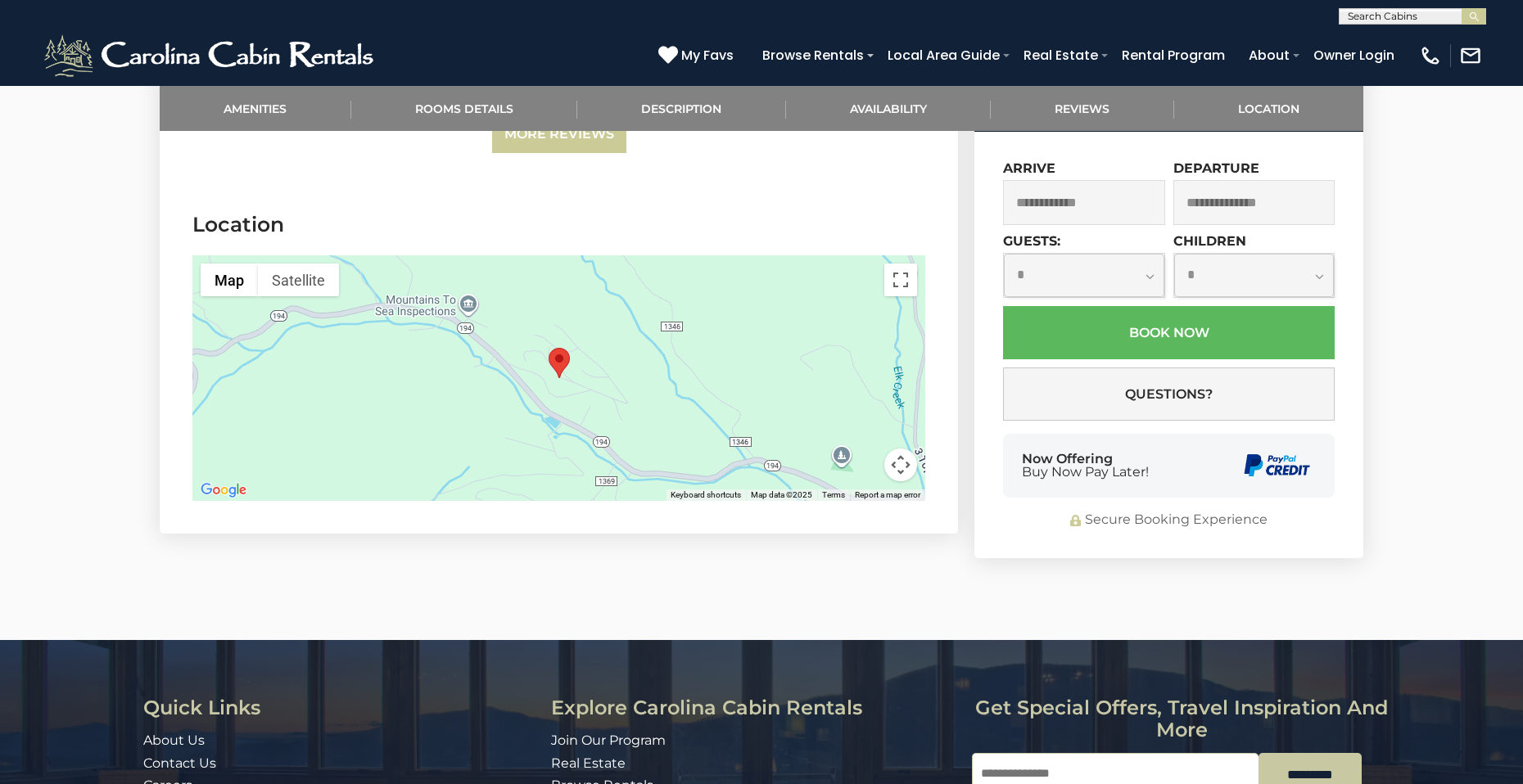
click at [556, 318] on div at bounding box center [559, 378] width 733 height 246
click at [223, 263] on button "Map" at bounding box center [229, 279] width 57 height 33
click at [216, 304] on span "Terrain" at bounding box center [213, 311] width 15 height 15
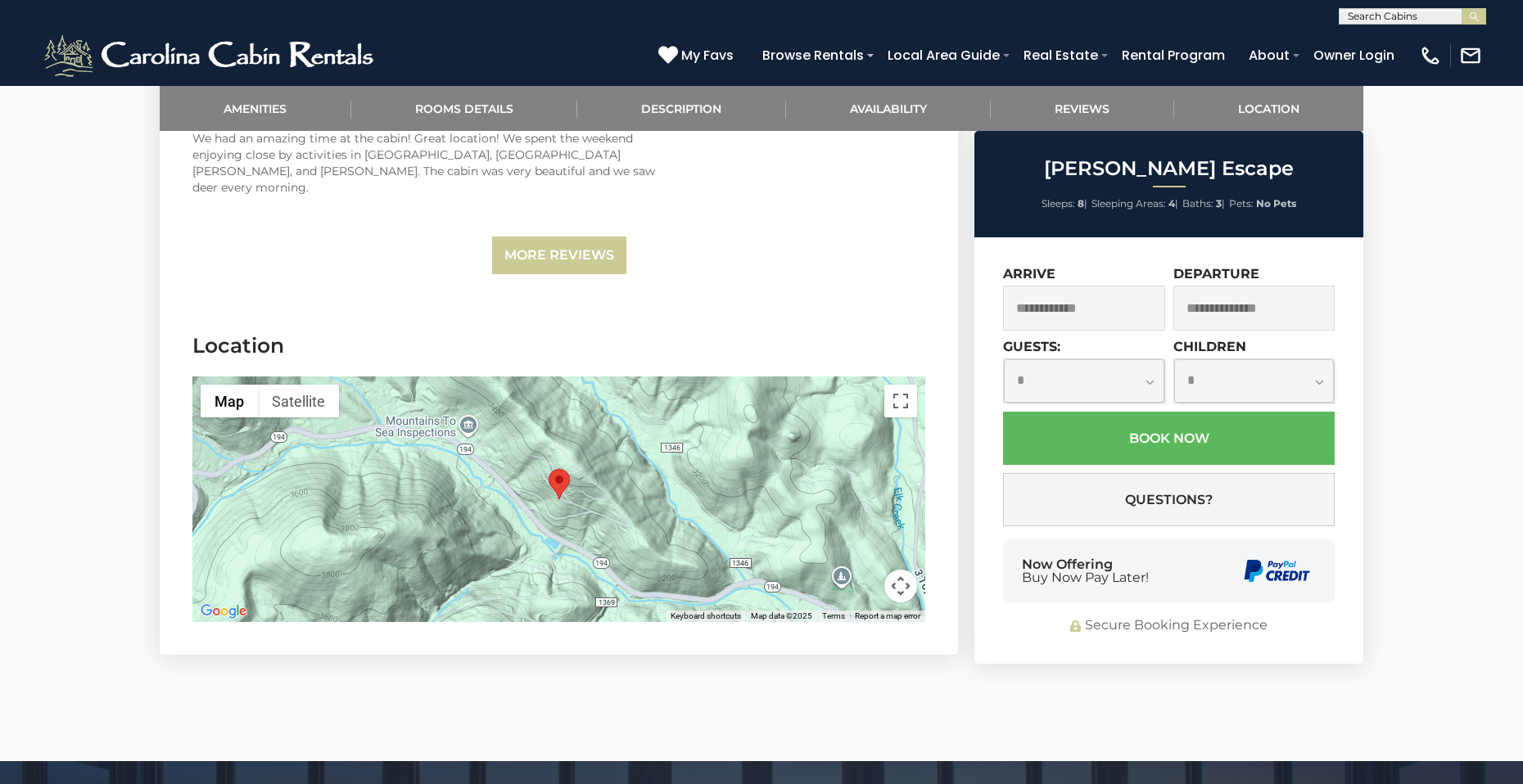
scroll to position [3789, 0]
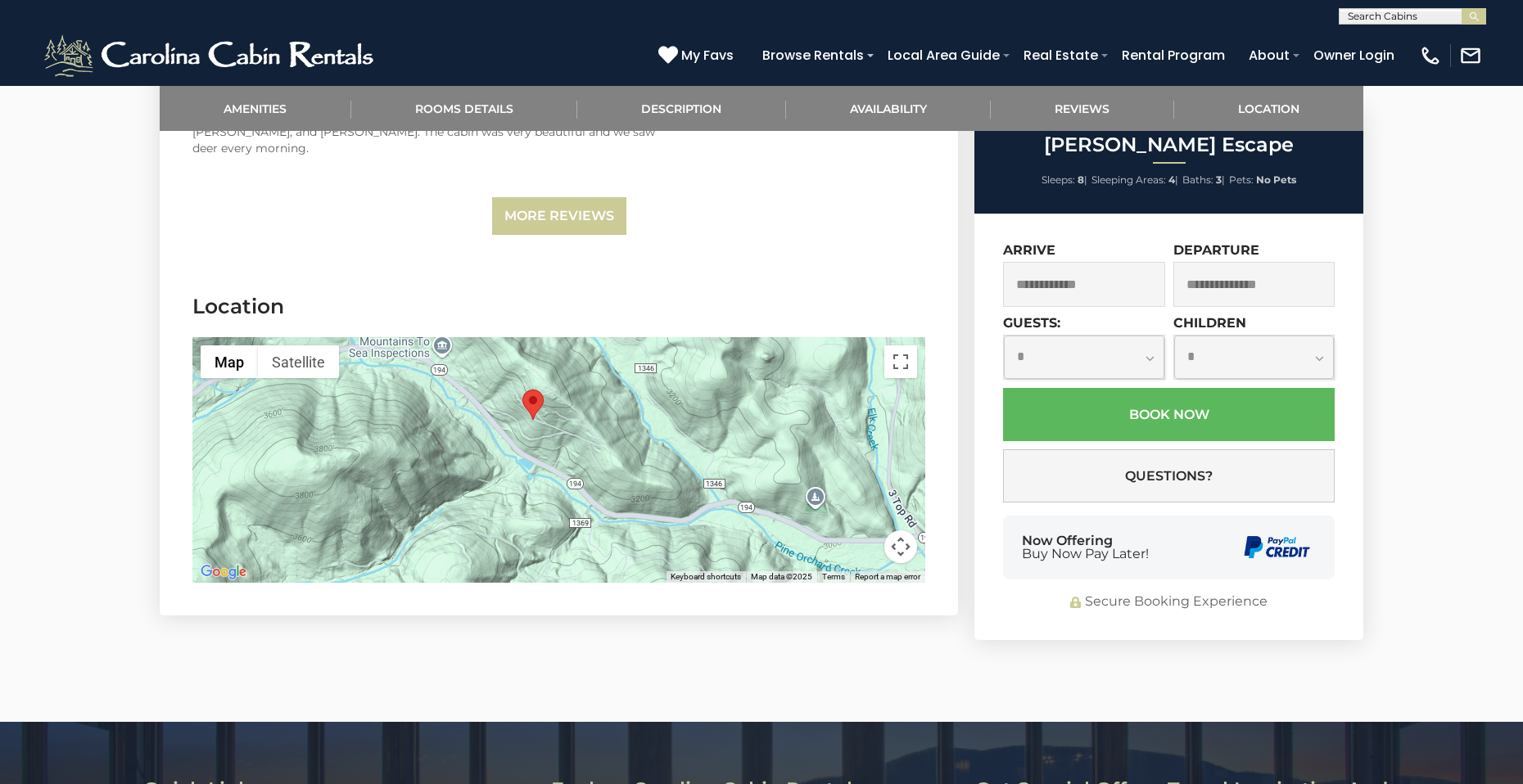
drag, startPoint x: 563, startPoint y: 384, endPoint x: 540, endPoint y: 348, distance: 42.7
click at [523, 390] on area "Todd Escape" at bounding box center [523, 390] width 0 height 0
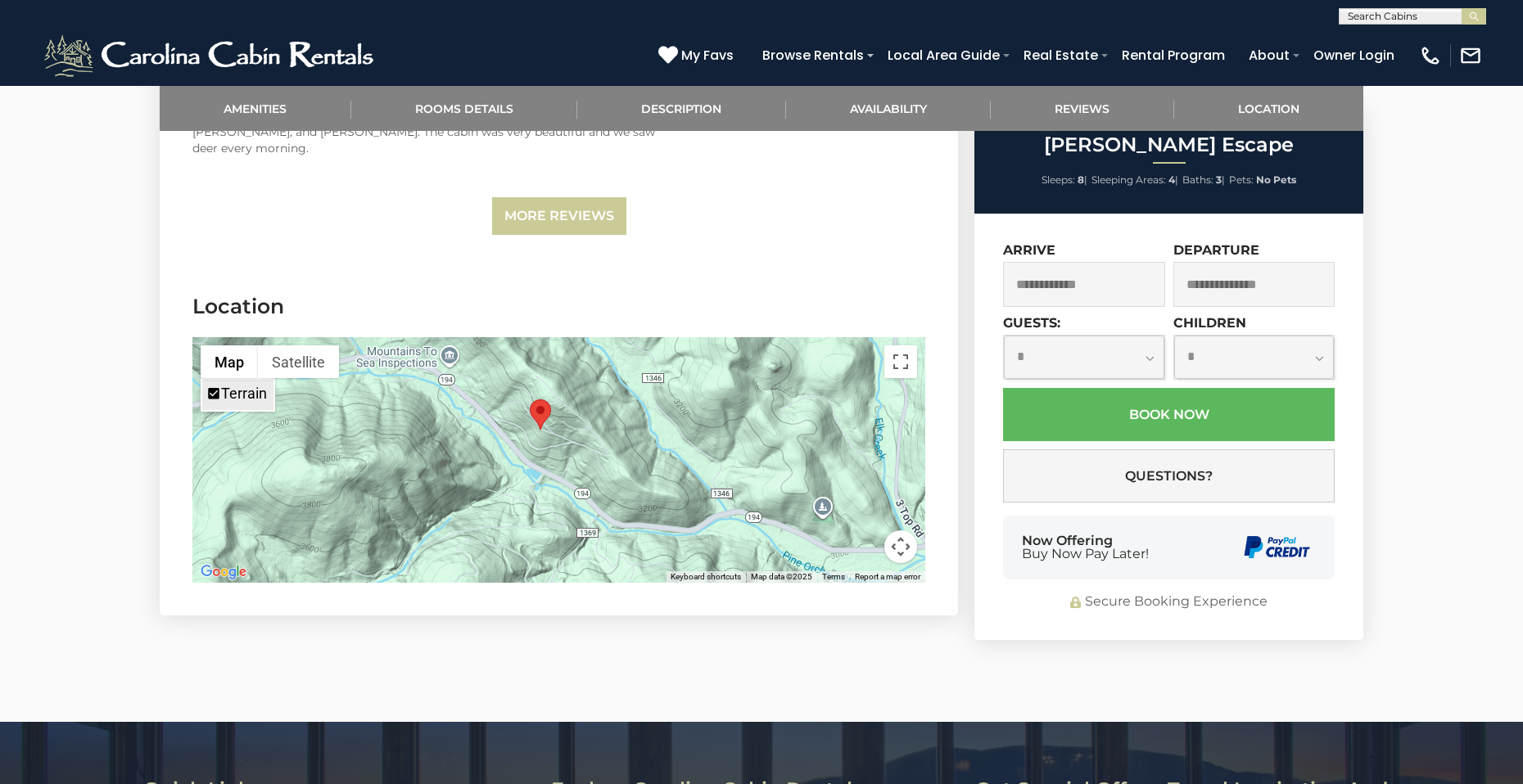
click at [248, 384] on label "Terrain" at bounding box center [244, 392] width 46 height 17
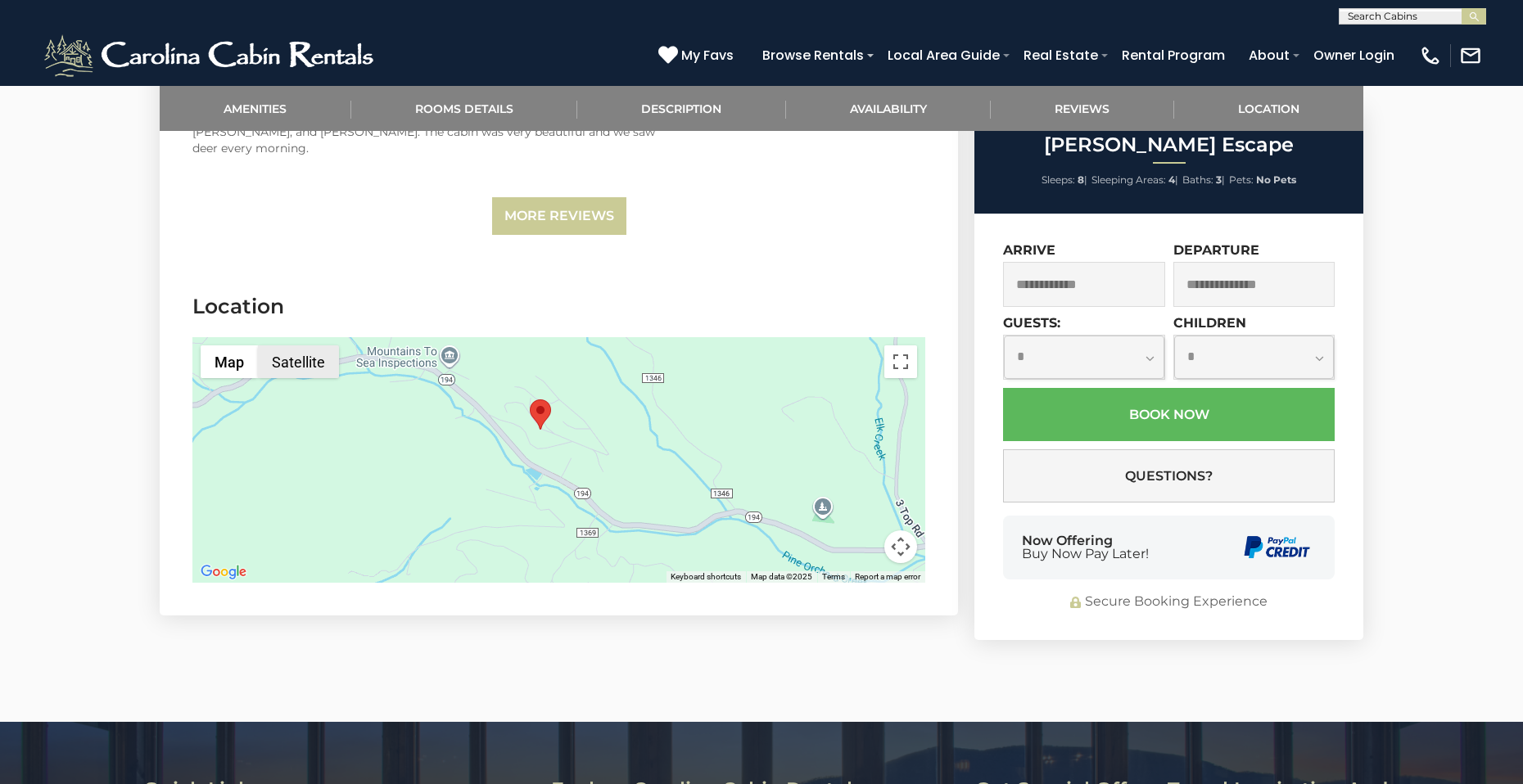
click at [297, 346] on button "Satellite" at bounding box center [299, 362] width 81 height 33
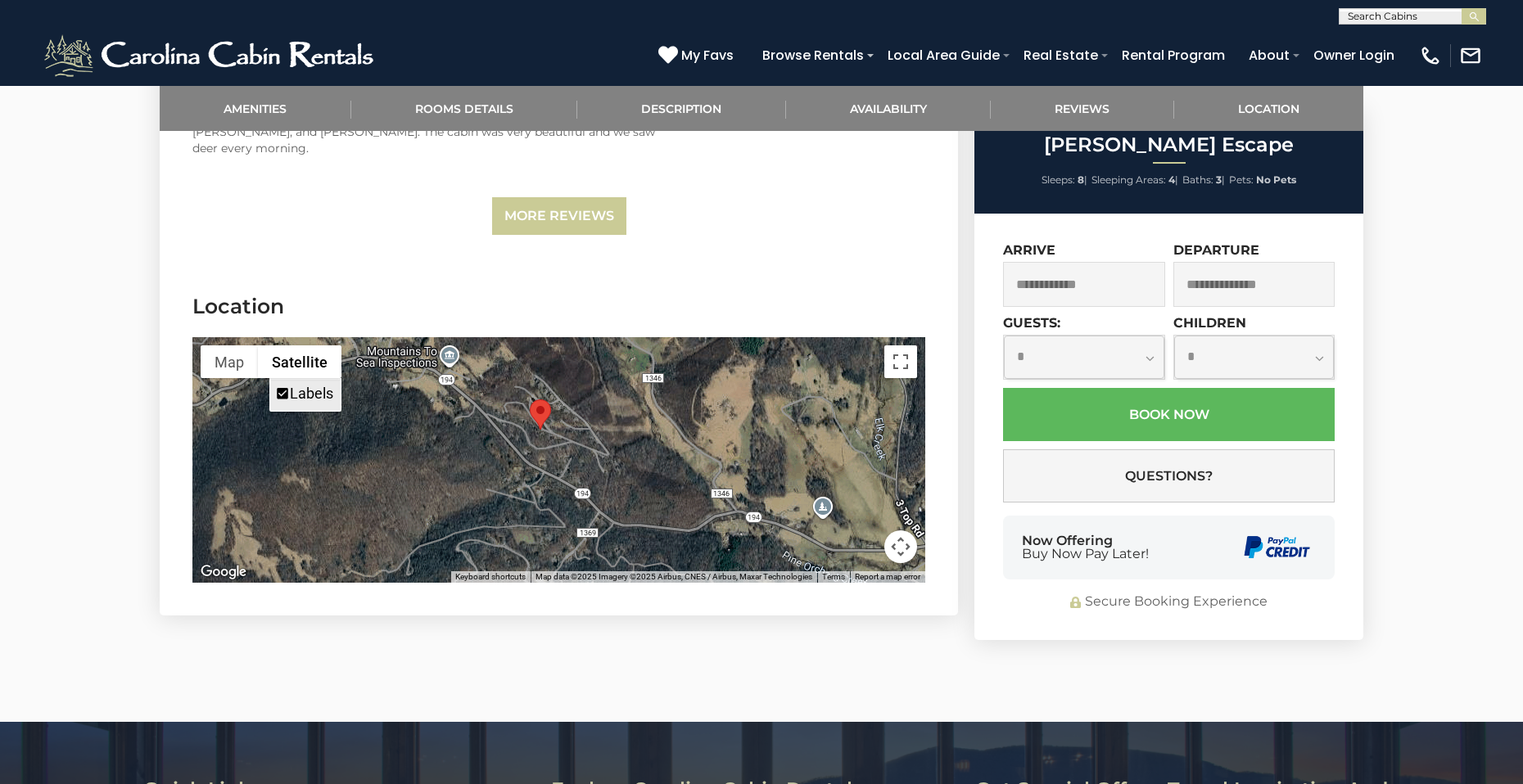
click at [282, 386] on span "Labels" at bounding box center [282, 393] width 15 height 15
click at [234, 346] on button "Map" at bounding box center [229, 362] width 57 height 33
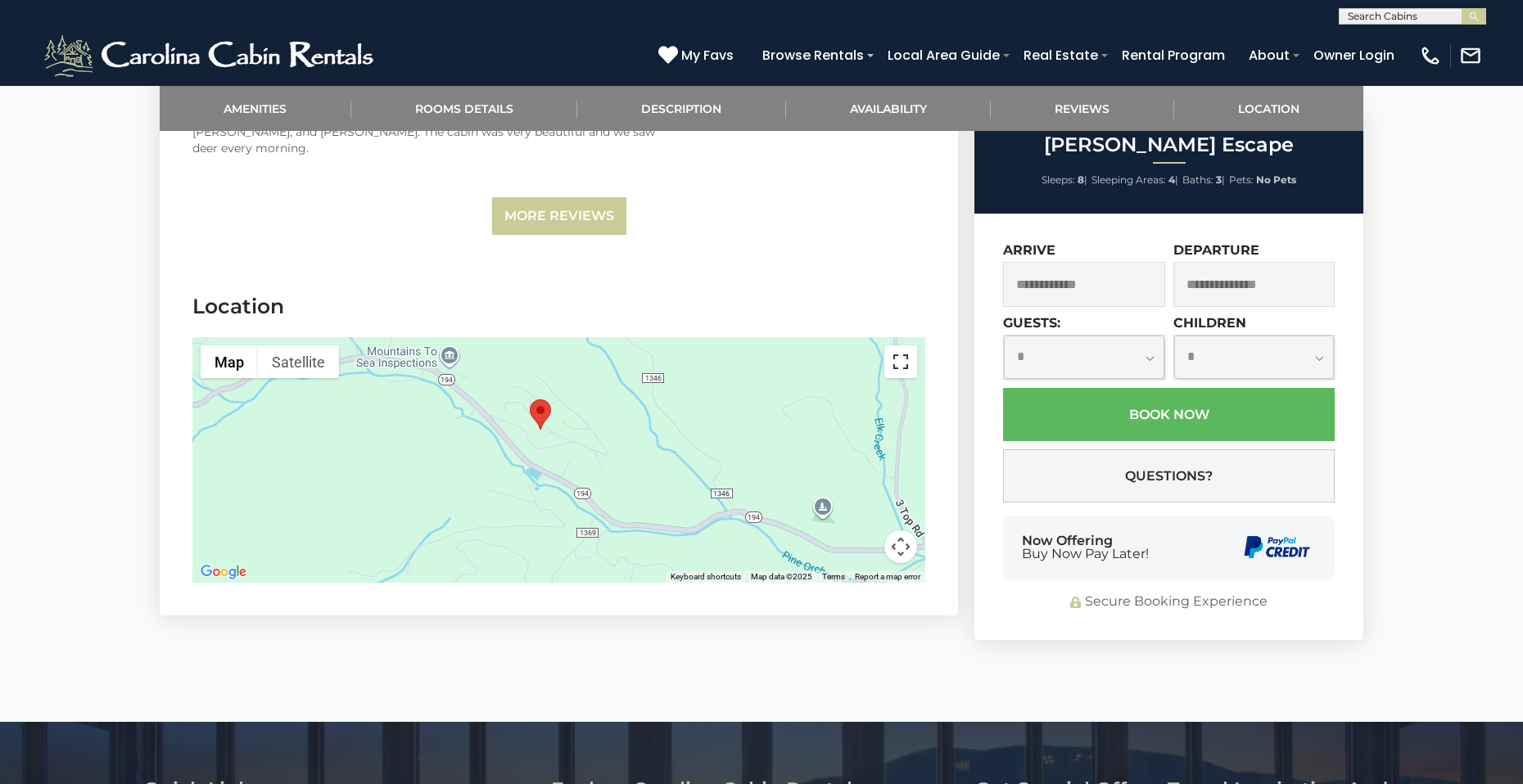
click at [902, 346] on button "Toggle fullscreen view" at bounding box center [900, 362] width 33 height 33
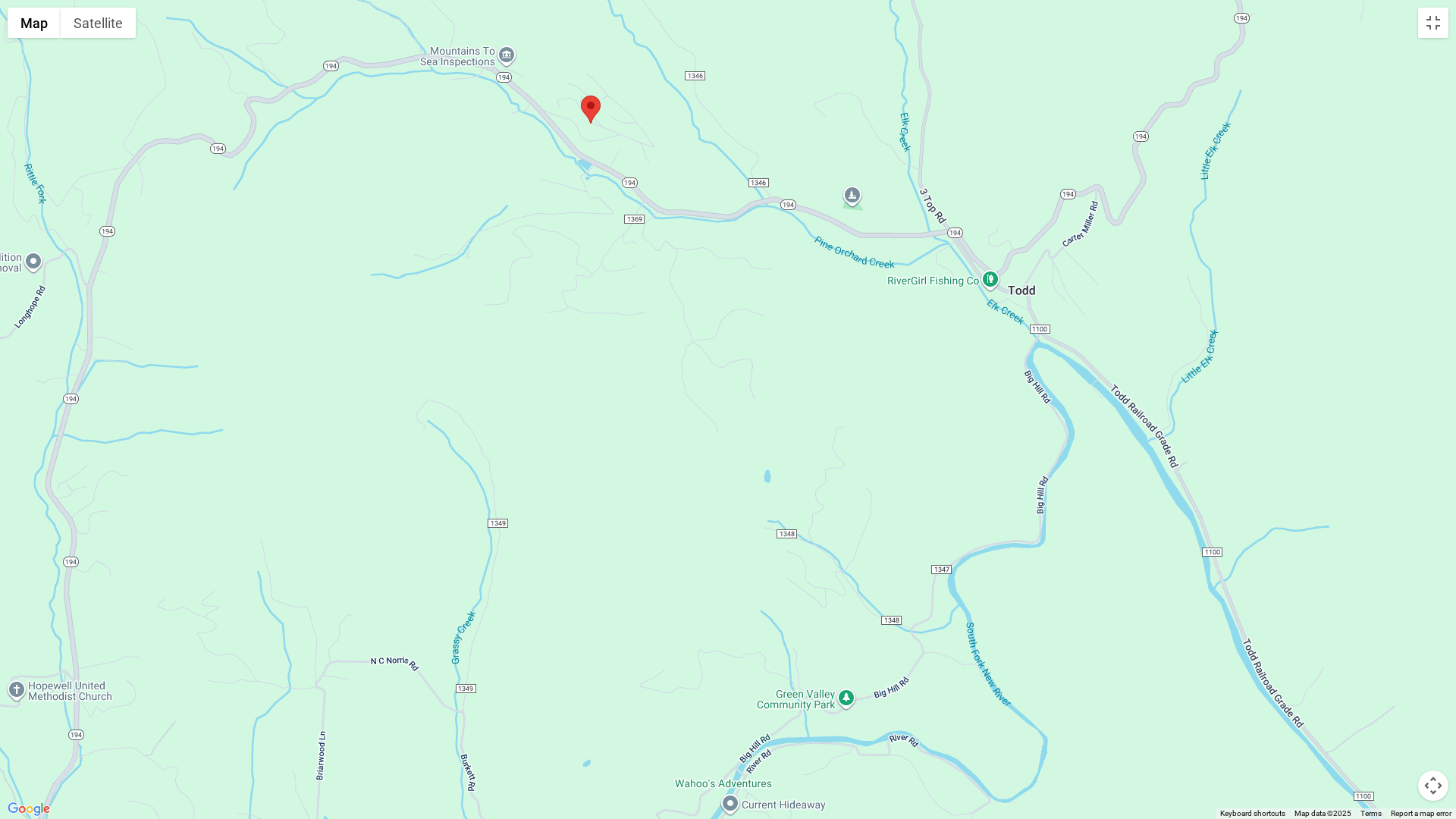
drag, startPoint x: 739, startPoint y: 369, endPoint x: 625, endPoint y: 155, distance: 242.5
click at [630, 148] on div at bounding box center [728, 410] width 1456 height 819
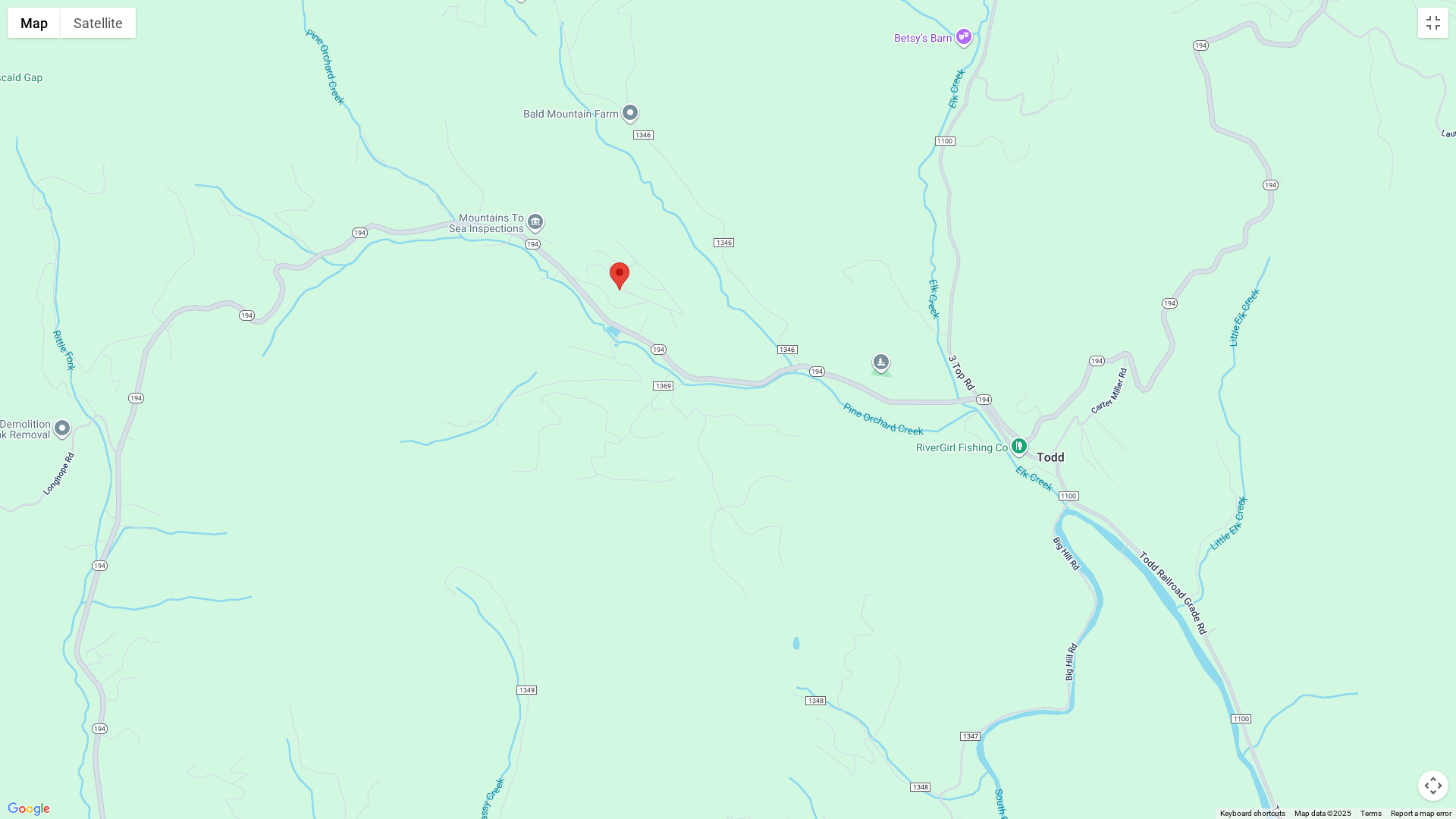
drag, startPoint x: 631, startPoint y: 182, endPoint x: 665, endPoint y: 355, distance: 176.3
click at [665, 355] on div at bounding box center [728, 410] width 1456 height 819
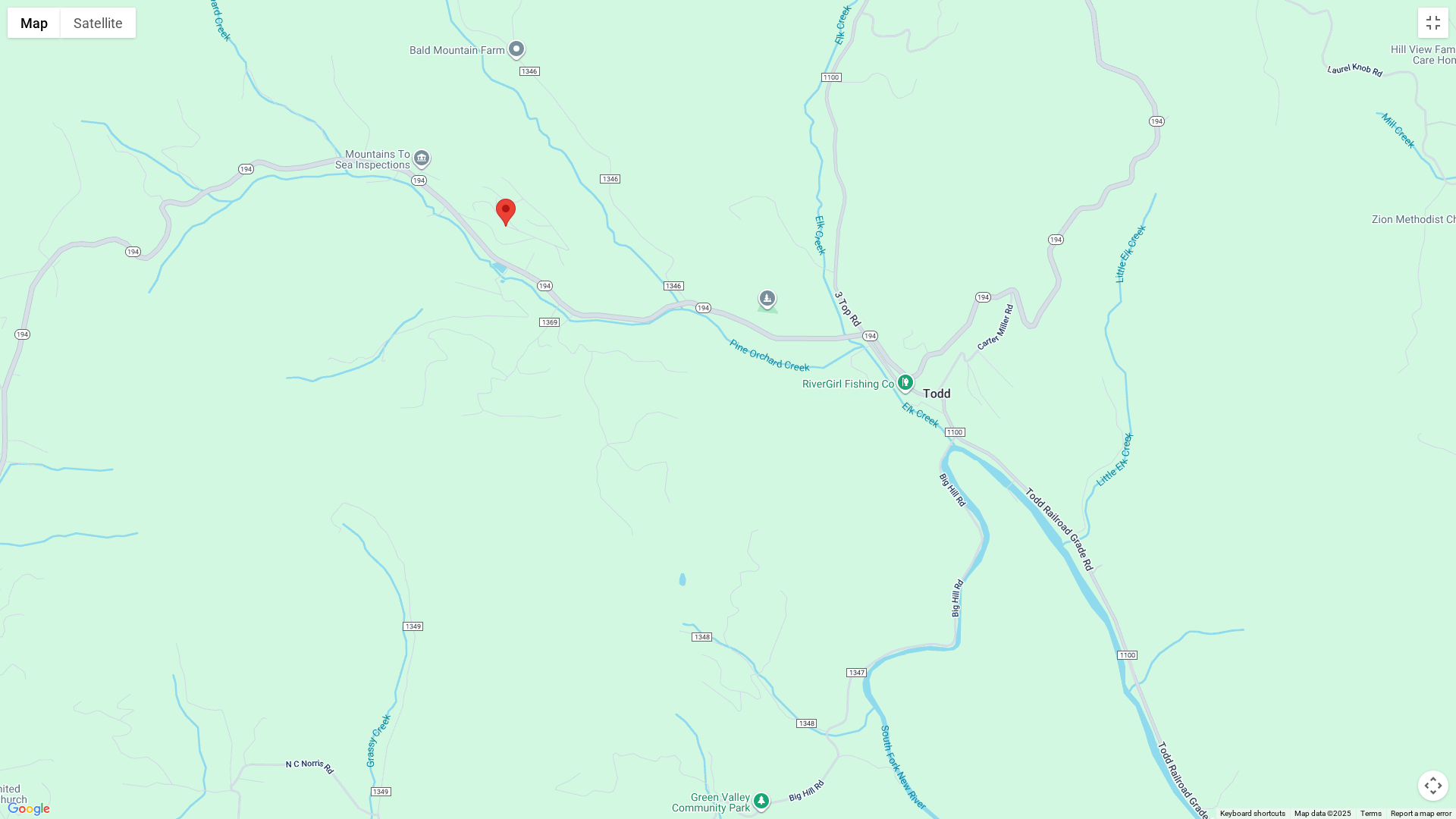
drag, startPoint x: 585, startPoint y: 274, endPoint x: 468, endPoint y: 202, distance: 137.4
click at [468, 202] on div at bounding box center [728, 410] width 1456 height 819
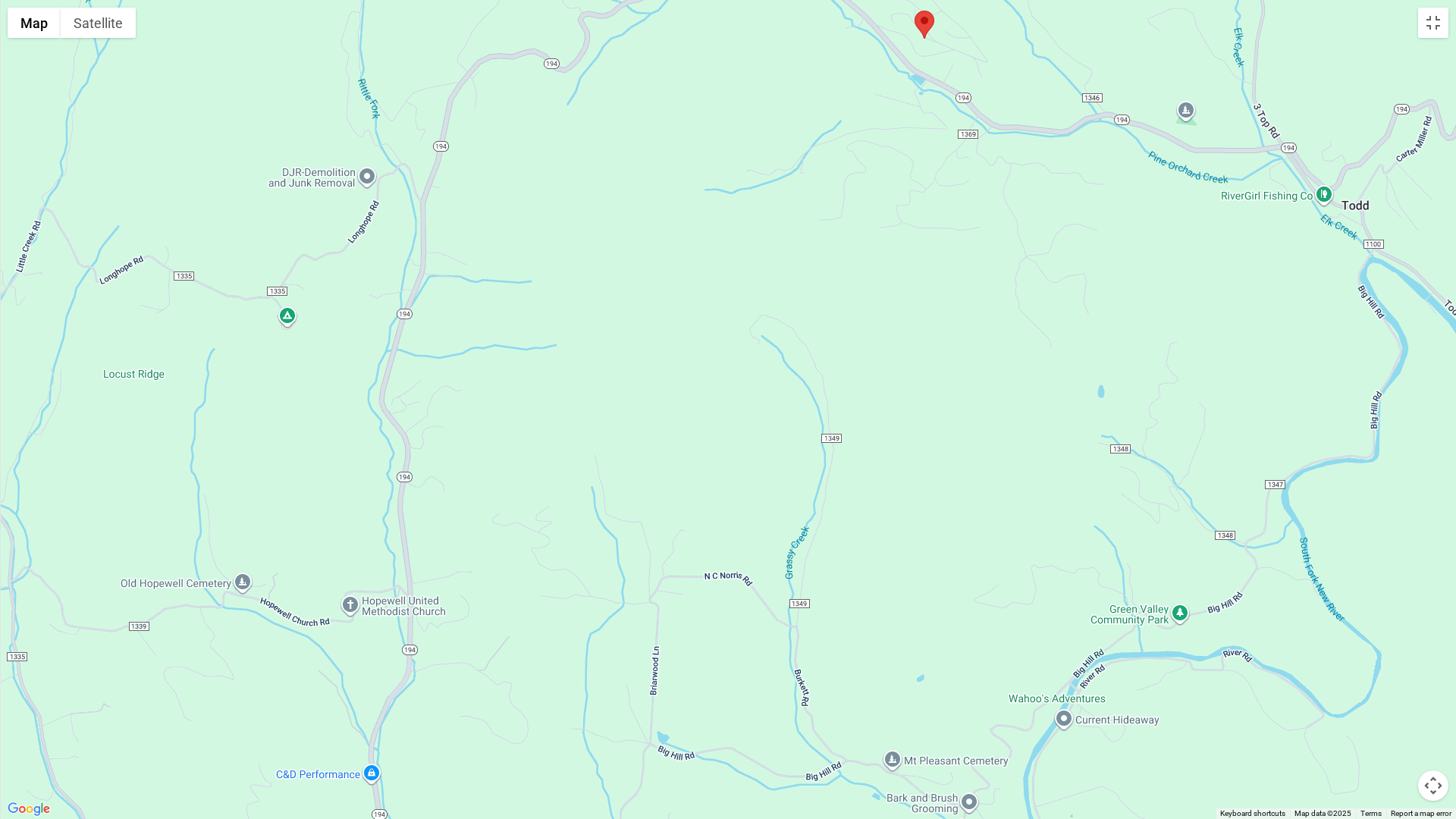
drag, startPoint x: 277, startPoint y: 344, endPoint x: 752, endPoint y: 129, distance: 521.4
click at [752, 129] on div at bounding box center [728, 410] width 1456 height 819
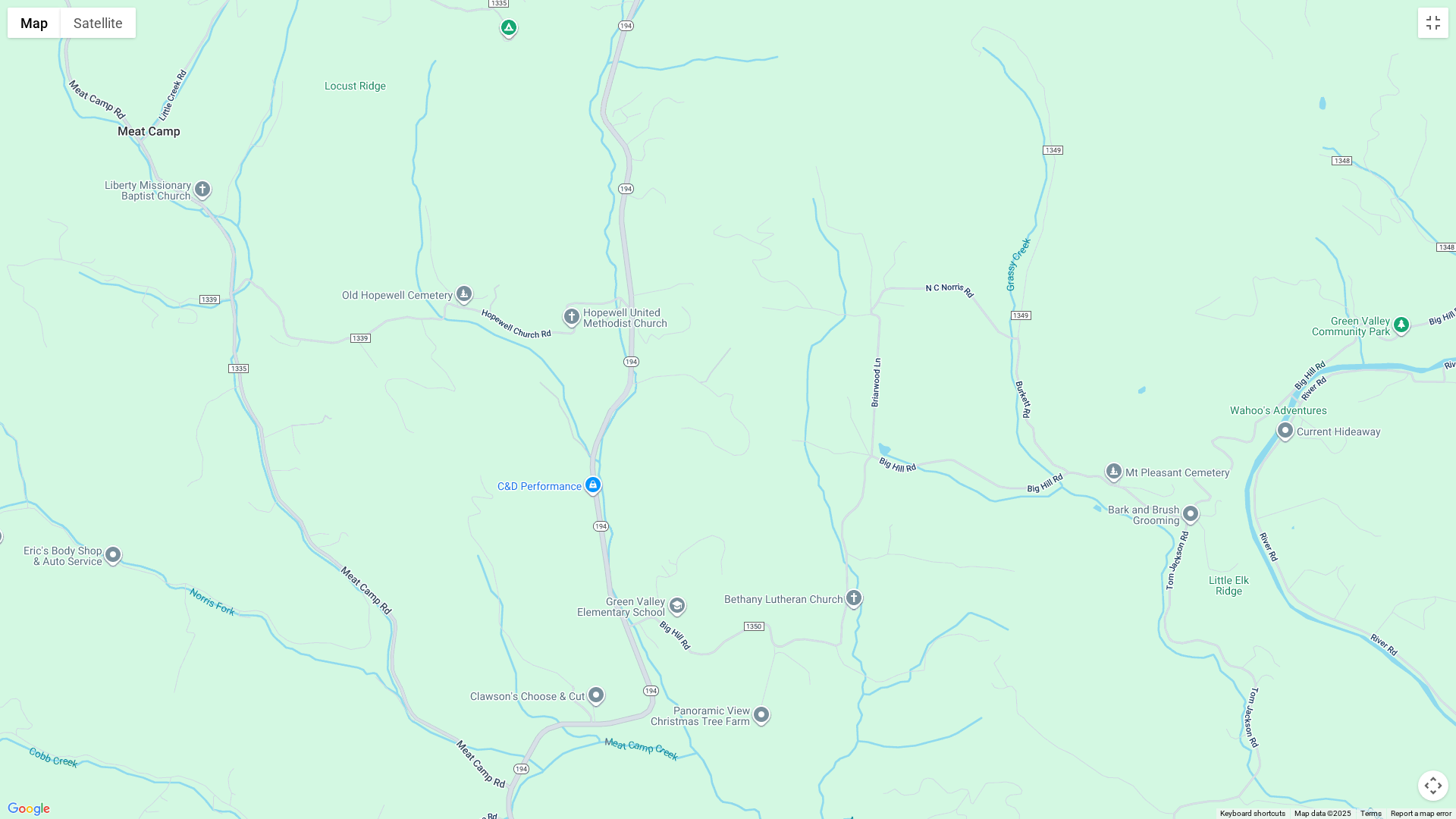
drag, startPoint x: 524, startPoint y: 355, endPoint x: 668, endPoint y: 98, distance: 294.6
click at [668, 98] on div at bounding box center [728, 410] width 1456 height 819
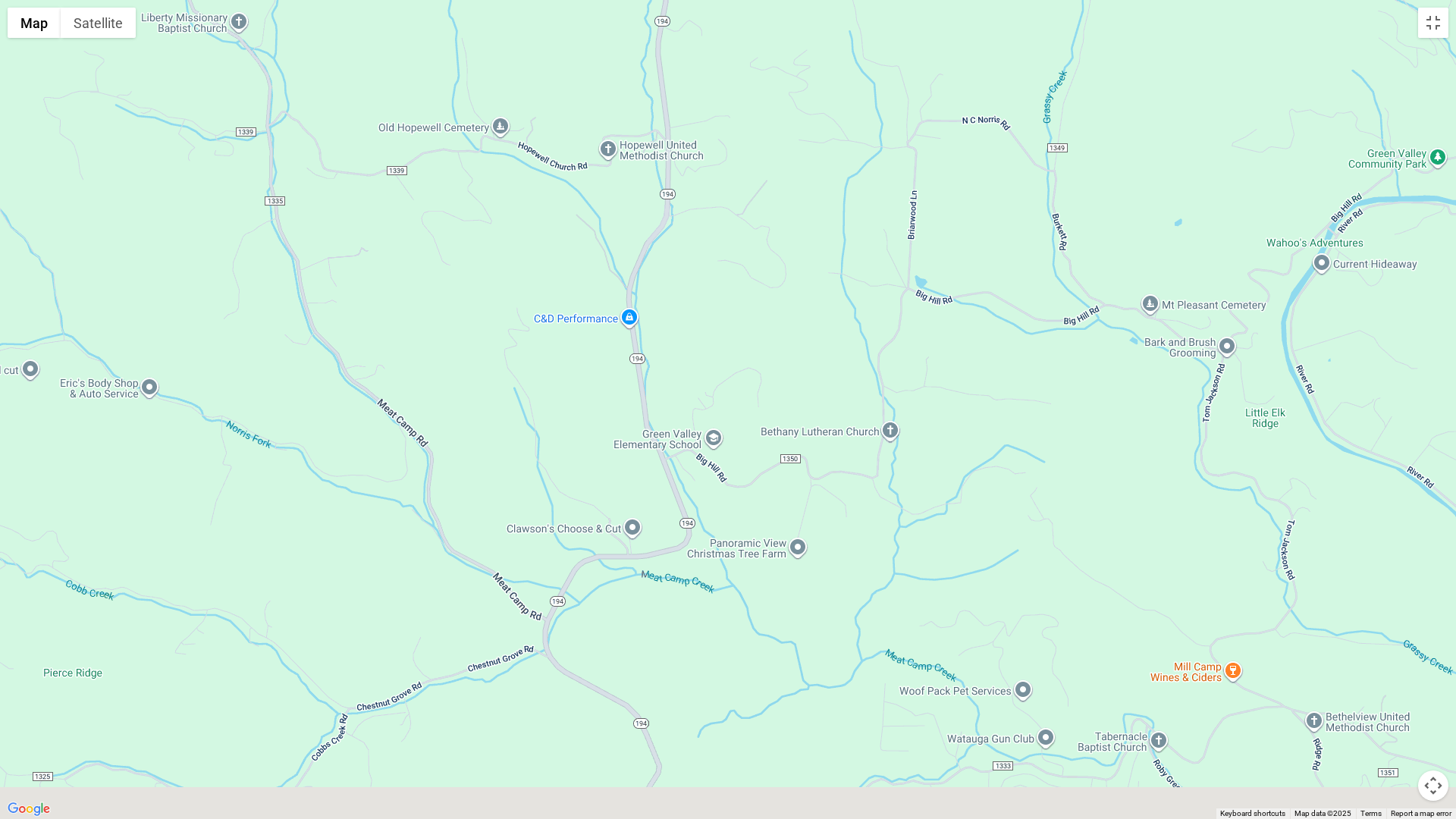
drag, startPoint x: 702, startPoint y: 286, endPoint x: 710, endPoint y: 115, distance: 171.2
click at [710, 115] on div at bounding box center [728, 410] width 1456 height 819
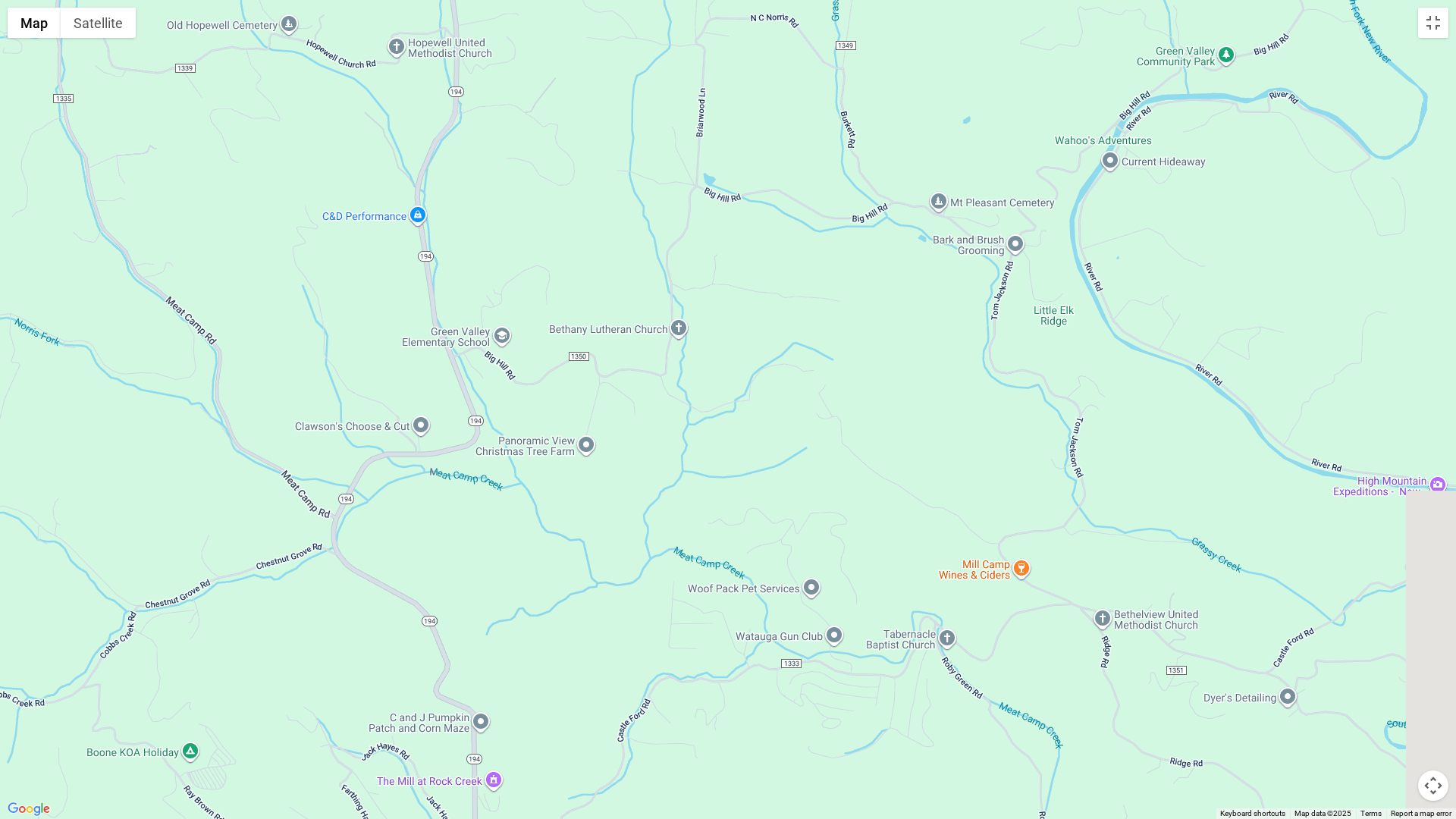
drag, startPoint x: 1010, startPoint y: 314, endPoint x: 481, endPoint y: 166, distance: 549.3
click at [481, 166] on div at bounding box center [728, 410] width 1456 height 819
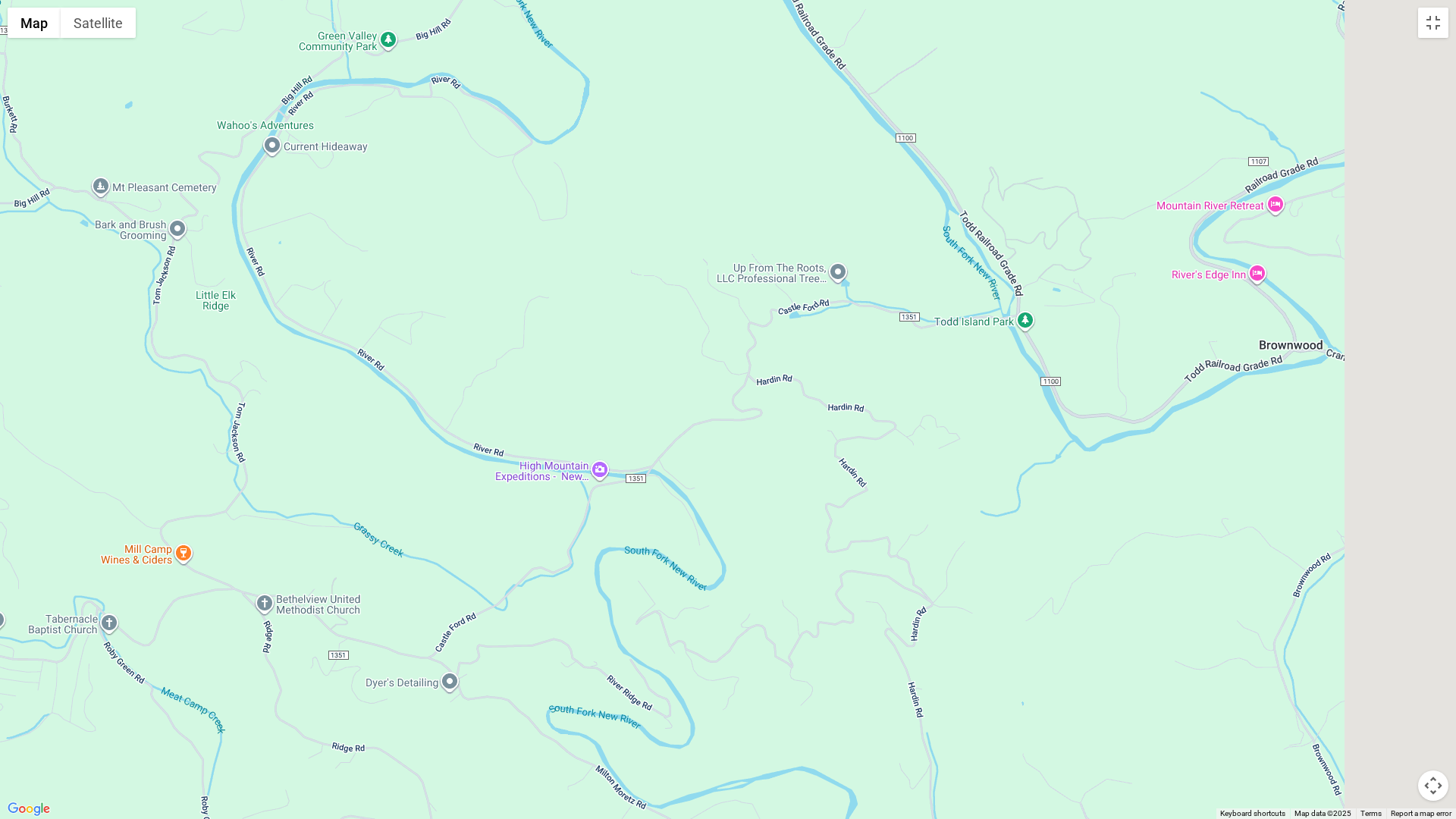
drag, startPoint x: 966, startPoint y: 235, endPoint x: 522, endPoint y: 327, distance: 453.4
click at [543, 329] on div at bounding box center [728, 410] width 1456 height 819
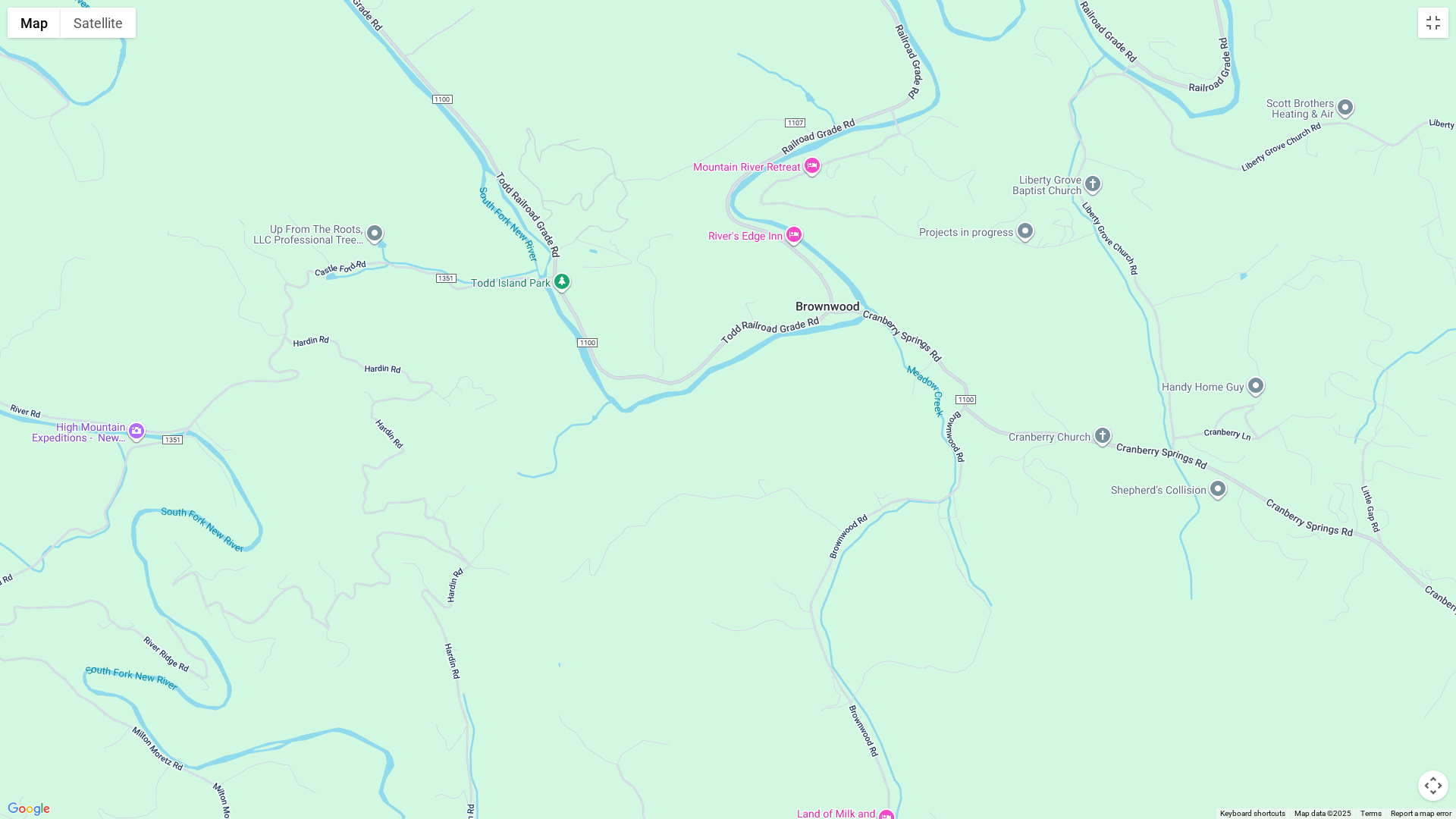
drag, startPoint x: 762, startPoint y: 220, endPoint x: 453, endPoint y: 149, distance: 317.1
click at [453, 149] on div at bounding box center [728, 410] width 1456 height 819
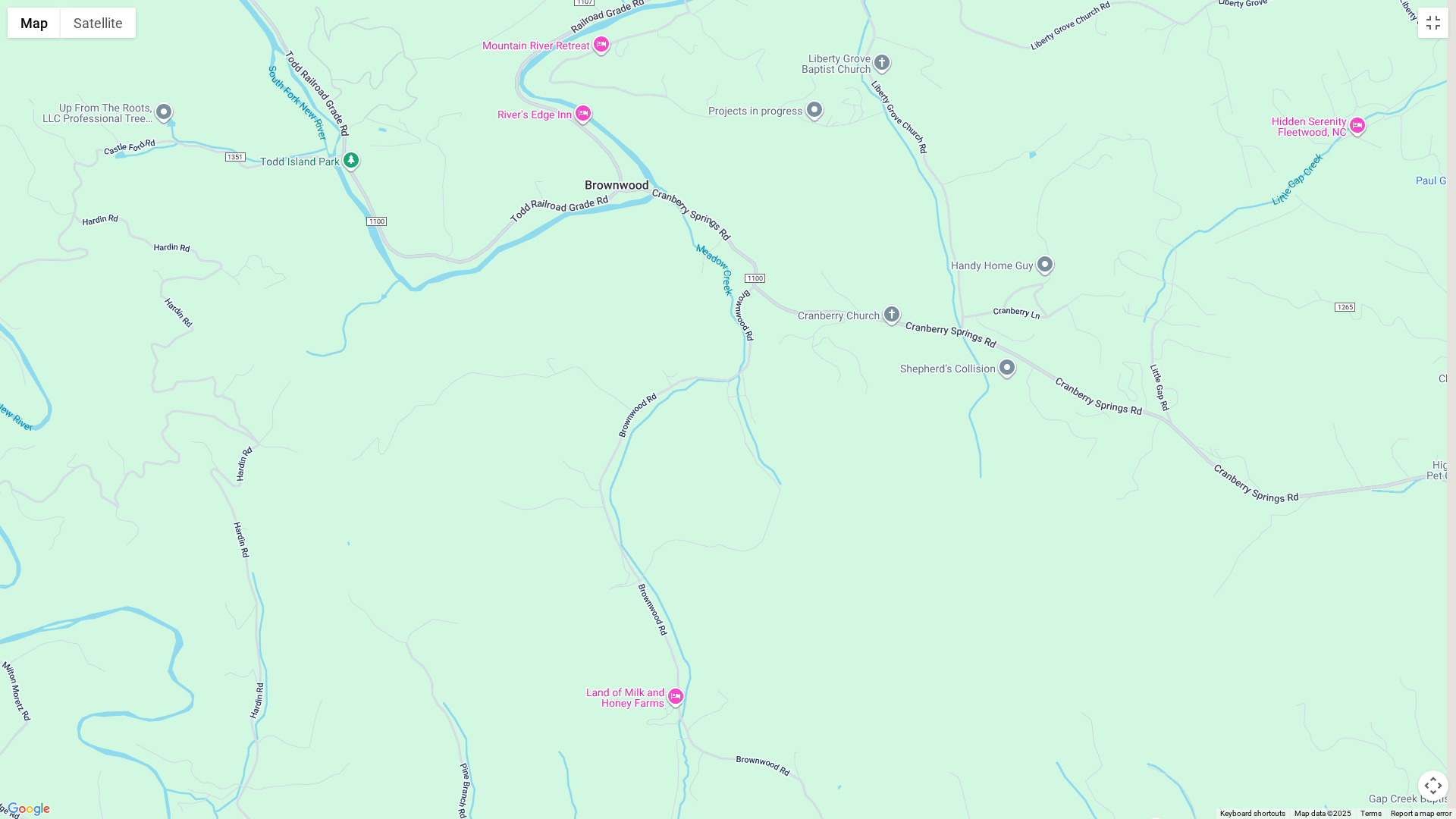
drag, startPoint x: 839, startPoint y: 303, endPoint x: 561, endPoint y: 48, distance: 377.2
click at [563, 53] on div at bounding box center [728, 410] width 1456 height 819
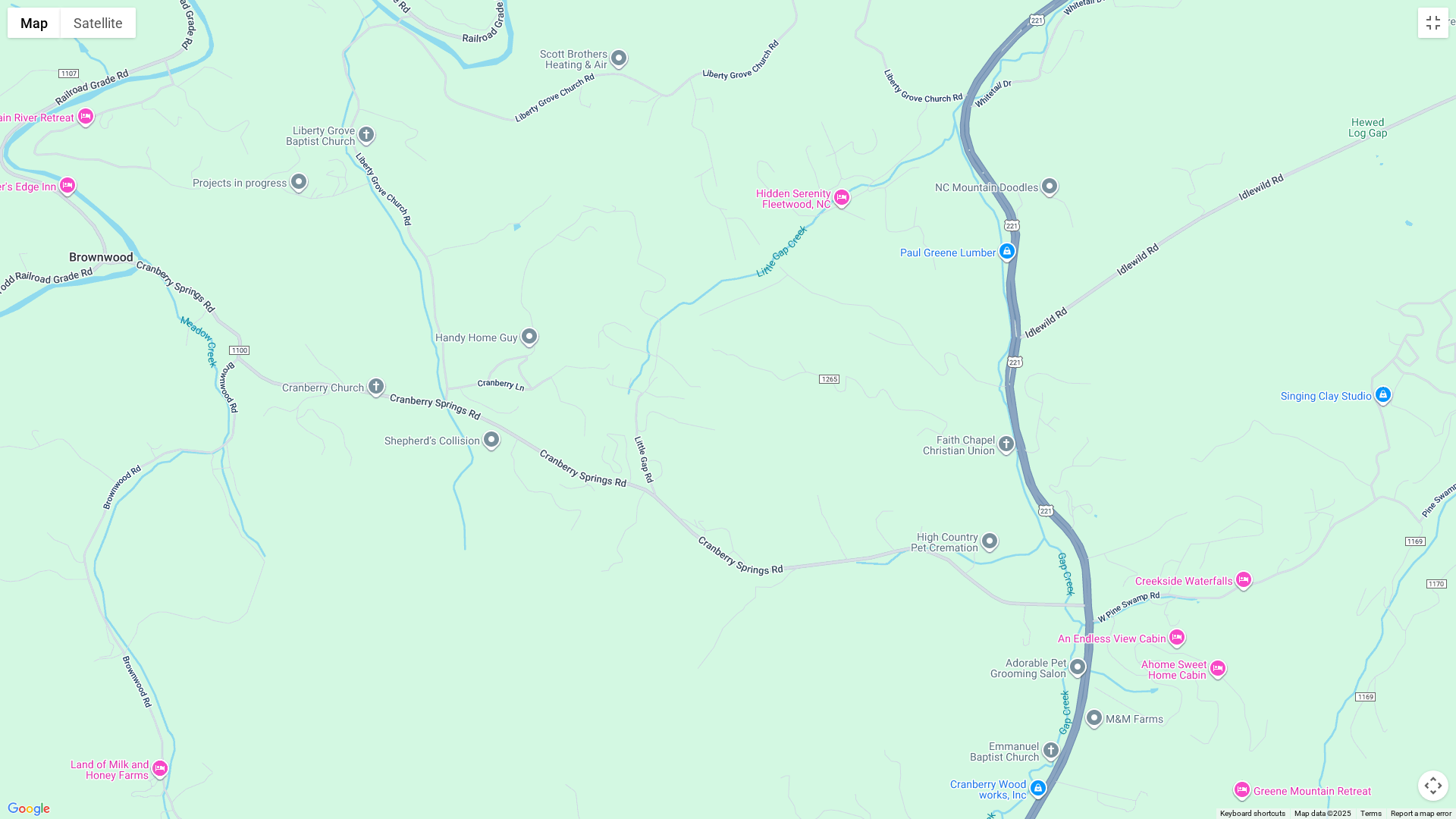
drag, startPoint x: 901, startPoint y: 185, endPoint x: 563, endPoint y: 385, distance: 392.7
click at [545, 454] on div at bounding box center [728, 410] width 1456 height 819
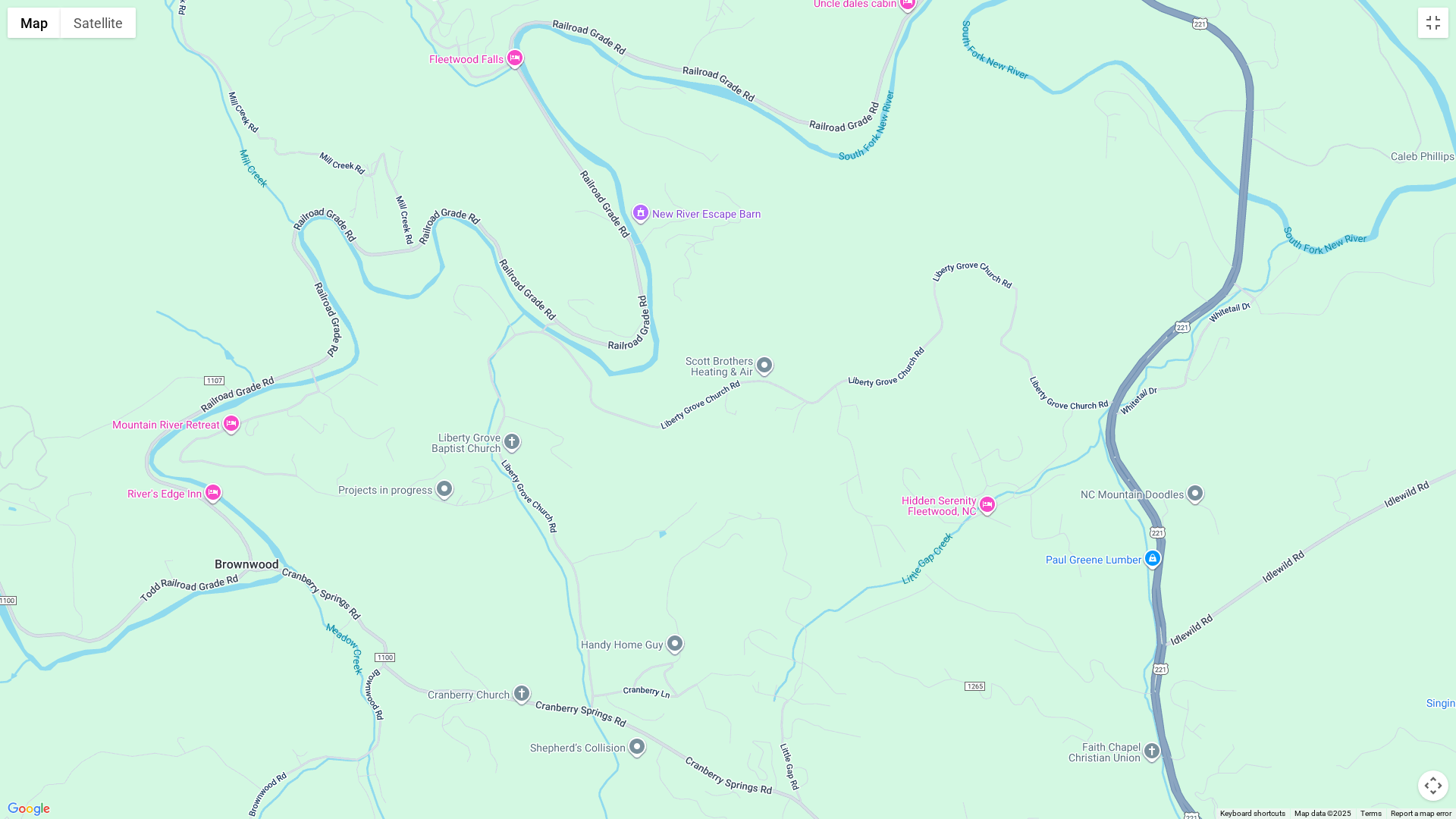
drag, startPoint x: 488, startPoint y: 253, endPoint x: 898, endPoint y: 560, distance: 512.2
click at [907, 581] on div at bounding box center [728, 410] width 1456 height 819
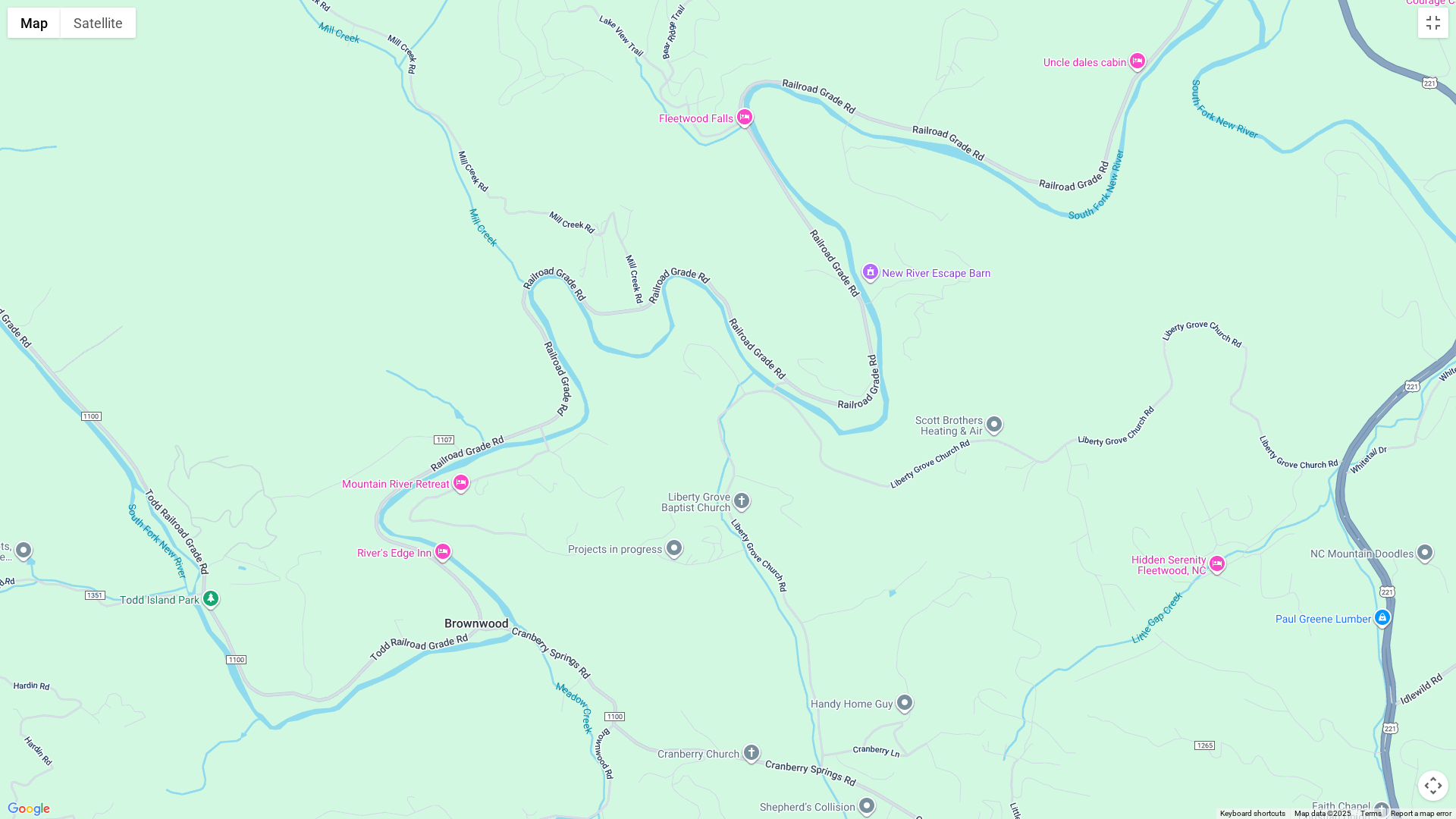
click at [1409, 726] on button "Map camera controls" at bounding box center [1433, 785] width 30 height 30
click at [1396, 726] on button "Zoom out" at bounding box center [1395, 785] width 30 height 30
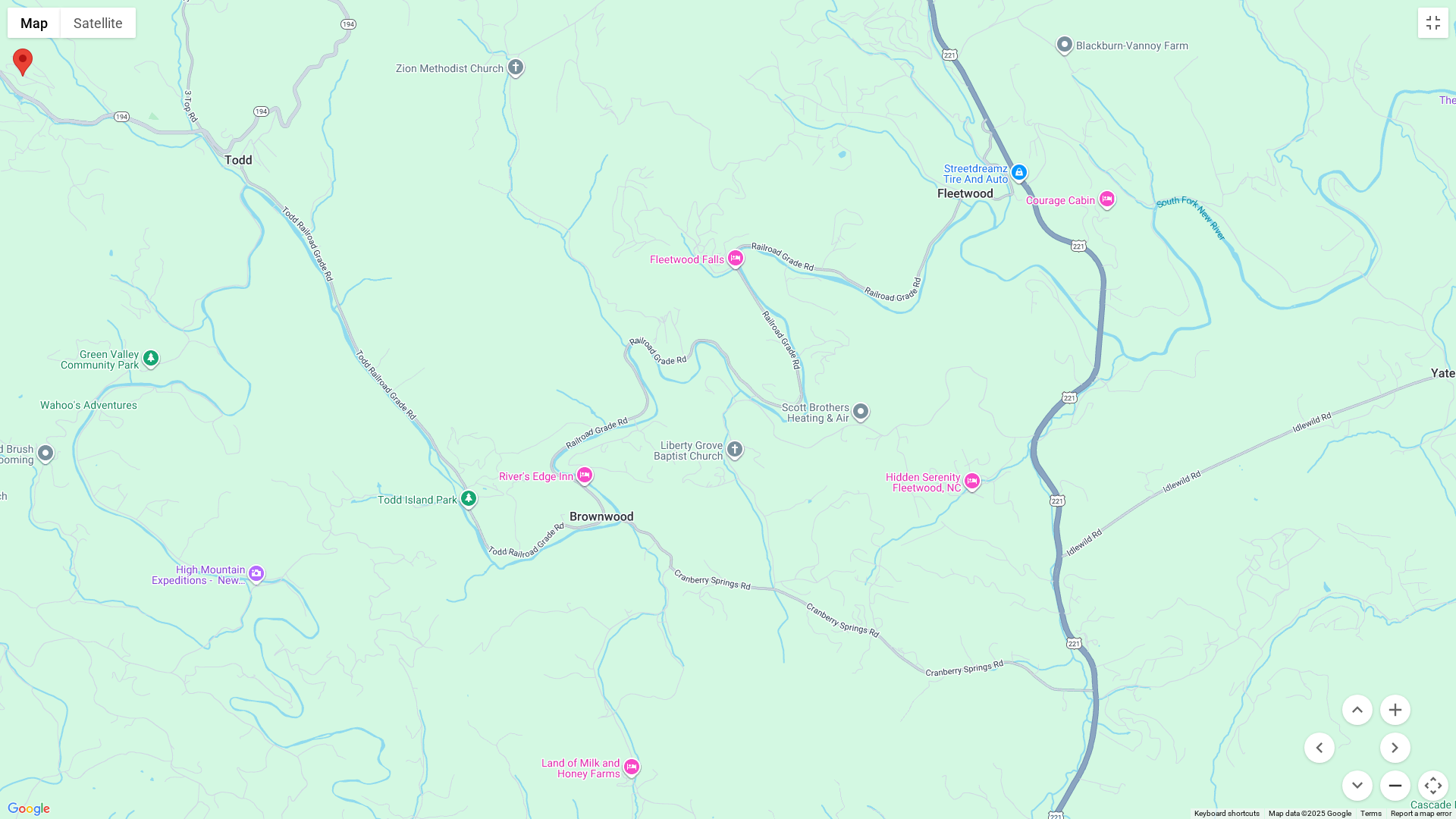
click at [1396, 726] on button "Zoom out" at bounding box center [1395, 785] width 30 height 30
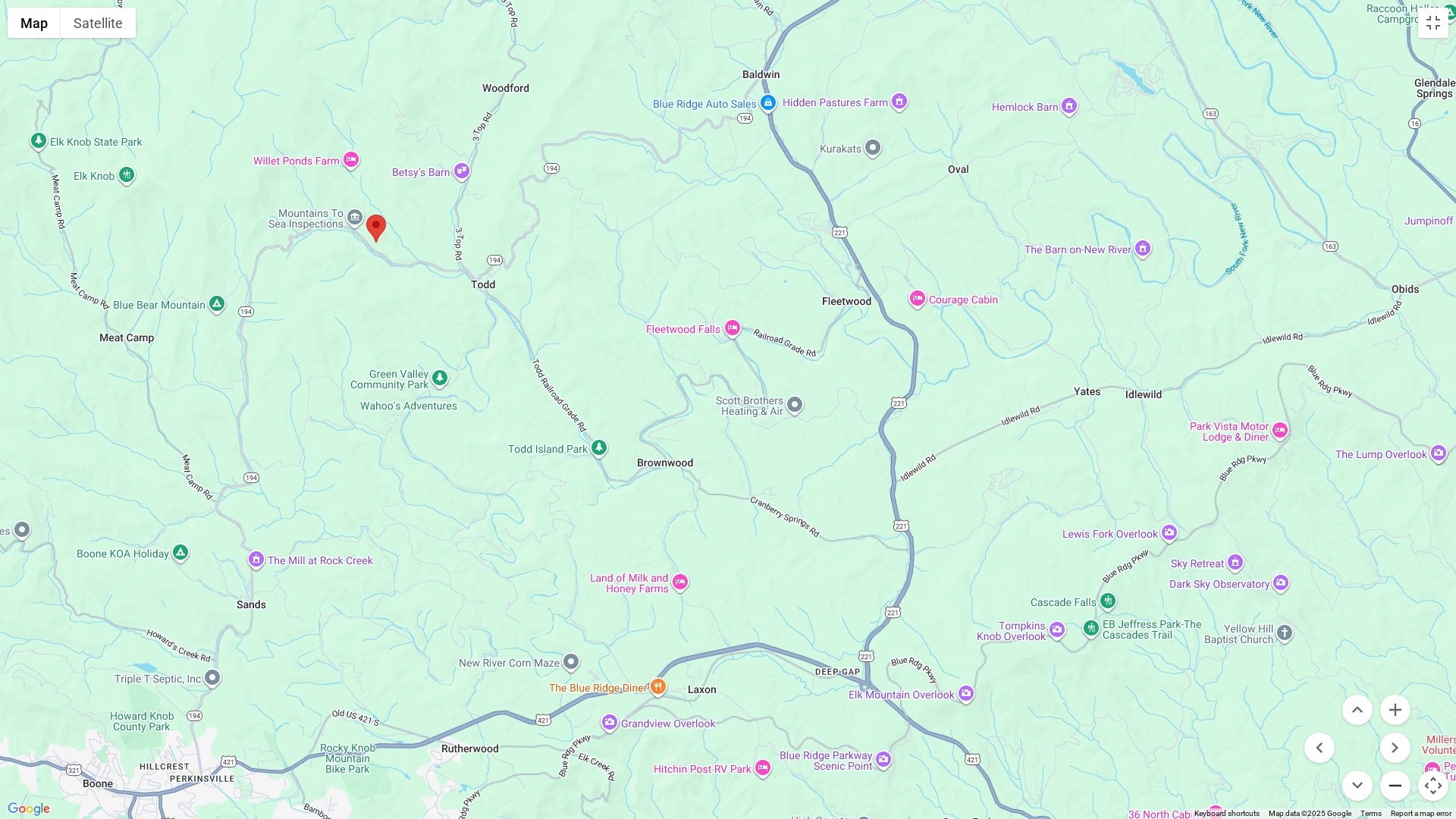
click at [1396, 726] on button "Zoom out" at bounding box center [1395, 785] width 30 height 30
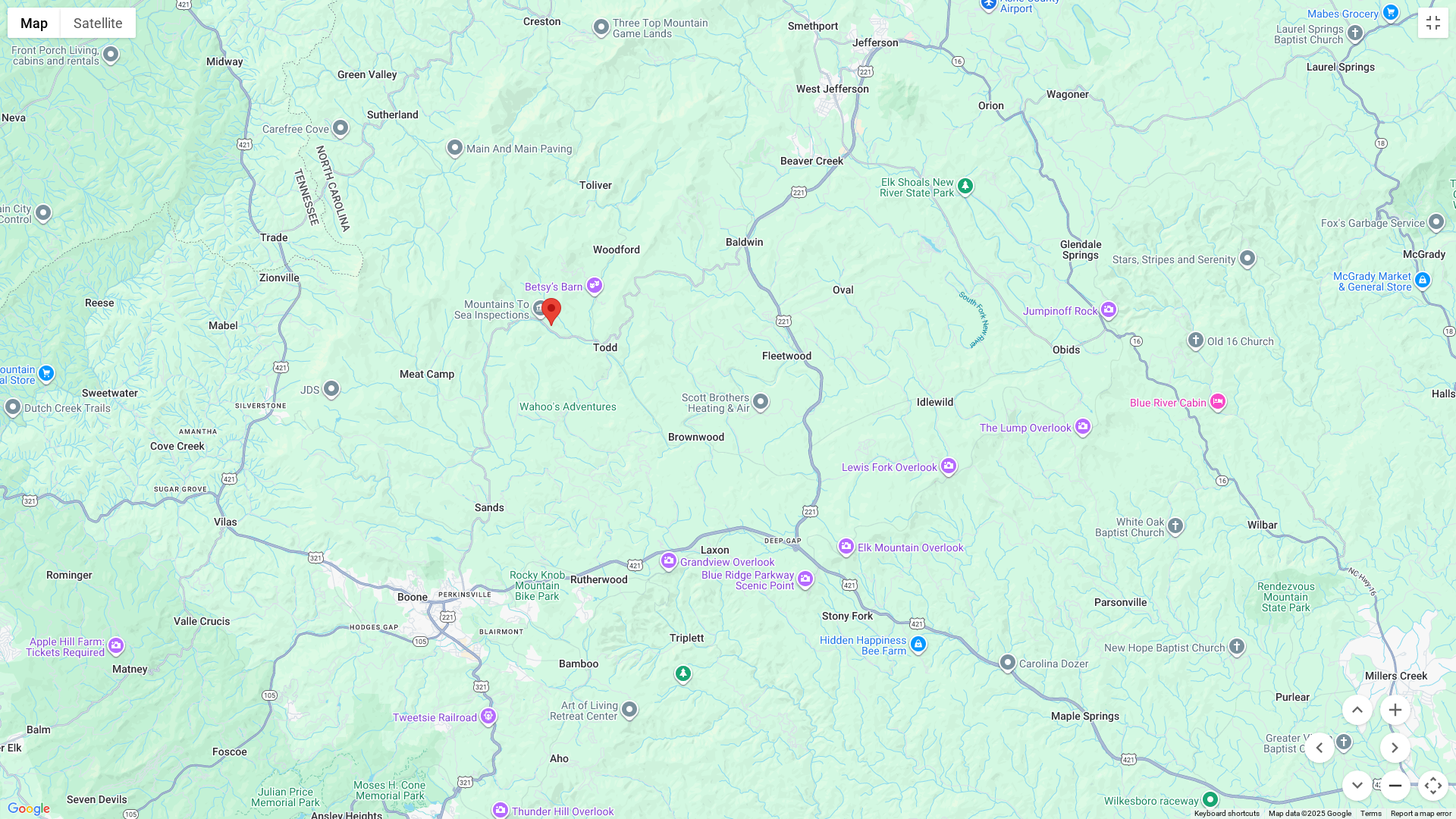
click at [1396, 726] on button "Zoom out" at bounding box center [1395, 785] width 30 height 30
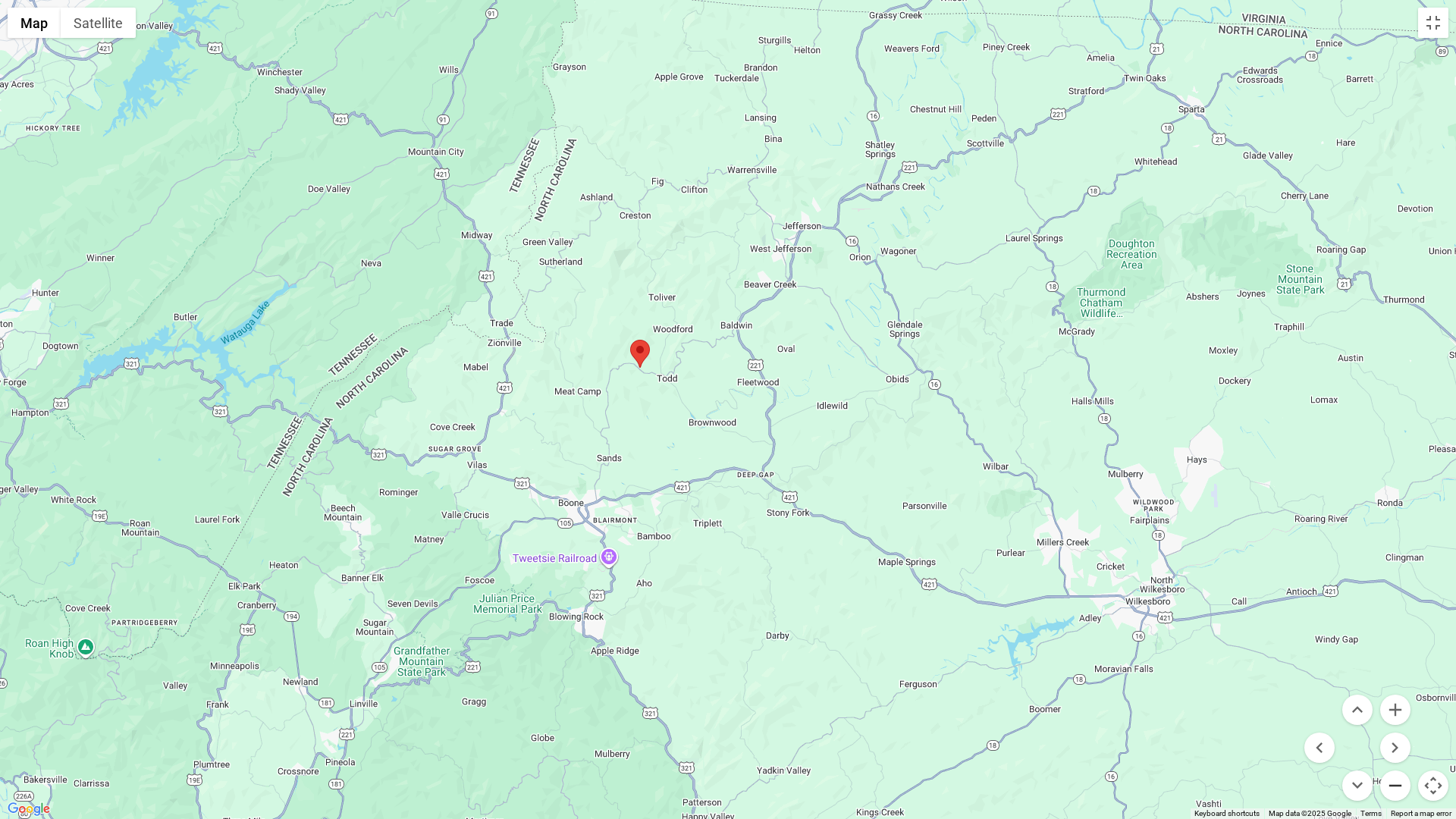
click at [1396, 726] on button "Zoom out" at bounding box center [1395, 785] width 30 height 30
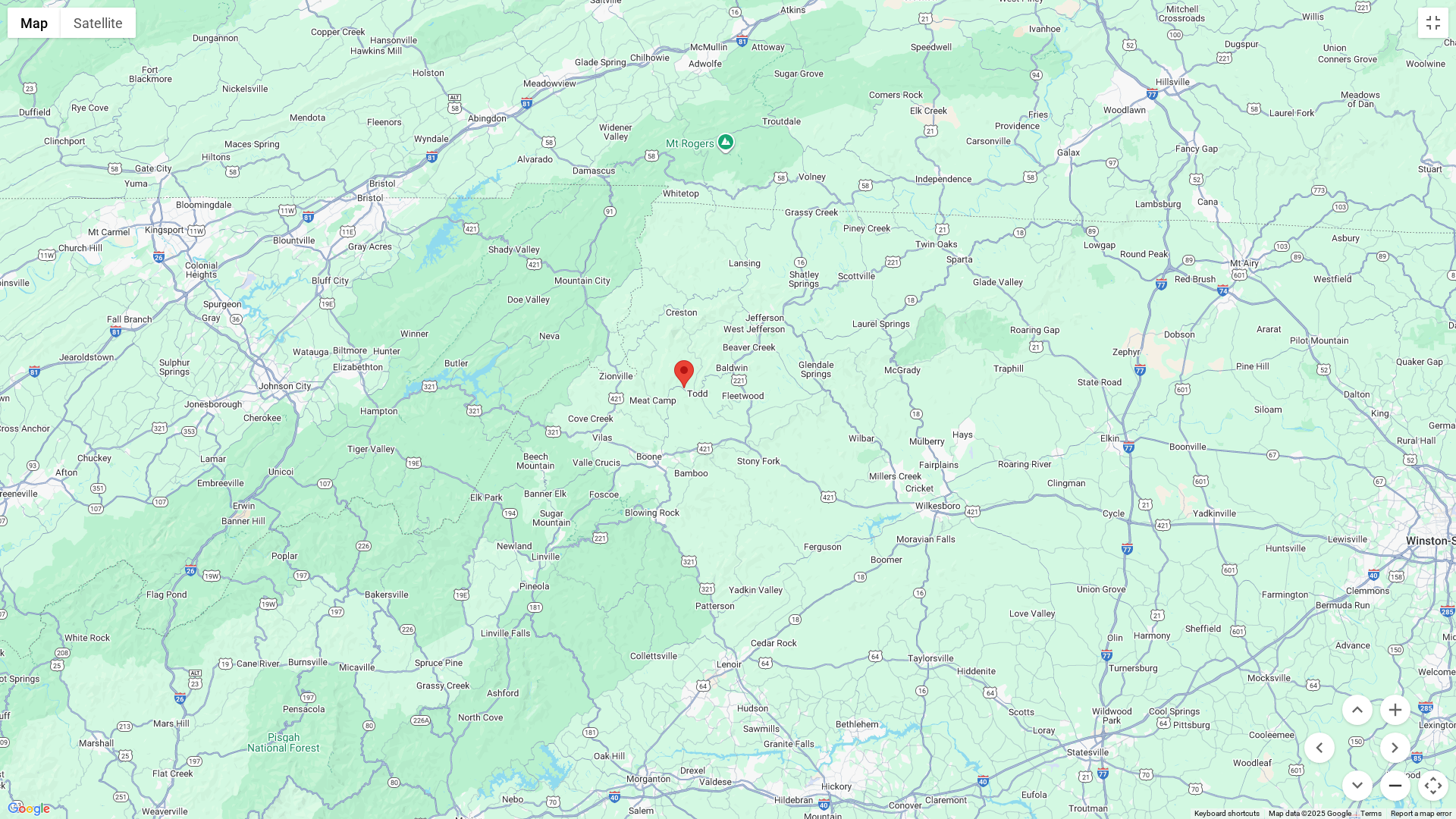
click at [1396, 726] on button "Zoom out" at bounding box center [1395, 785] width 30 height 30
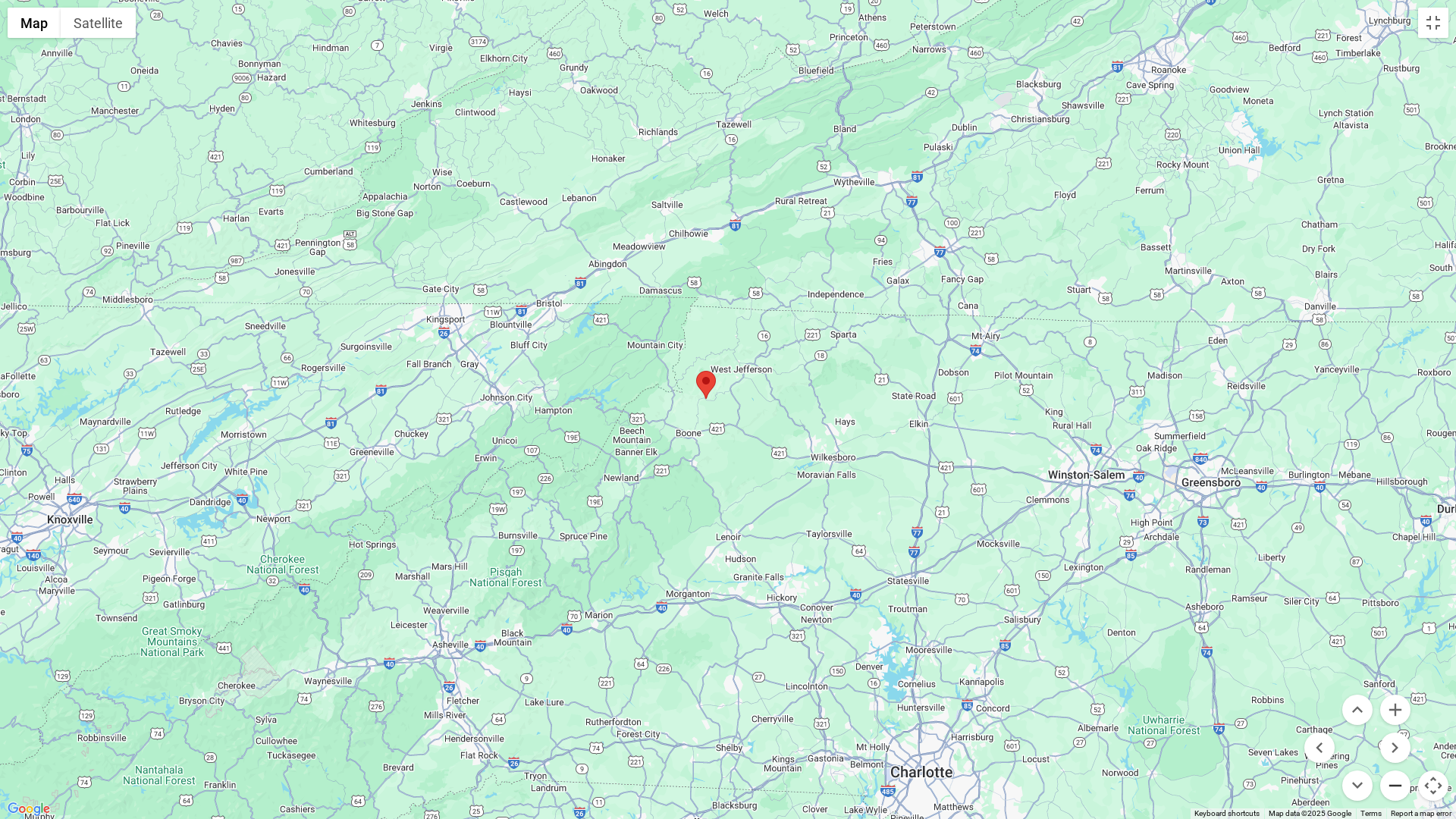
click at [1396, 726] on button "Zoom out" at bounding box center [1395, 785] width 30 height 30
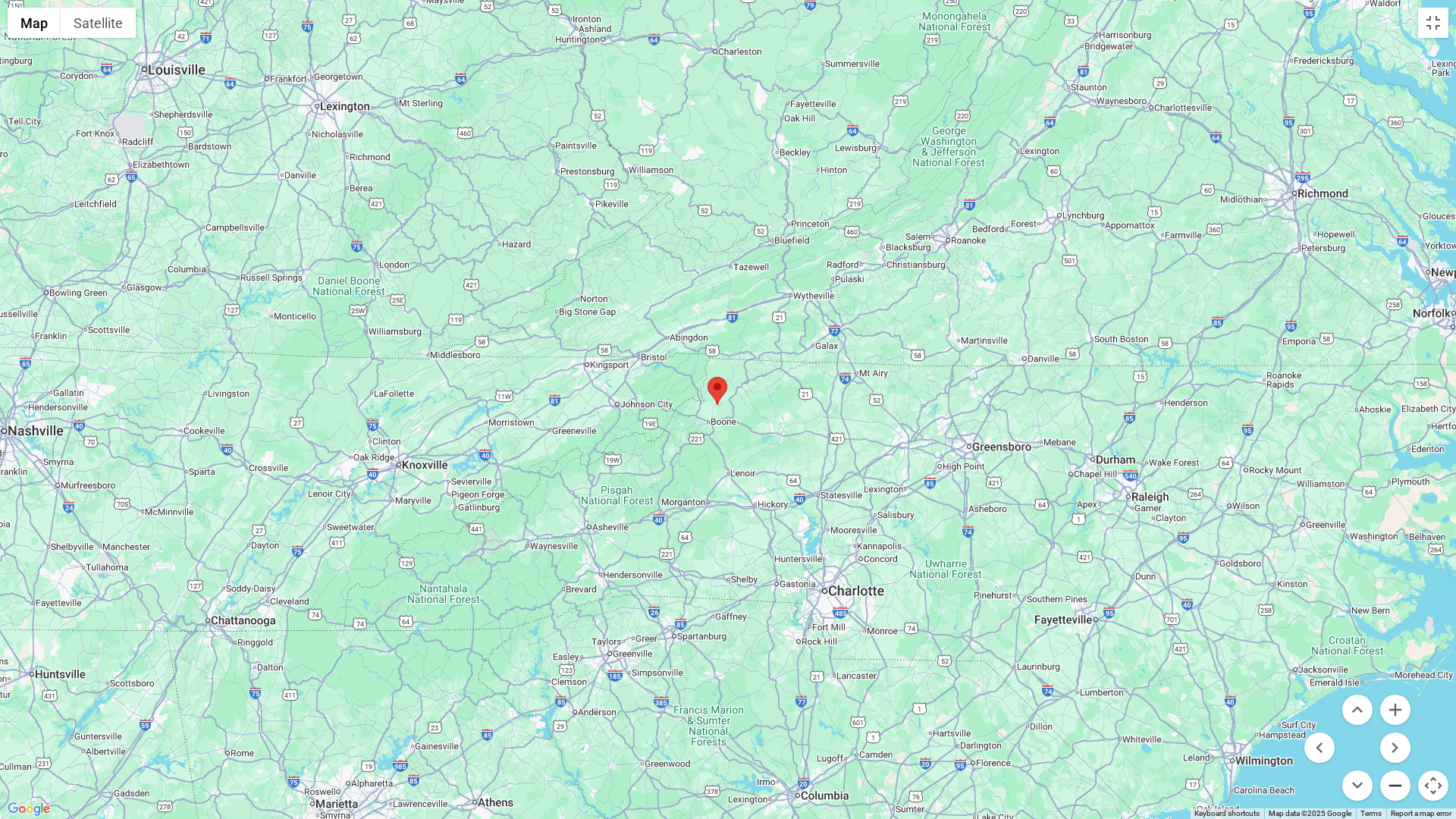
click at [1396, 726] on button "Zoom out" at bounding box center [1395, 785] width 30 height 30
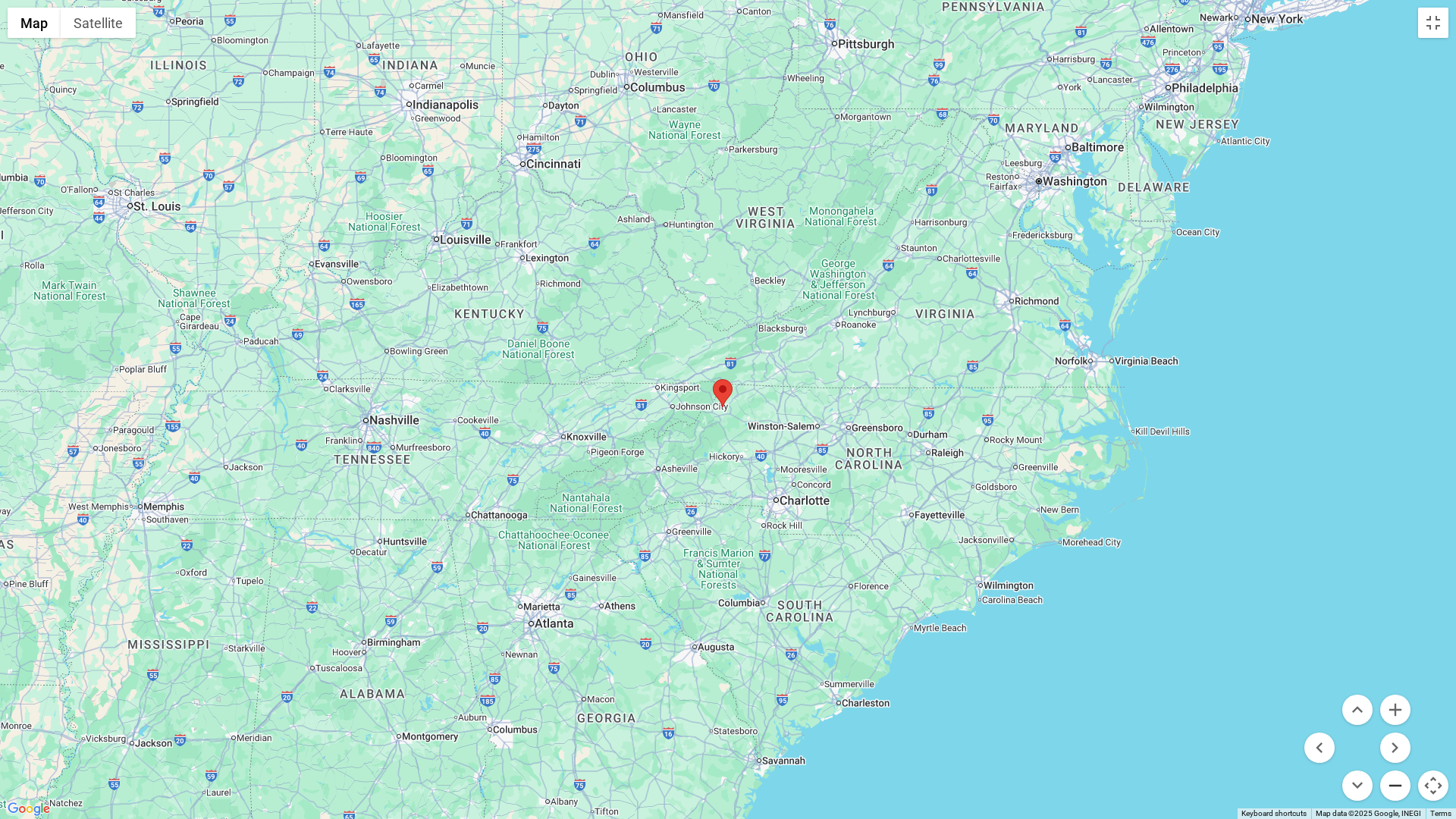
click at [1396, 726] on button "Zoom out" at bounding box center [1395, 785] width 30 height 30
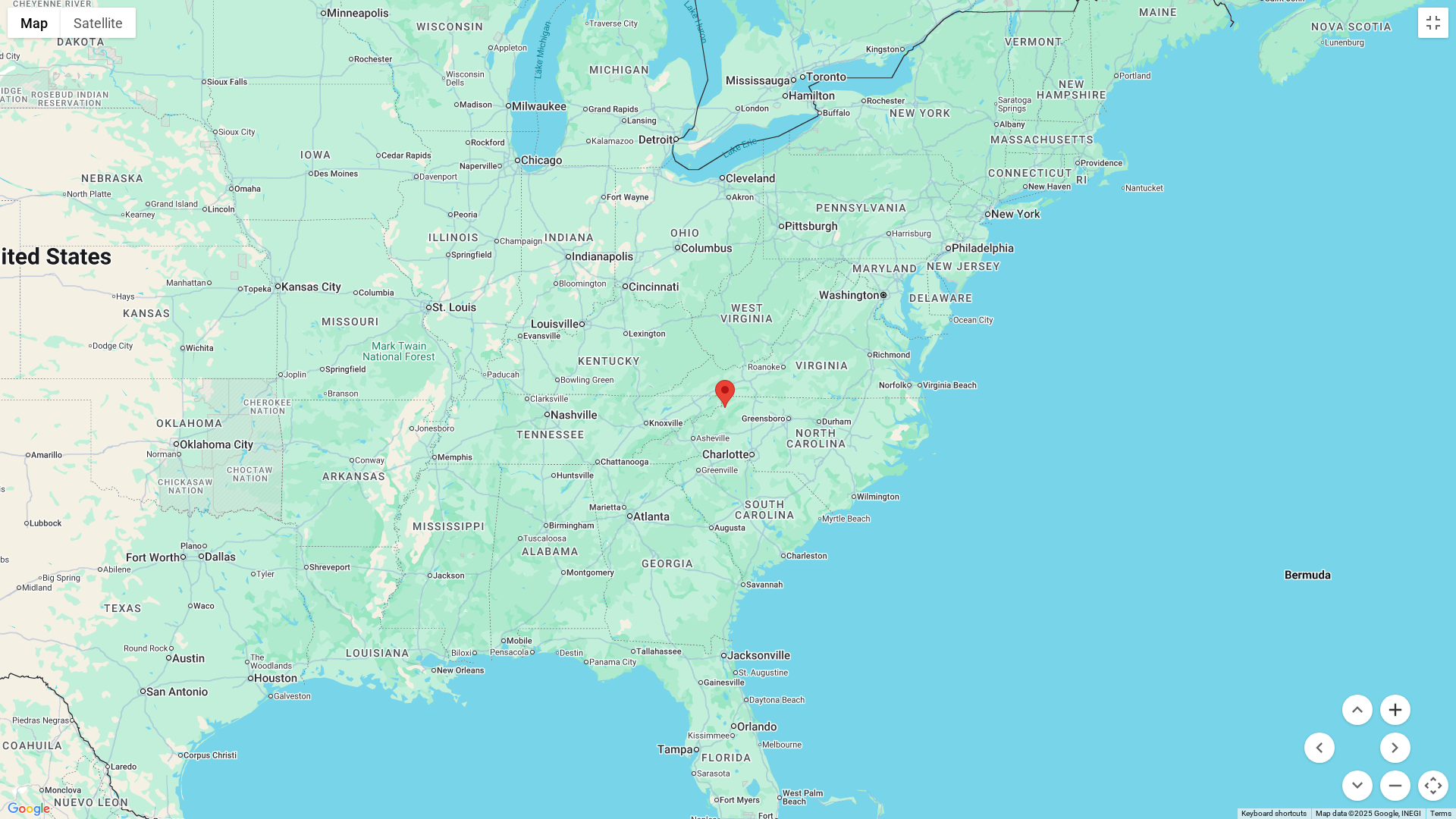
click at [1398, 707] on button "Zoom in" at bounding box center [1395, 709] width 30 height 30
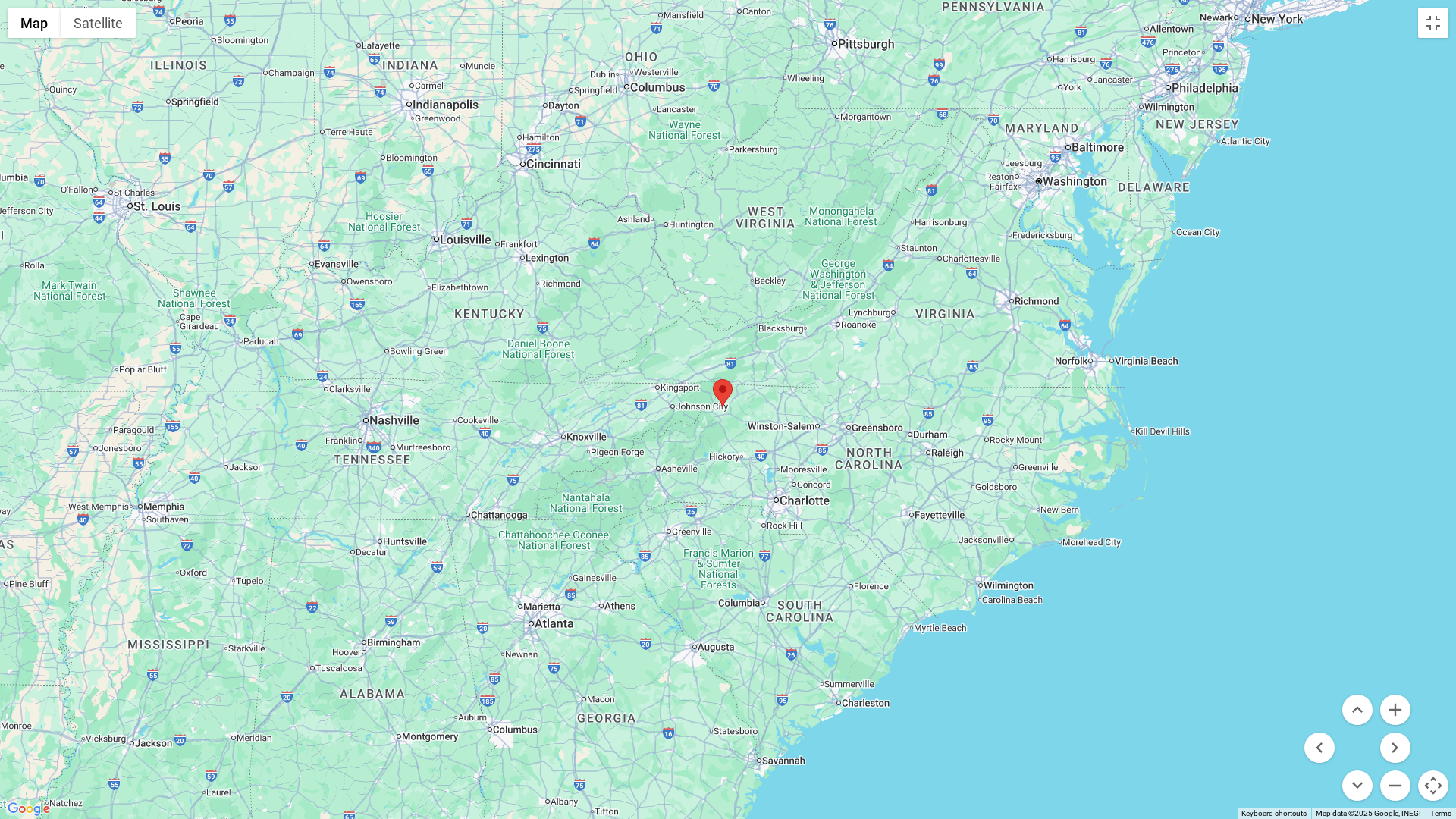
click at [1409, 726] on button "Map camera controls" at bounding box center [1433, 785] width 30 height 30
click at [1409, 16] on button "Toggle fullscreen view" at bounding box center [1433, 22] width 30 height 30
